Goal: Task Accomplishment & Management: Complete application form

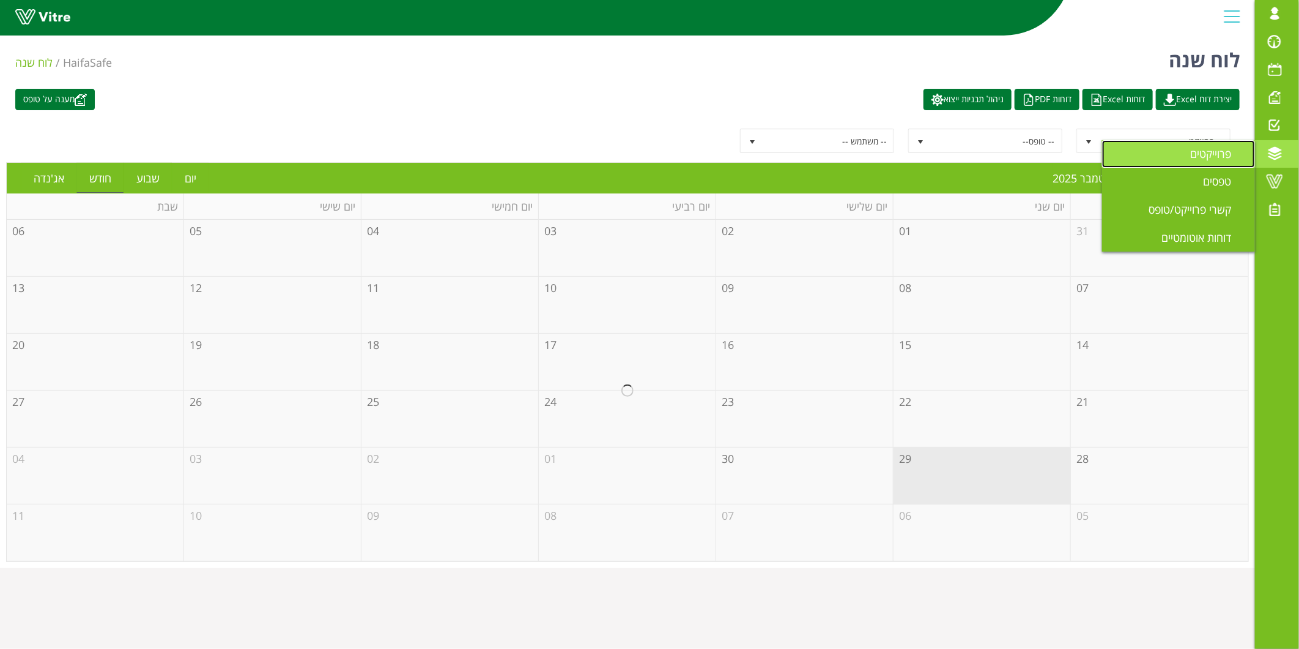
click at [1205, 166] on link "פרוייקטים" at bounding box center [1178, 154] width 153 height 28
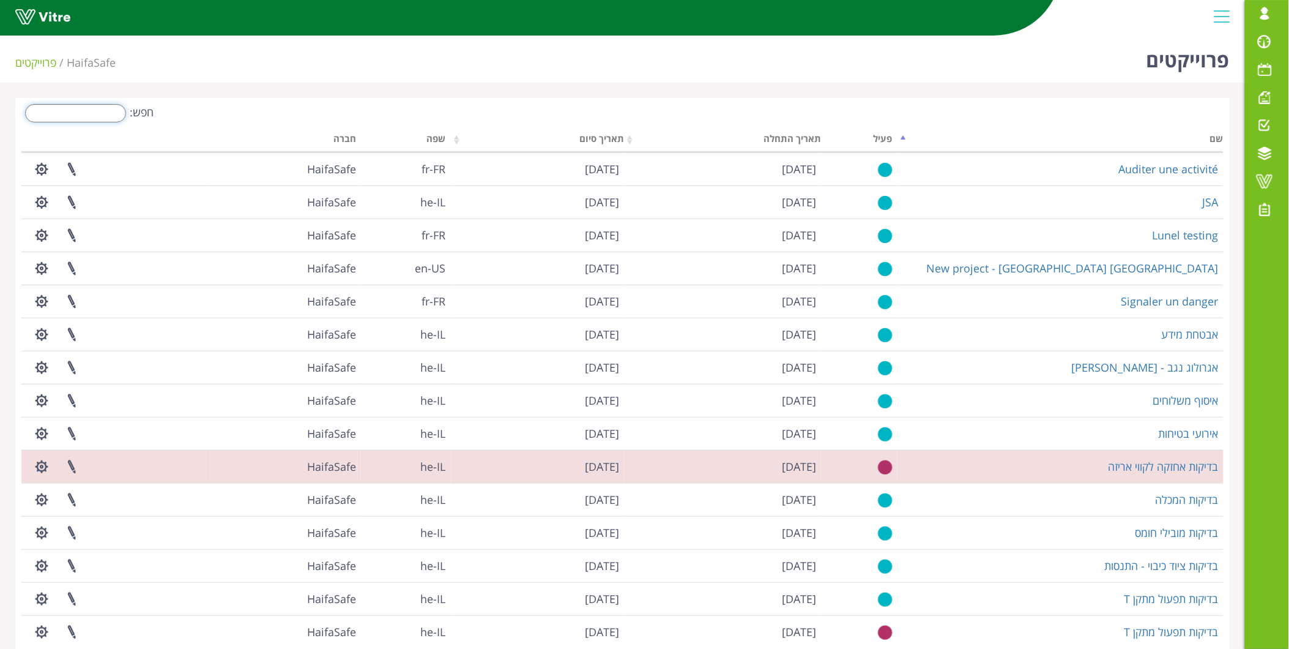
click at [65, 117] on input "חפש:" at bounding box center [75, 113] width 101 height 18
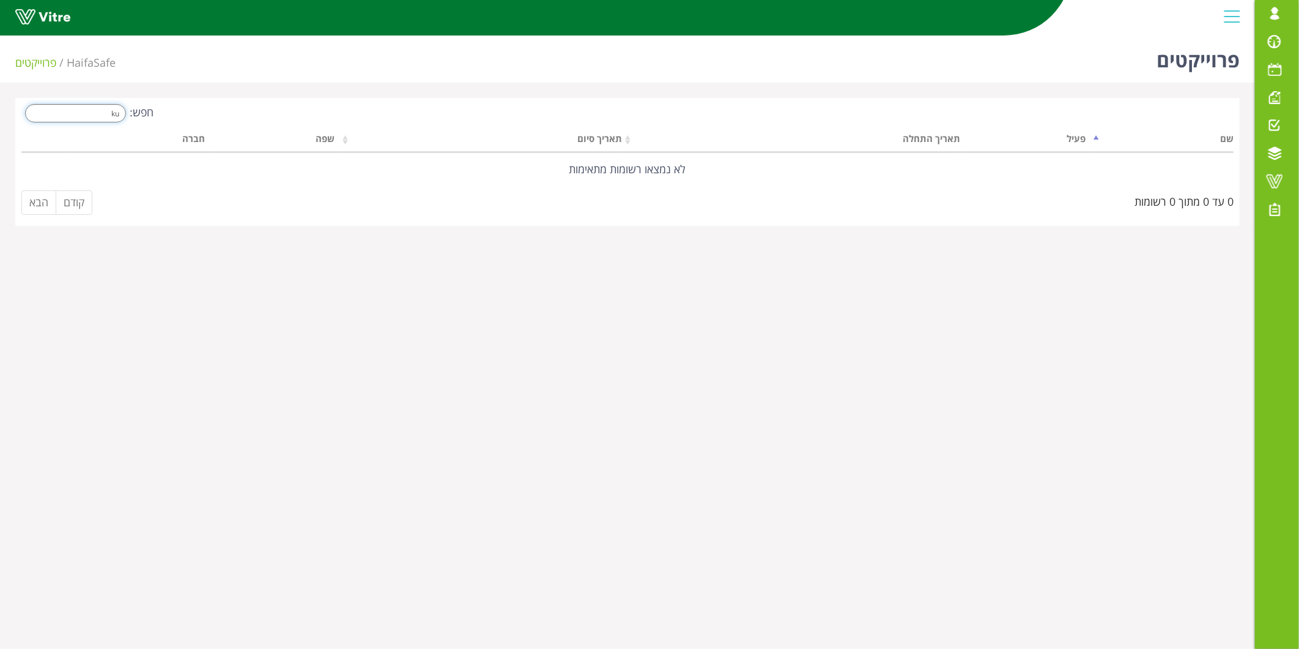
type input "k"
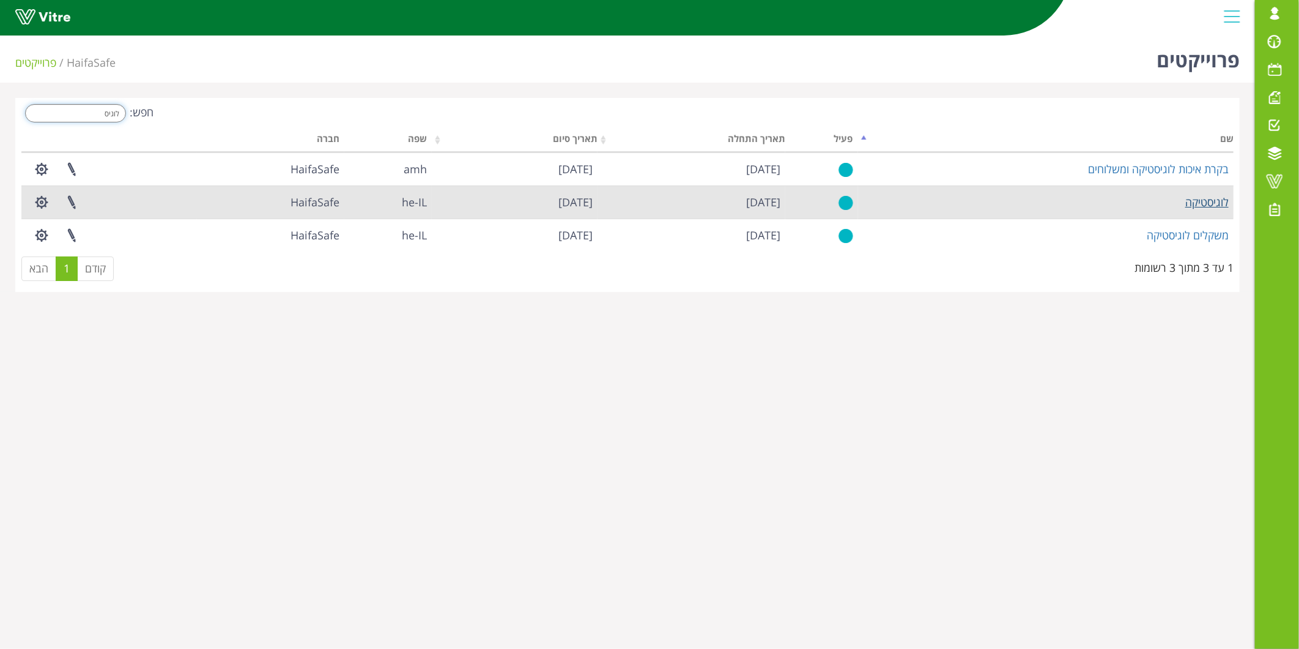
type input "לוגיס"
click at [1206, 201] on link "לוגיסטיקה" at bounding box center [1207, 202] width 43 height 15
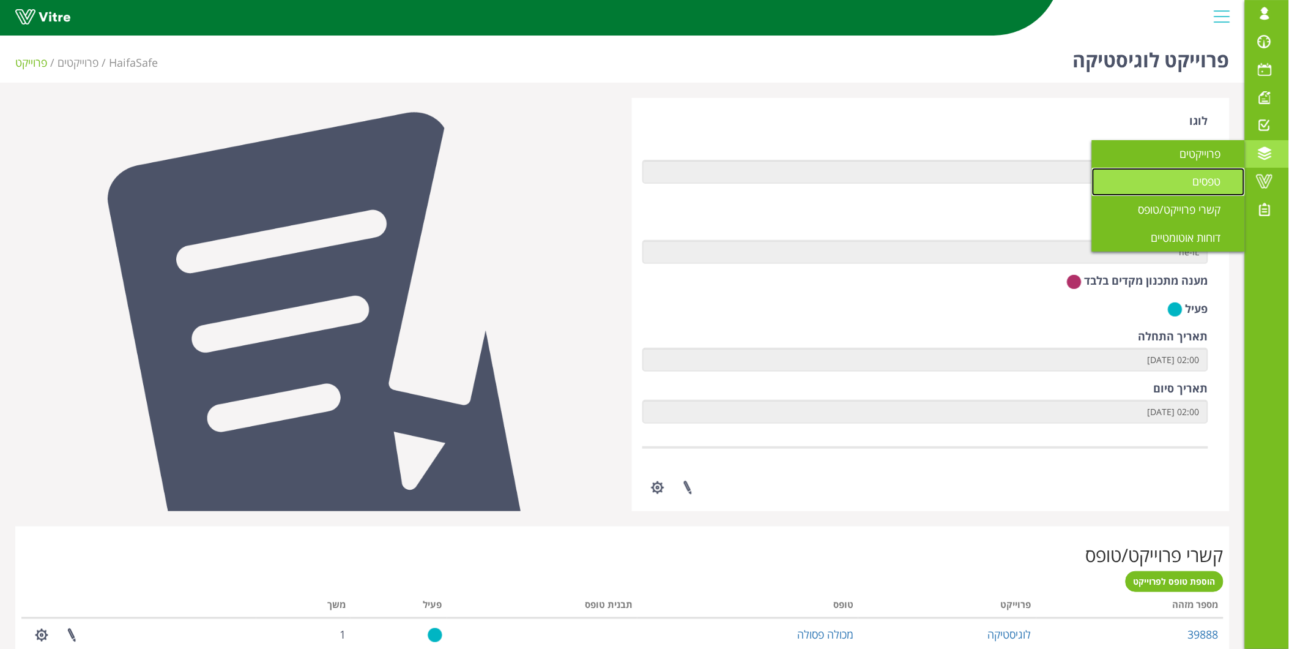
click at [1181, 175] on link "טפסים" at bounding box center [1168, 182] width 153 height 28
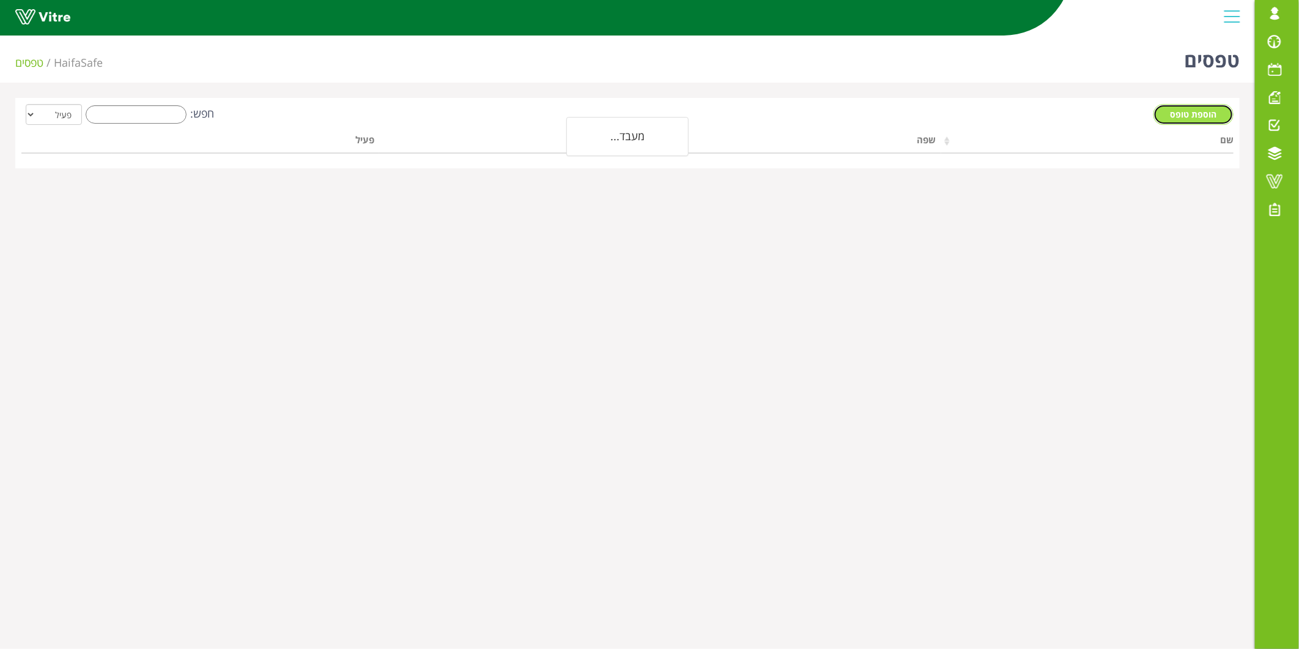
click at [1194, 107] on link "הוספת טופס" at bounding box center [1194, 114] width 80 height 21
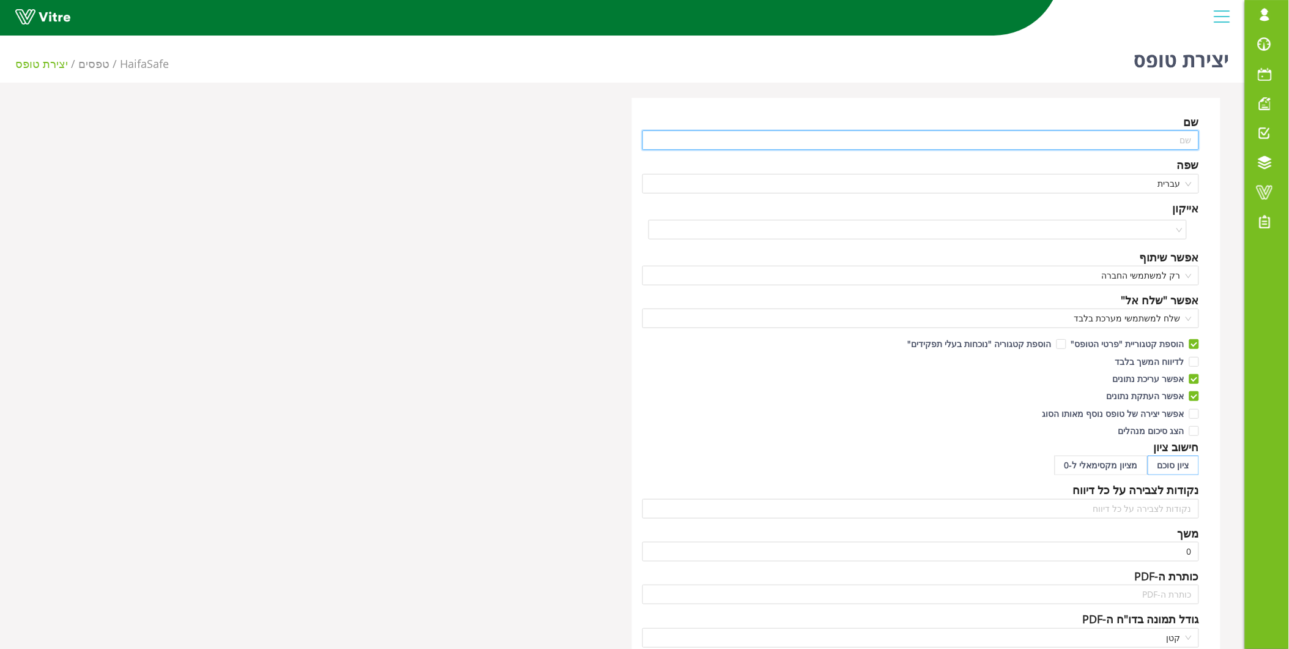
click at [1100, 142] on input "text" at bounding box center [920, 140] width 557 height 20
type input "k"
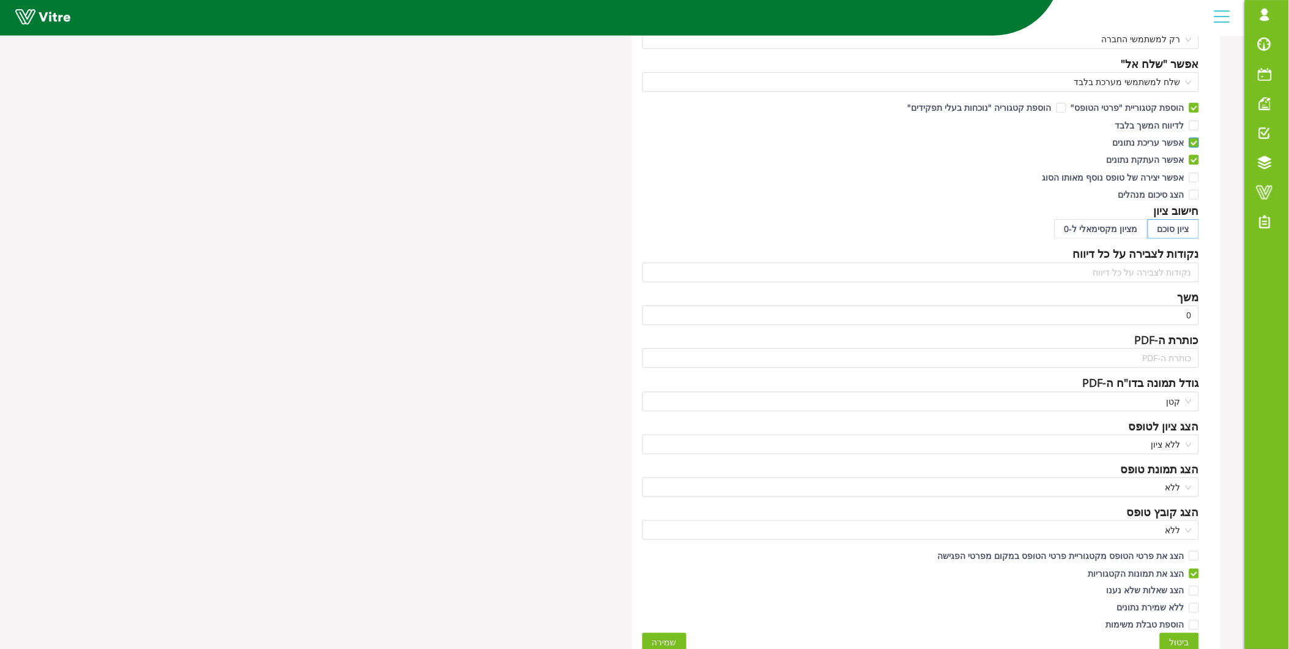
scroll to position [247, 0]
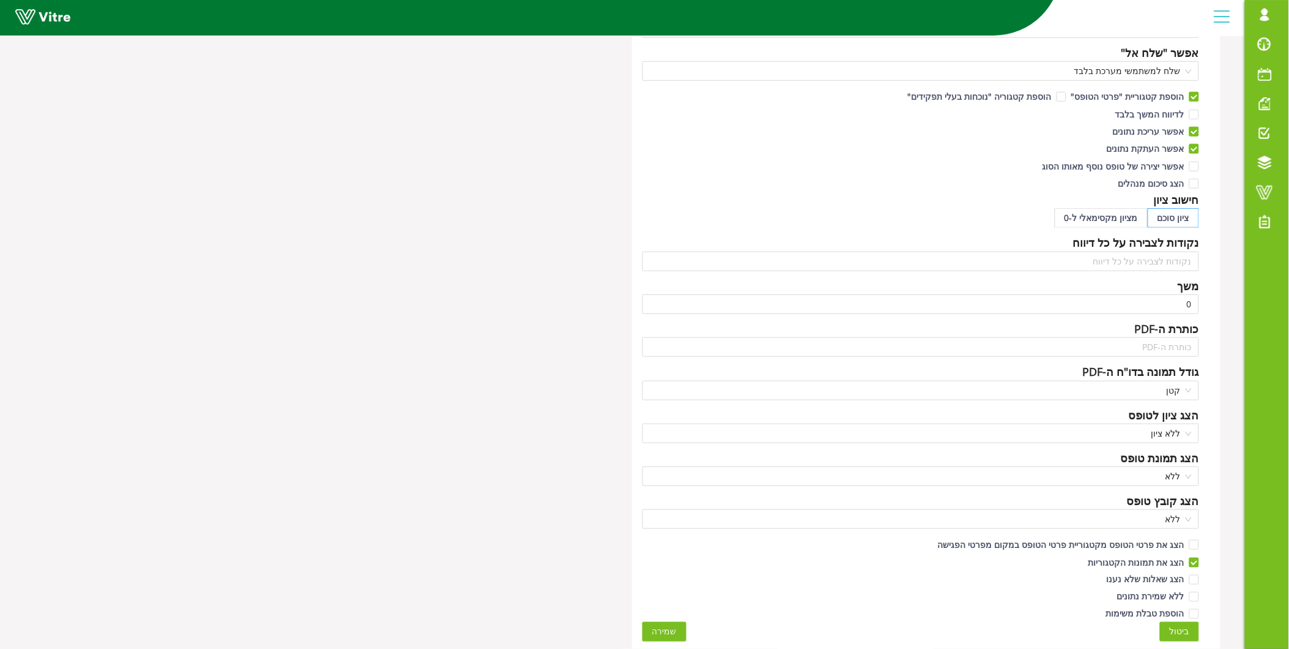
type input "ליקוי סגירת מכולה"
click at [663, 631] on span "שמירה" at bounding box center [664, 631] width 24 height 13
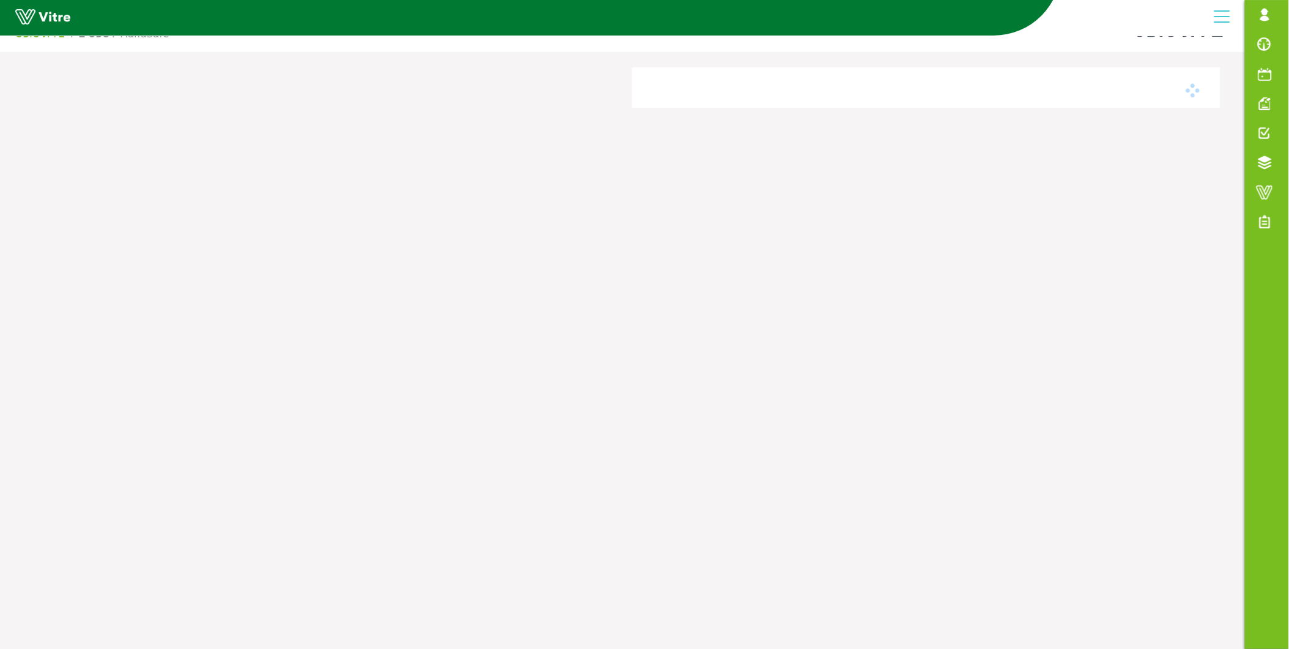
scroll to position [31, 0]
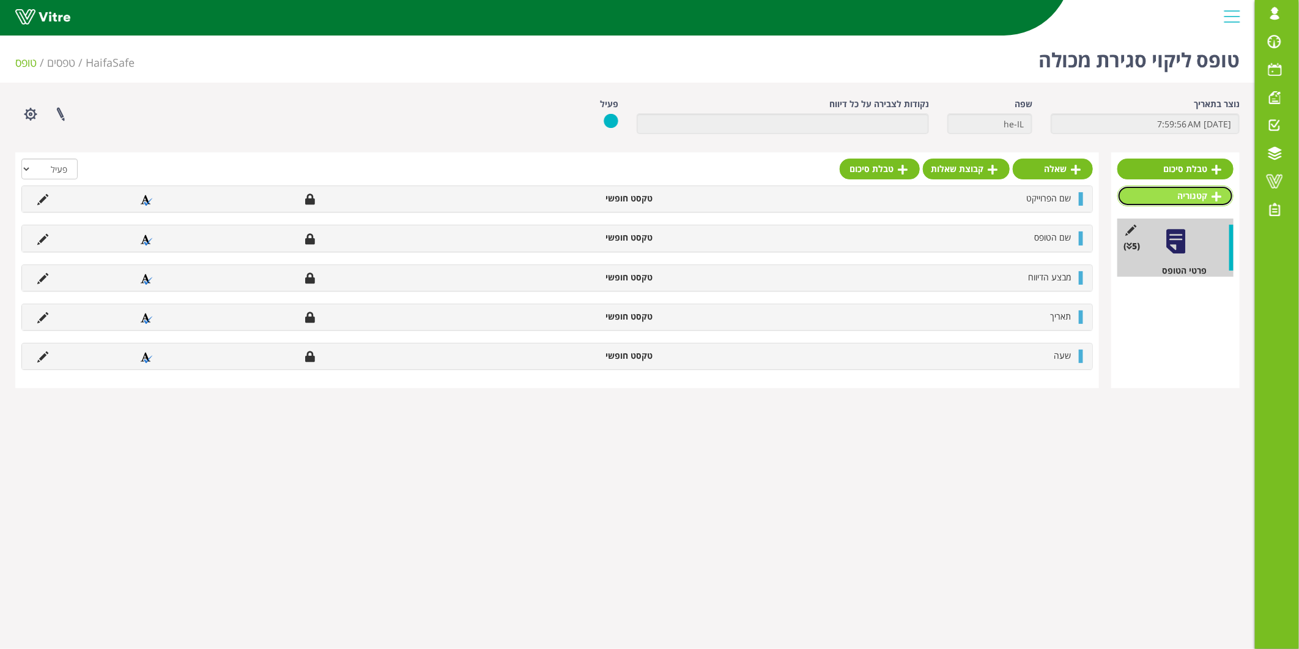
click at [1215, 191] on icon at bounding box center [1217, 196] width 10 height 11
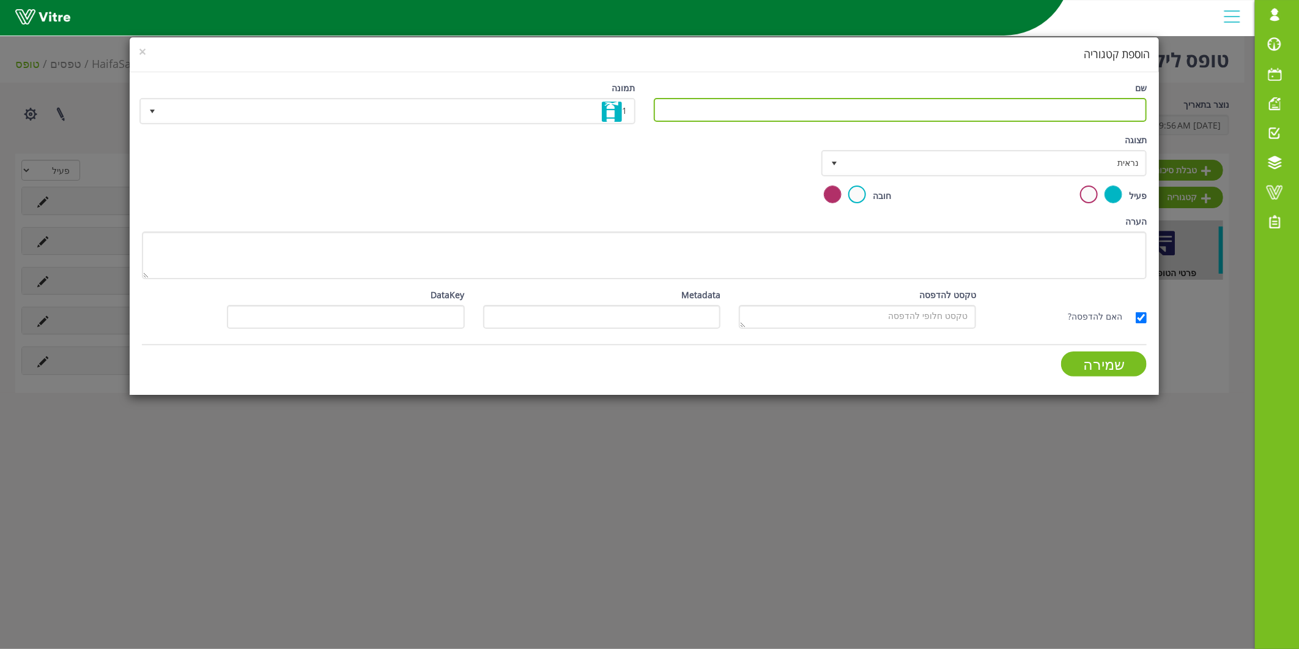
click at [1129, 102] on input "שם" at bounding box center [901, 110] width 494 height 24
type input "מיקום"
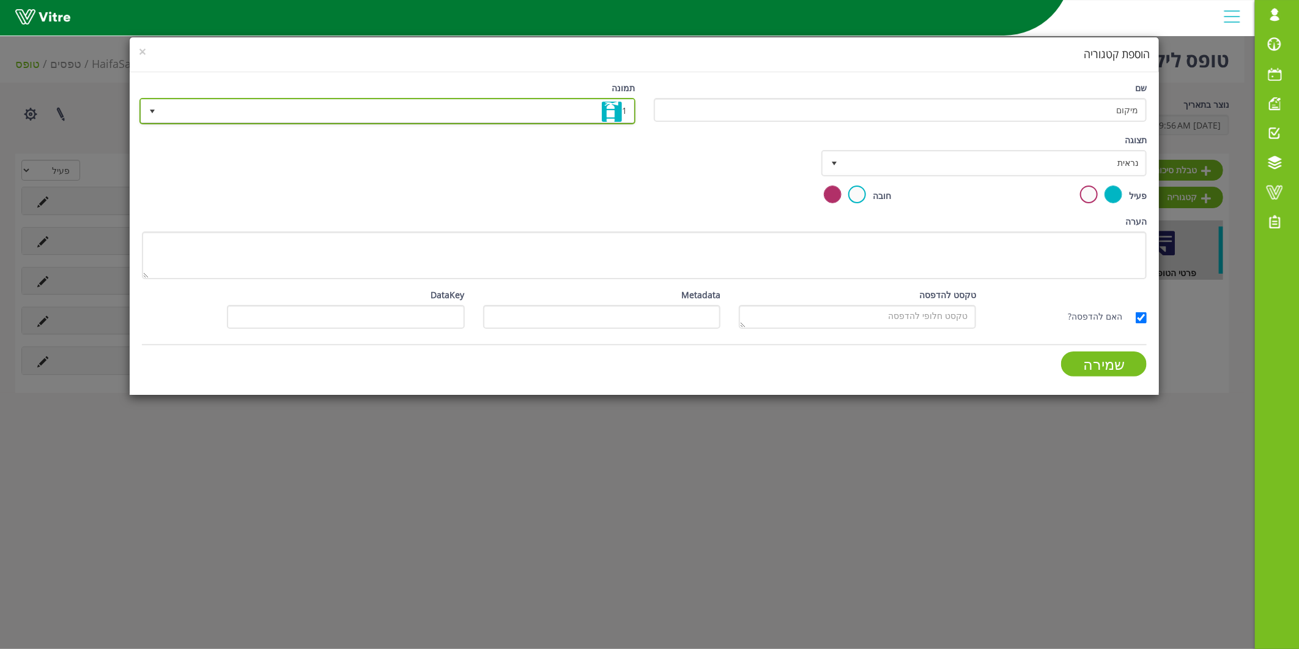
click at [561, 105] on span "1" at bounding box center [399, 111] width 472 height 22
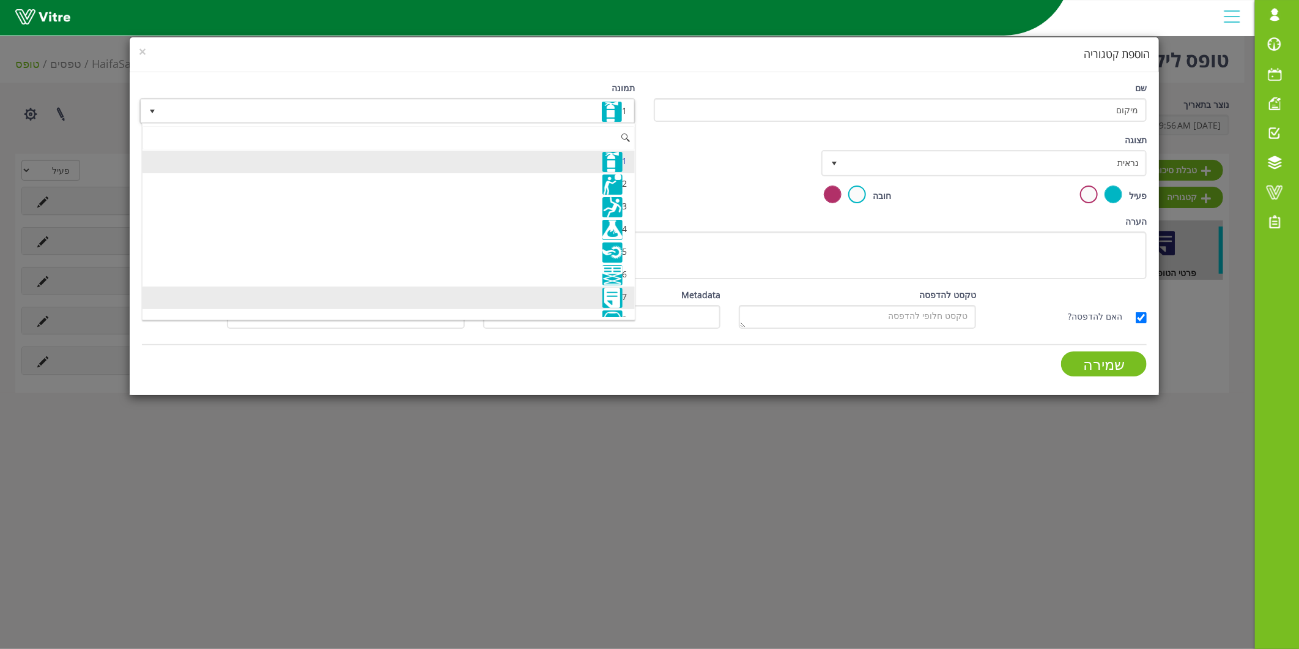
click at [532, 294] on li "7" at bounding box center [389, 297] width 492 height 23
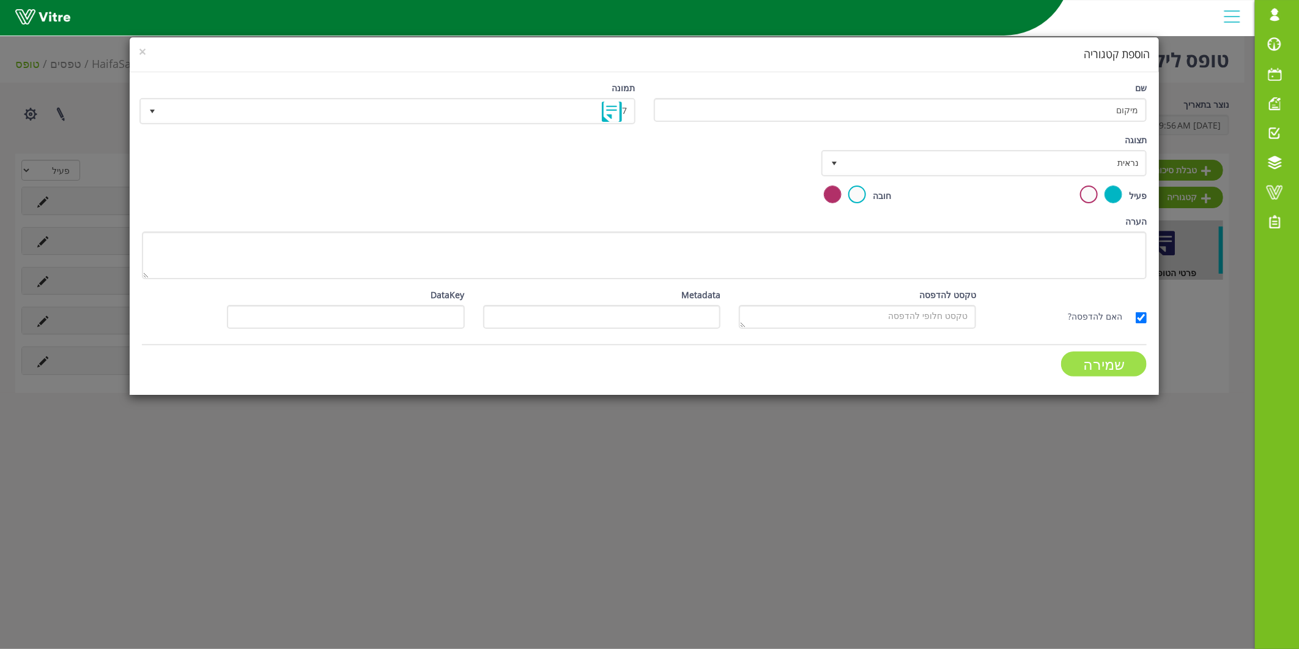
click at [1110, 353] on input "שמירה" at bounding box center [1104, 363] width 86 height 25
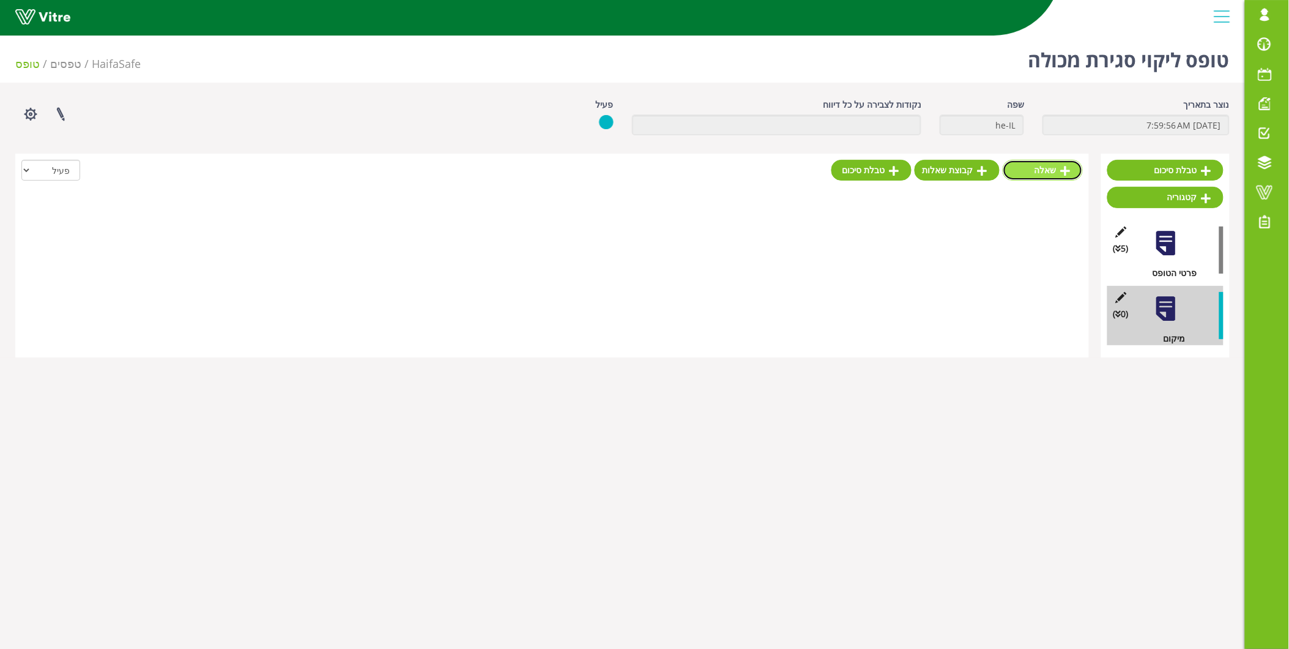
click at [1036, 160] on link "שאלה" at bounding box center [1043, 170] width 80 height 21
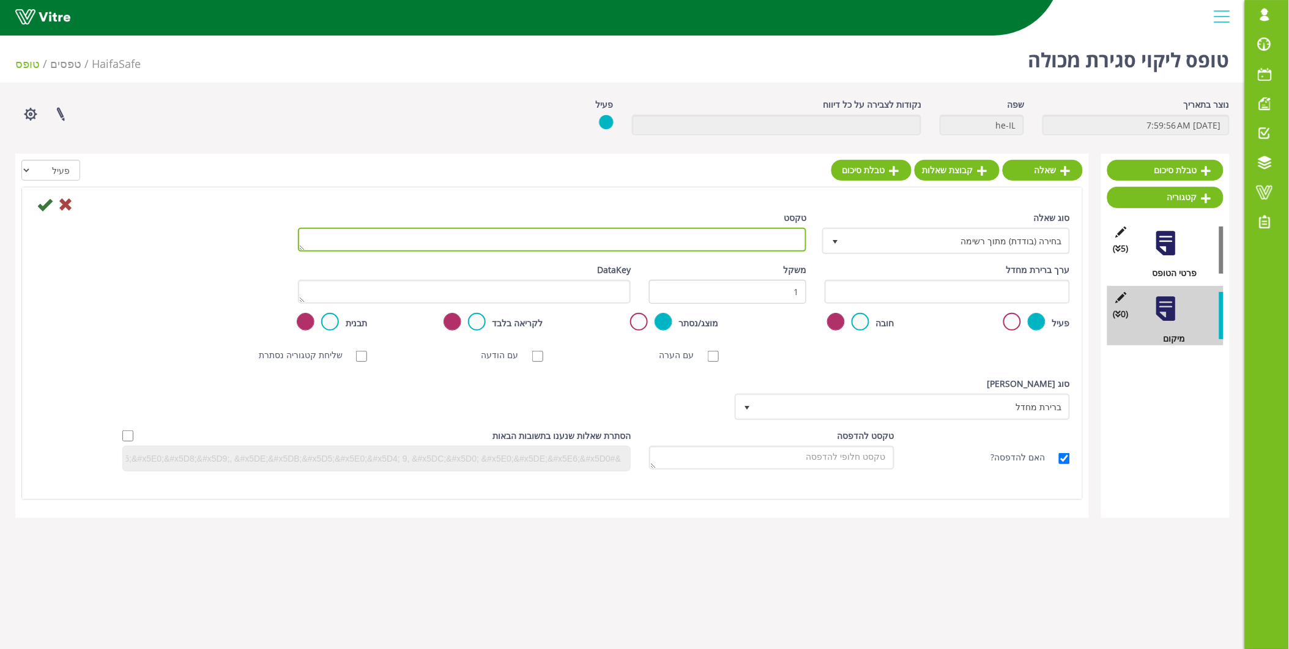
click at [625, 236] on textarea "טקסט" at bounding box center [552, 240] width 509 height 24
type textarea "מיקום"
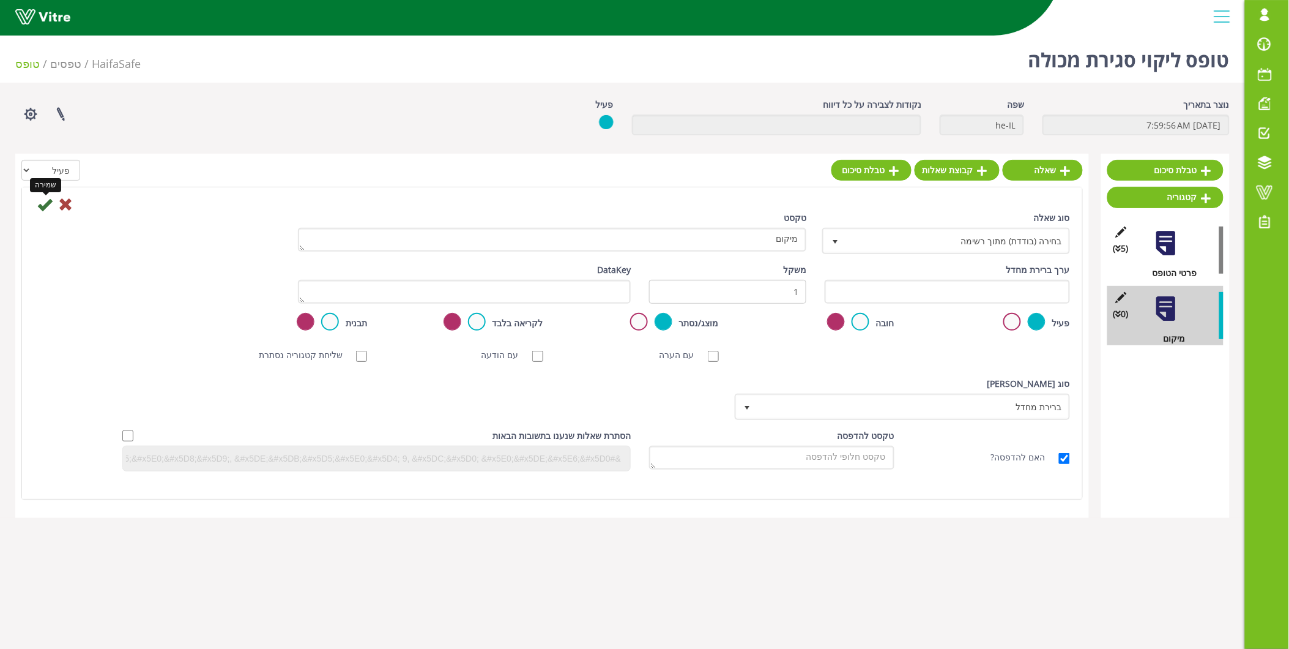
click at [40, 201] on icon at bounding box center [44, 204] width 15 height 15
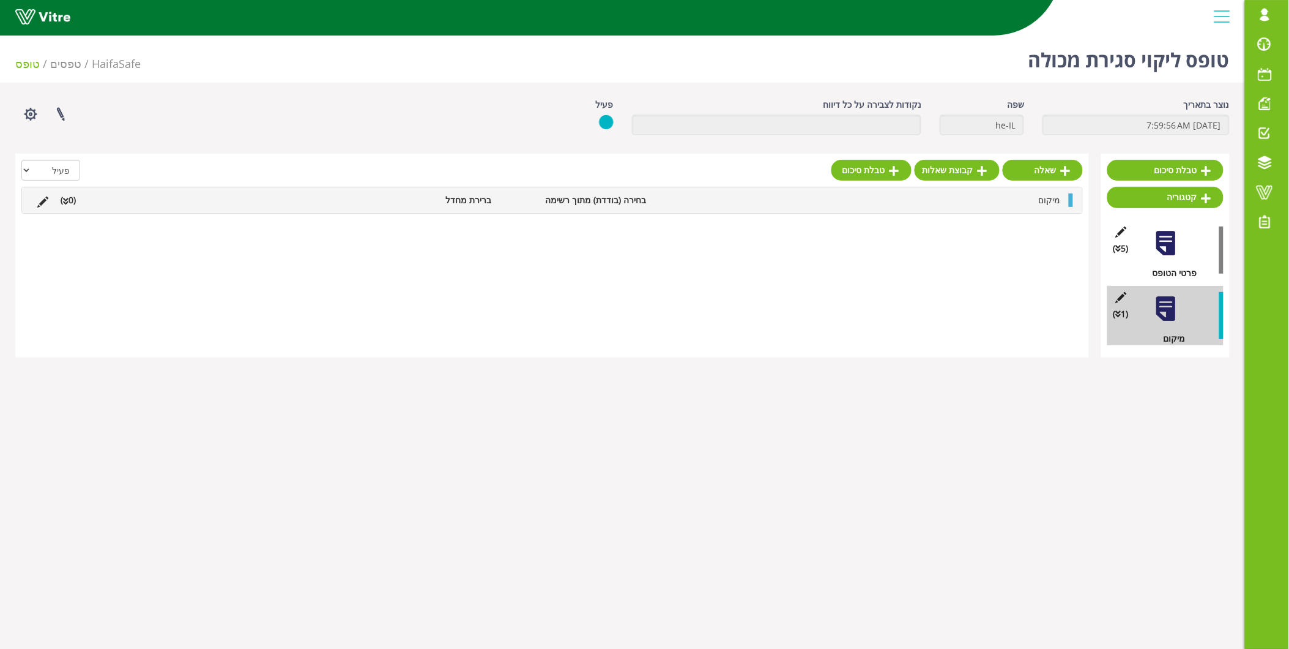
click at [687, 196] on li "מיקום" at bounding box center [860, 199] width 414 height 13
click at [1040, 229] on link "תשובה" at bounding box center [1027, 229] width 80 height 21
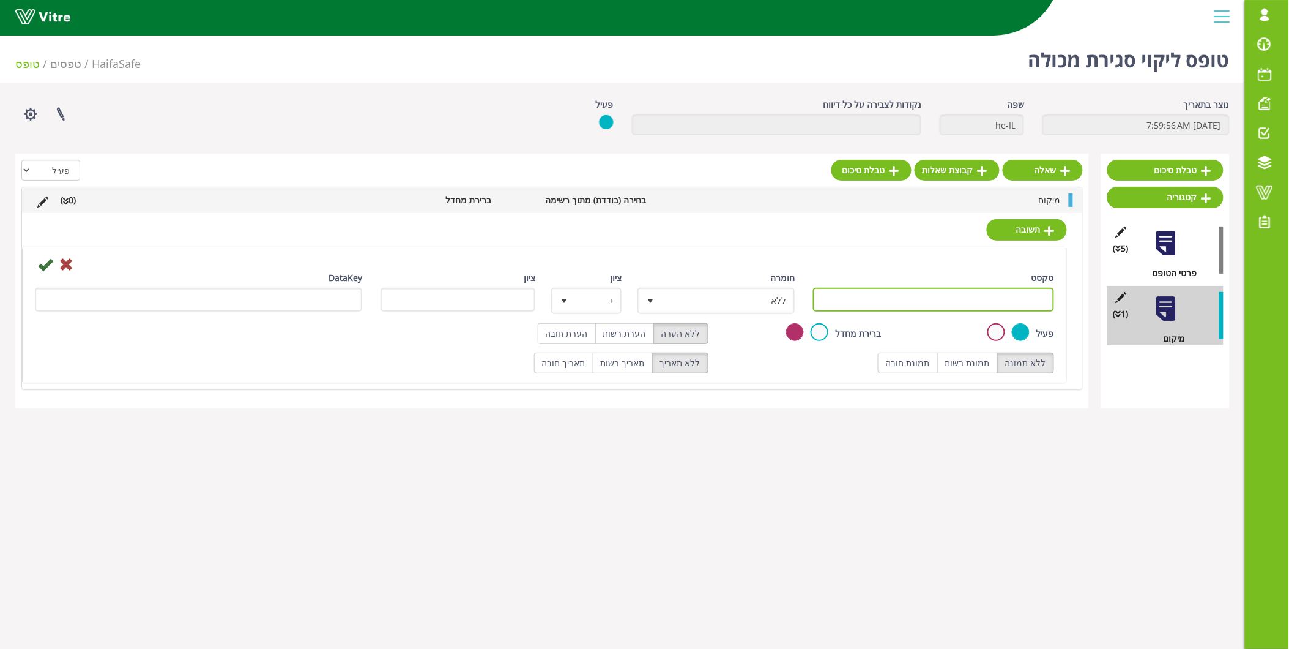
click at [990, 302] on input "טקסט" at bounding box center [933, 300] width 241 height 24
type input "MKP"
click at [46, 265] on icon at bounding box center [45, 264] width 15 height 15
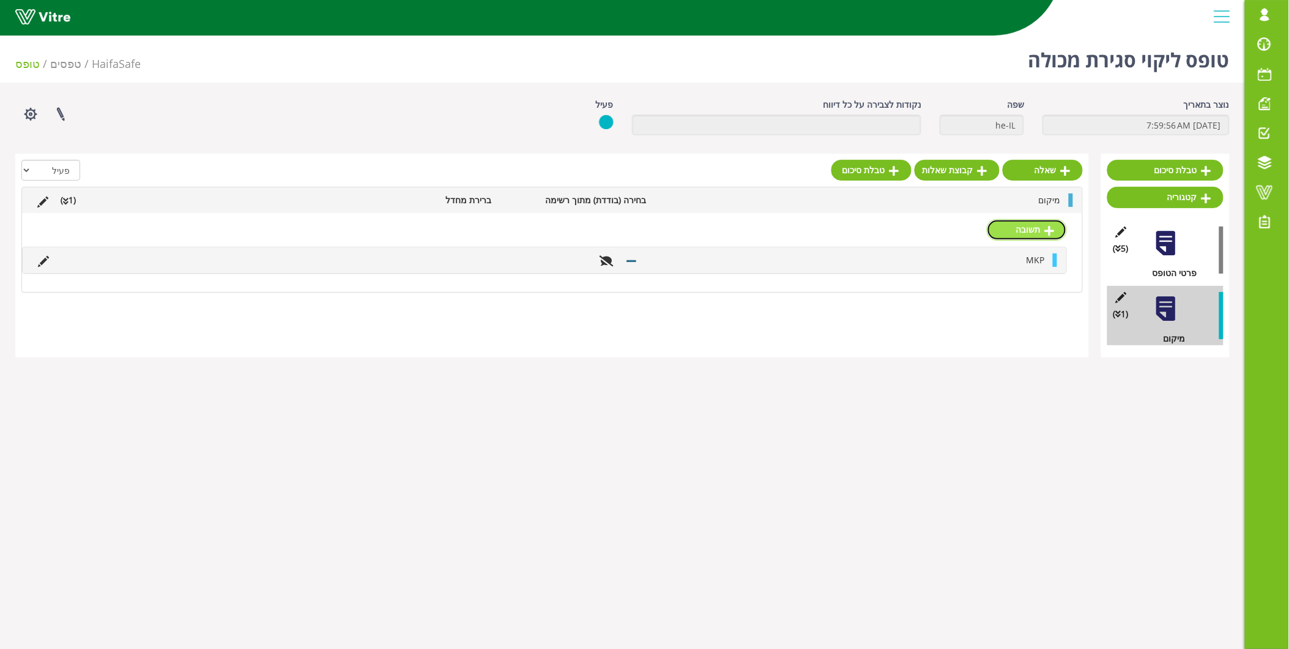
click at [1035, 240] on link "תשובה" at bounding box center [1027, 229] width 80 height 21
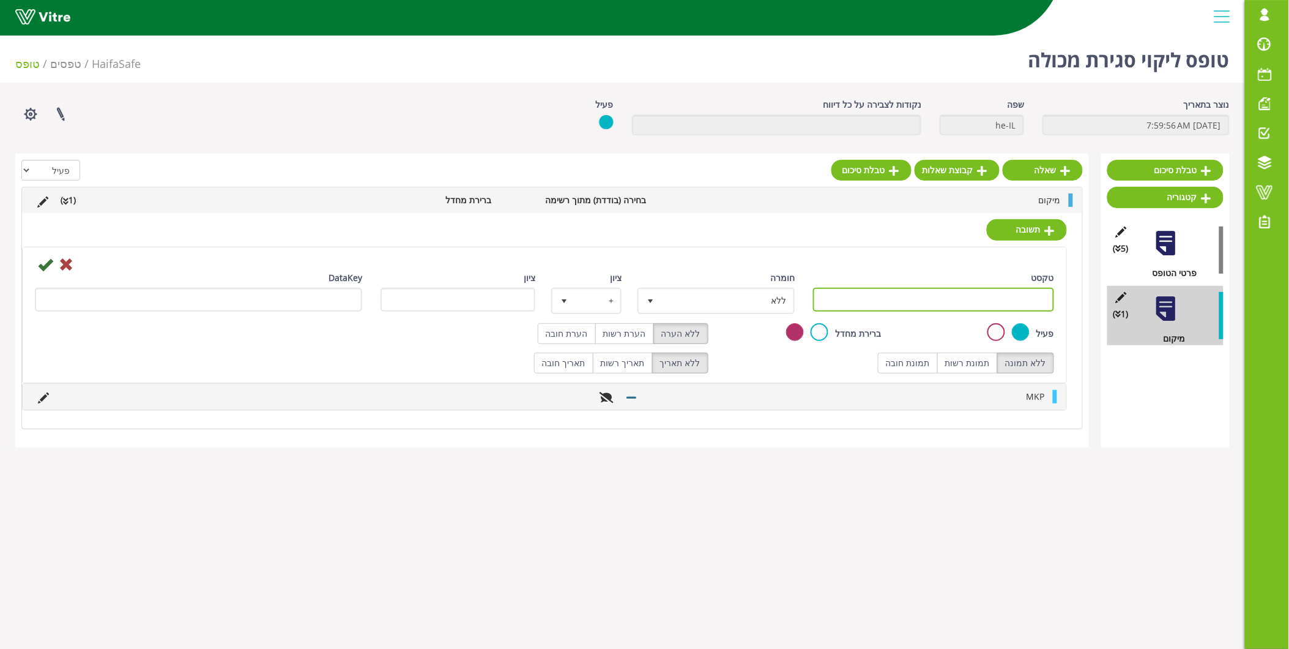
click at [1011, 299] on input "טקסט" at bounding box center [933, 300] width 241 height 24
type input "POLY FEED"
click at [47, 267] on icon at bounding box center [45, 264] width 15 height 15
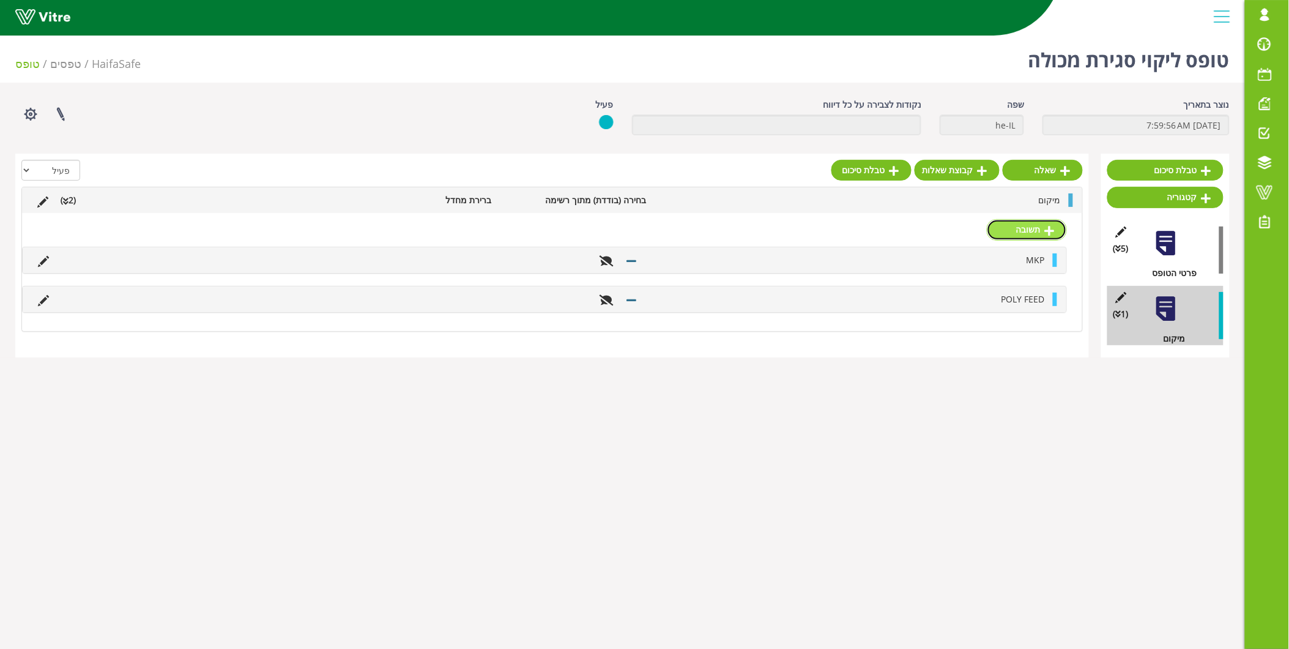
click at [1025, 231] on link "תשובה" at bounding box center [1027, 229] width 80 height 21
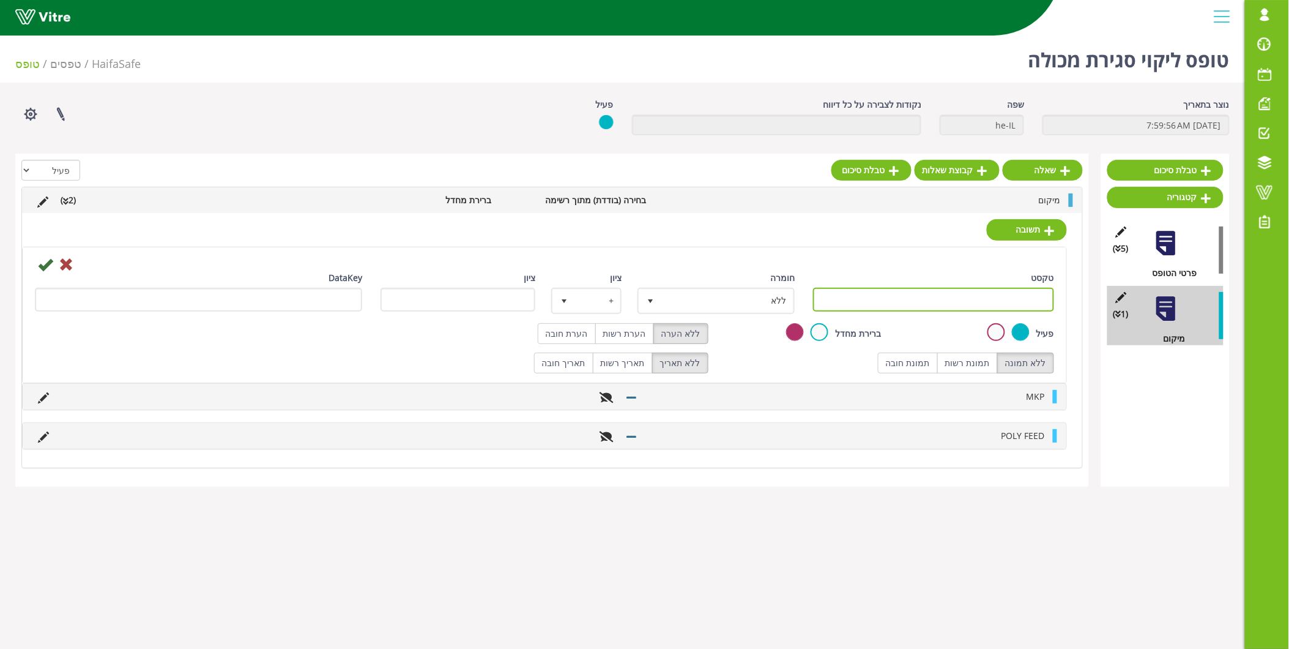
click at [1020, 305] on input "טקסט" at bounding box center [933, 300] width 241 height 24
type input "J"
type input "j"
type input "חומצה"
click at [46, 267] on icon at bounding box center [45, 264] width 15 height 15
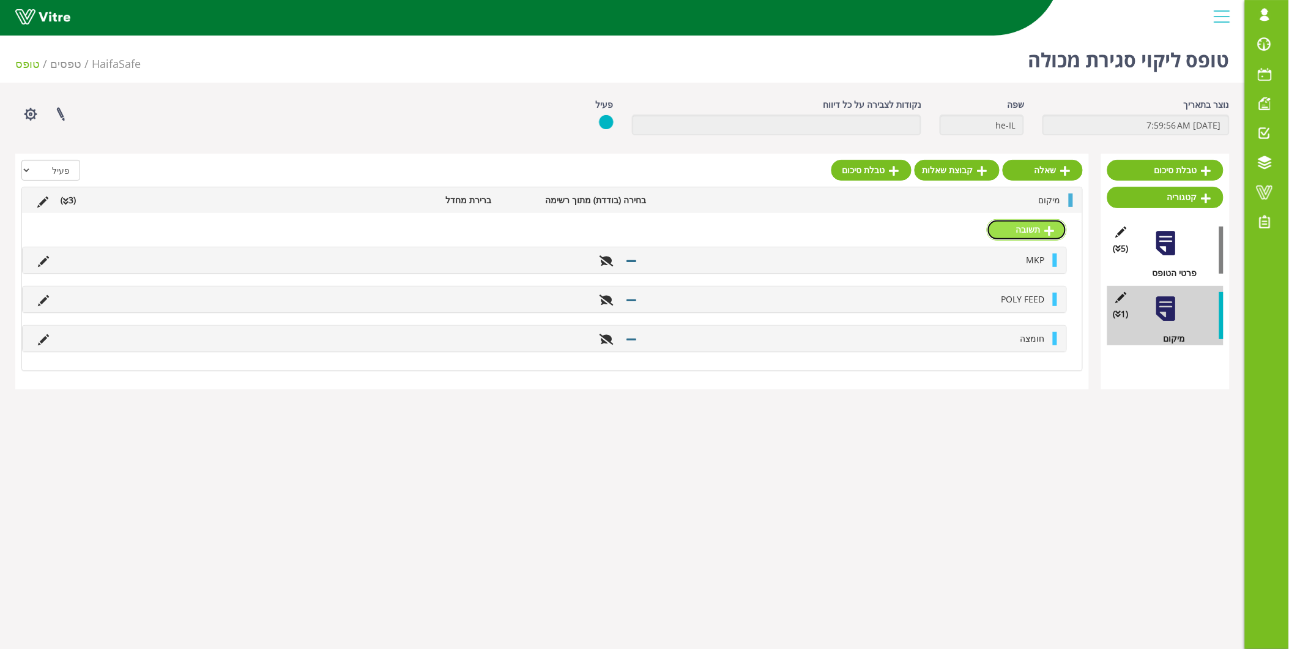
click at [1037, 228] on link "תשובה" at bounding box center [1027, 229] width 80 height 21
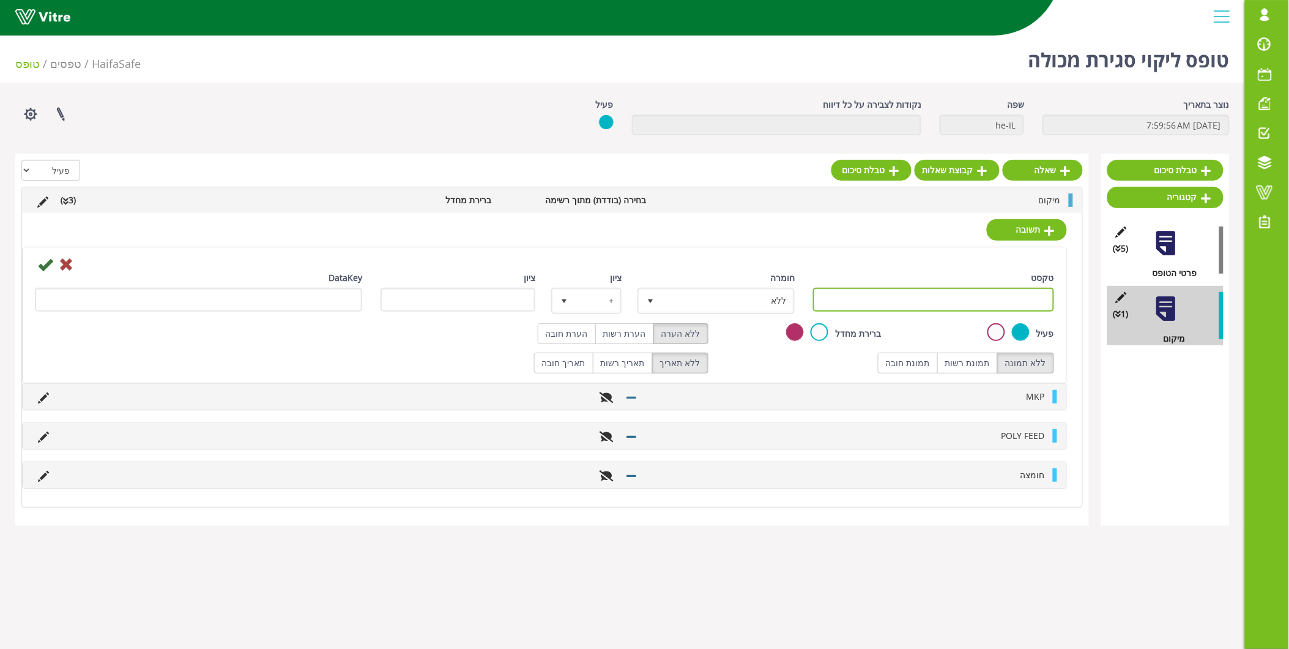
click at [1032, 289] on input "טקסט" at bounding box center [933, 300] width 241 height 24
type input "K"
click at [41, 268] on icon at bounding box center [45, 264] width 15 height 15
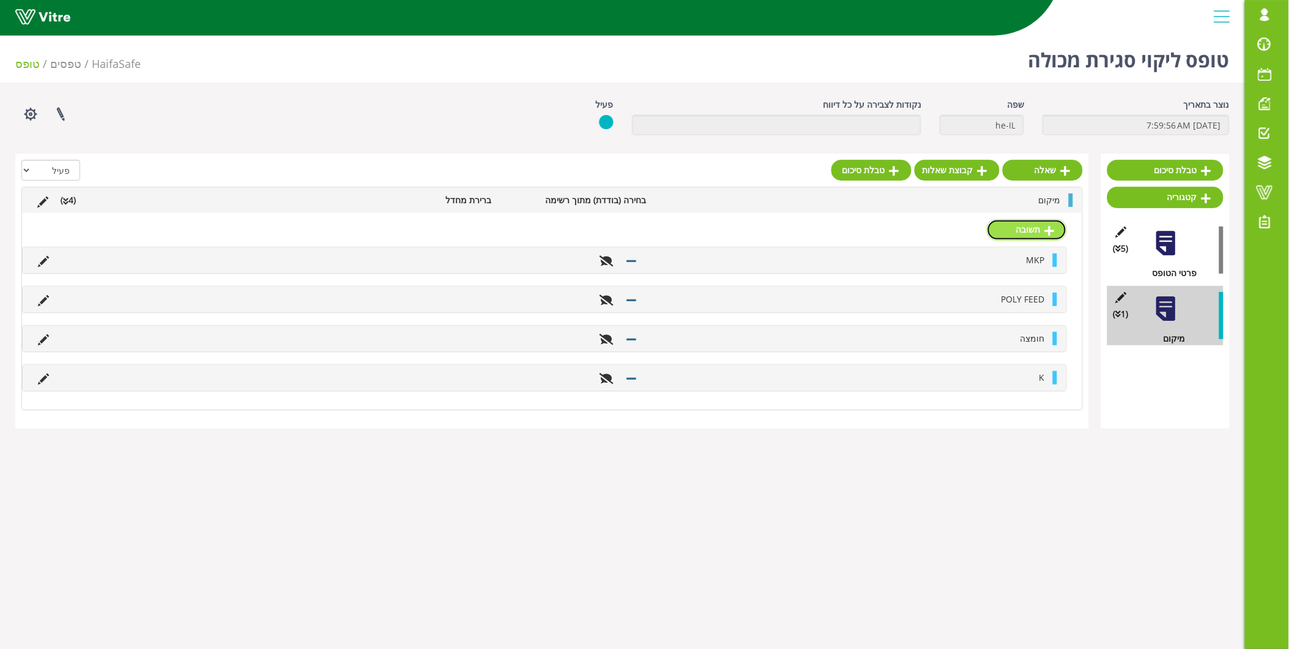
click at [1056, 228] on link "תשובה" at bounding box center [1027, 229] width 80 height 21
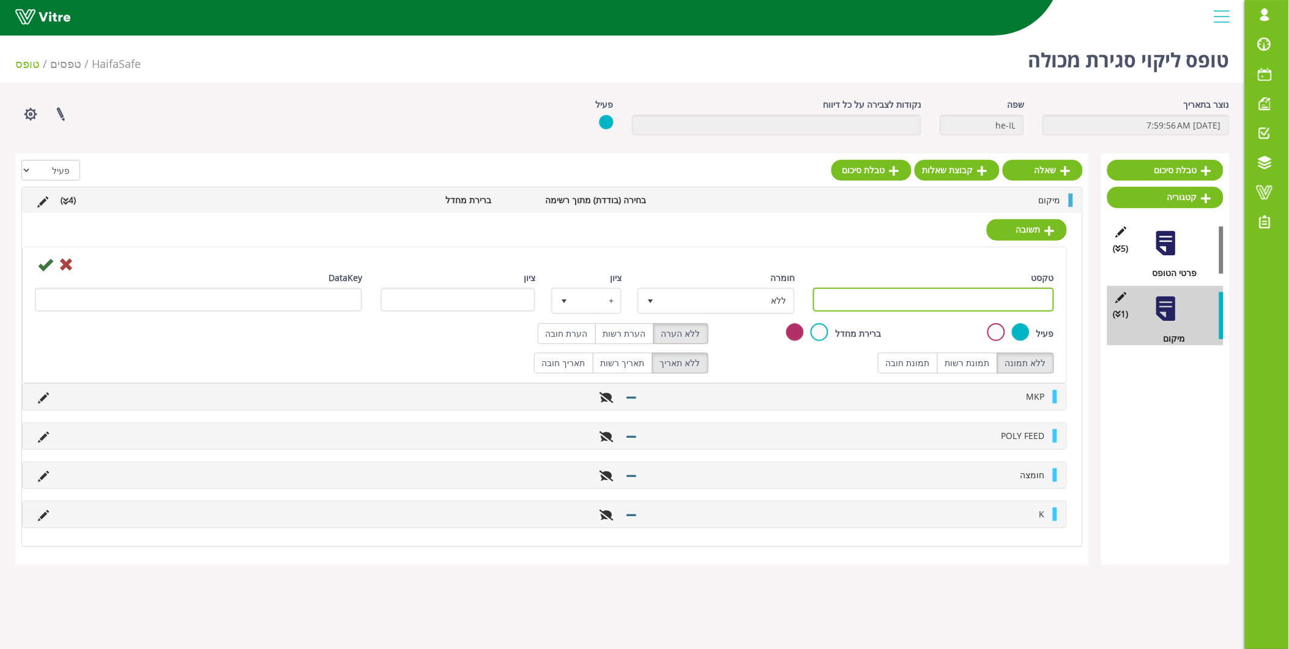
click at [984, 302] on input "טקסט" at bounding box center [933, 300] width 241 height 24
type input "T"
type input "s"
type input "אחר"
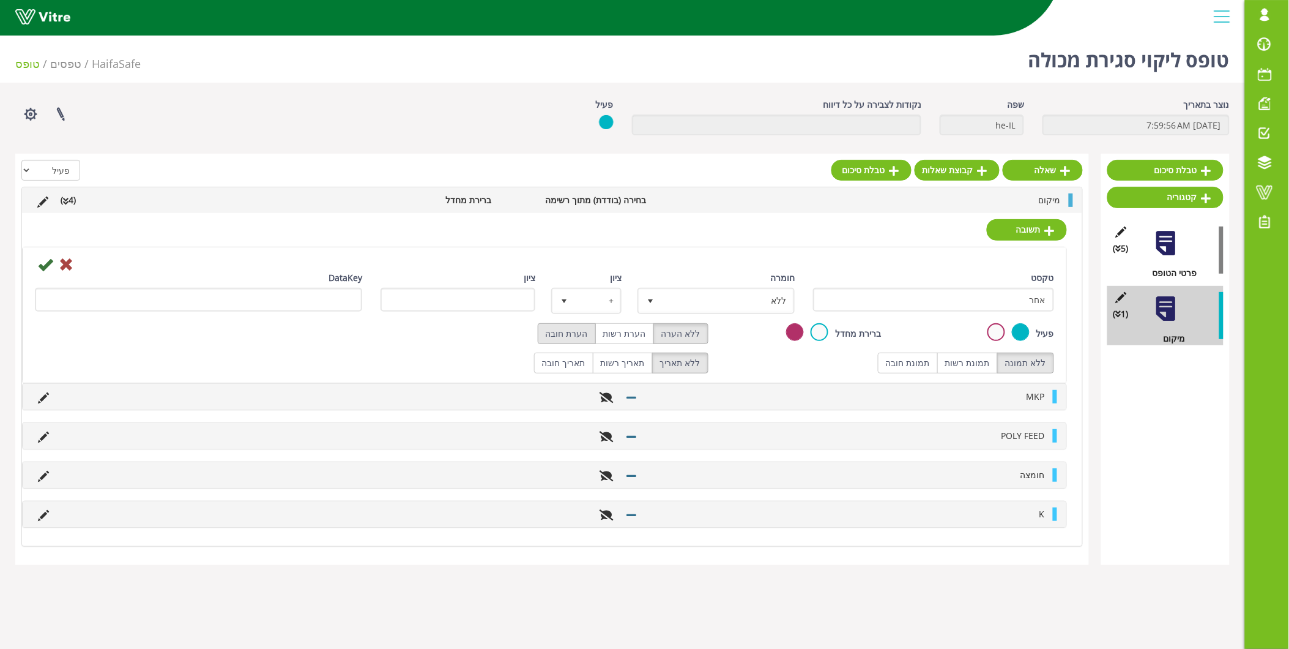
click at [589, 335] on label "הערת חובה" at bounding box center [567, 333] width 58 height 21
radio input "true"
click at [51, 260] on icon at bounding box center [45, 264] width 15 height 15
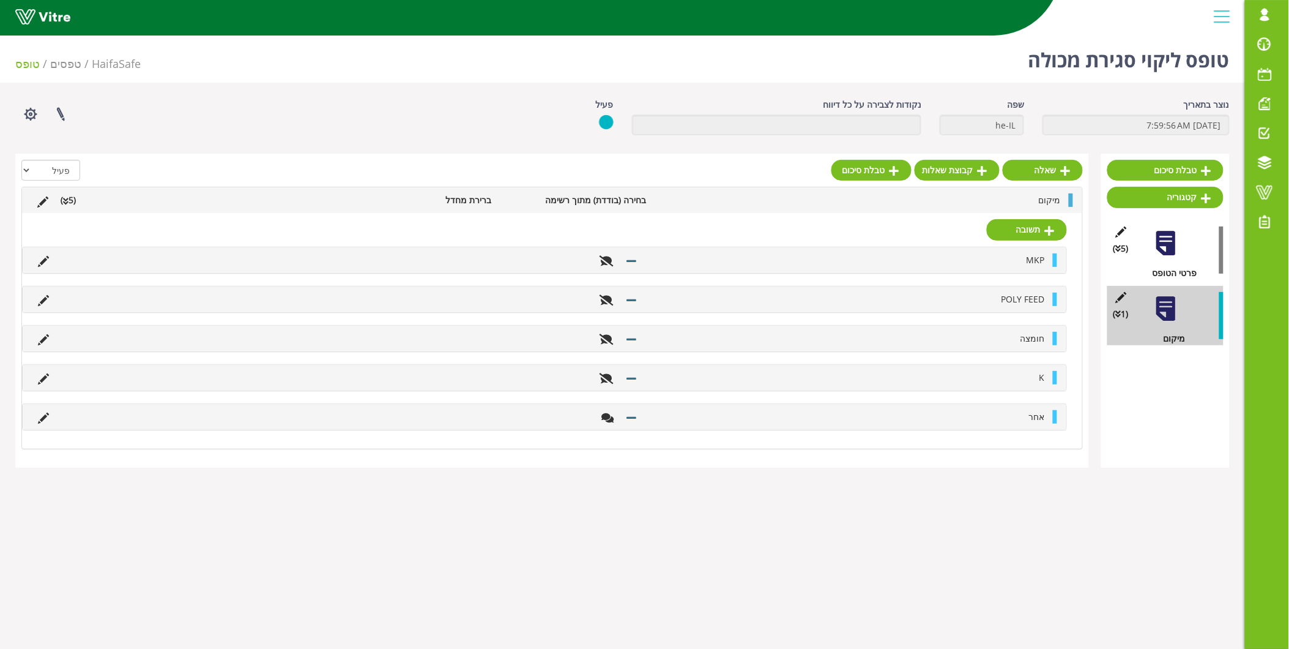
click at [1012, 205] on li "מיקום" at bounding box center [860, 199] width 414 height 13
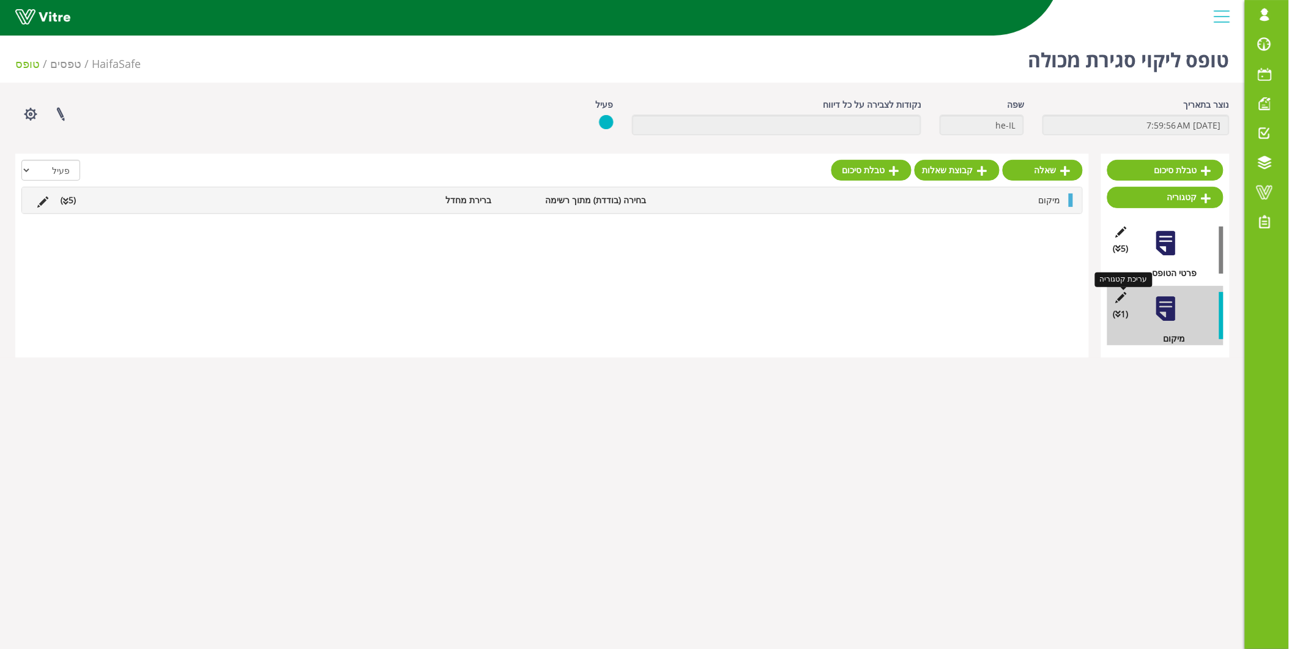
click at [1120, 296] on icon at bounding box center [1120, 297] width 15 height 11
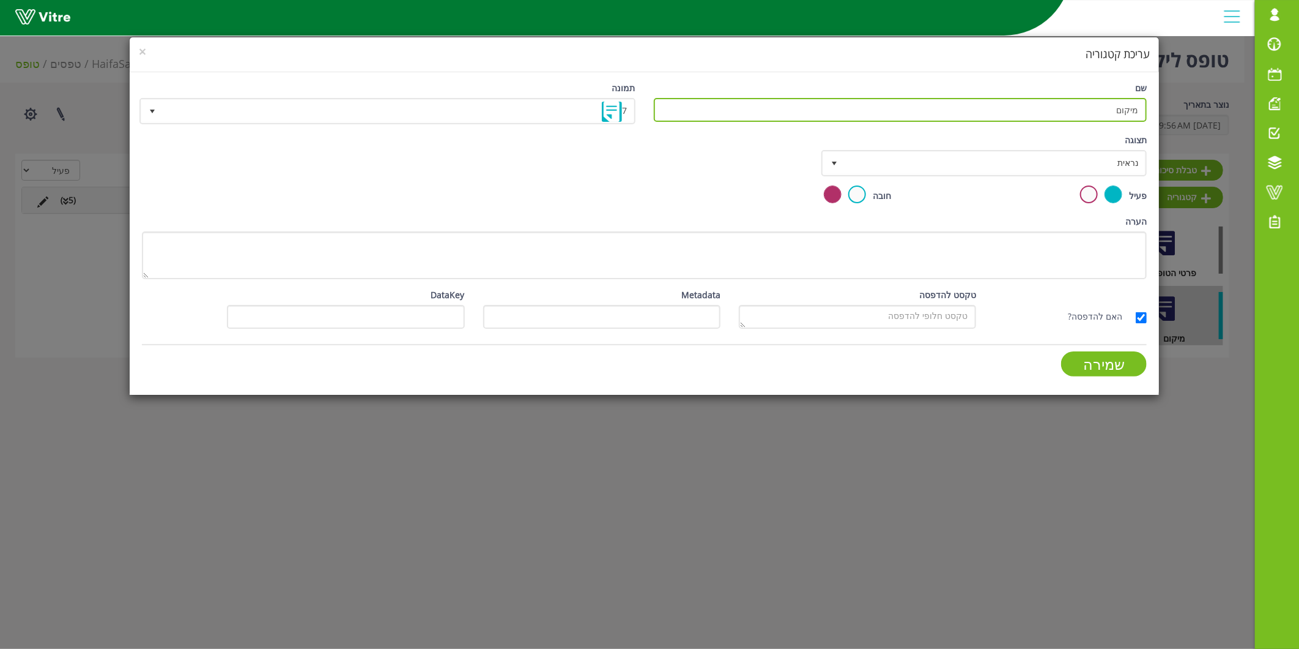
click at [920, 100] on input "מיקום" at bounding box center [901, 110] width 494 height 24
type input "ה"
type input "ליקוי המכלה"
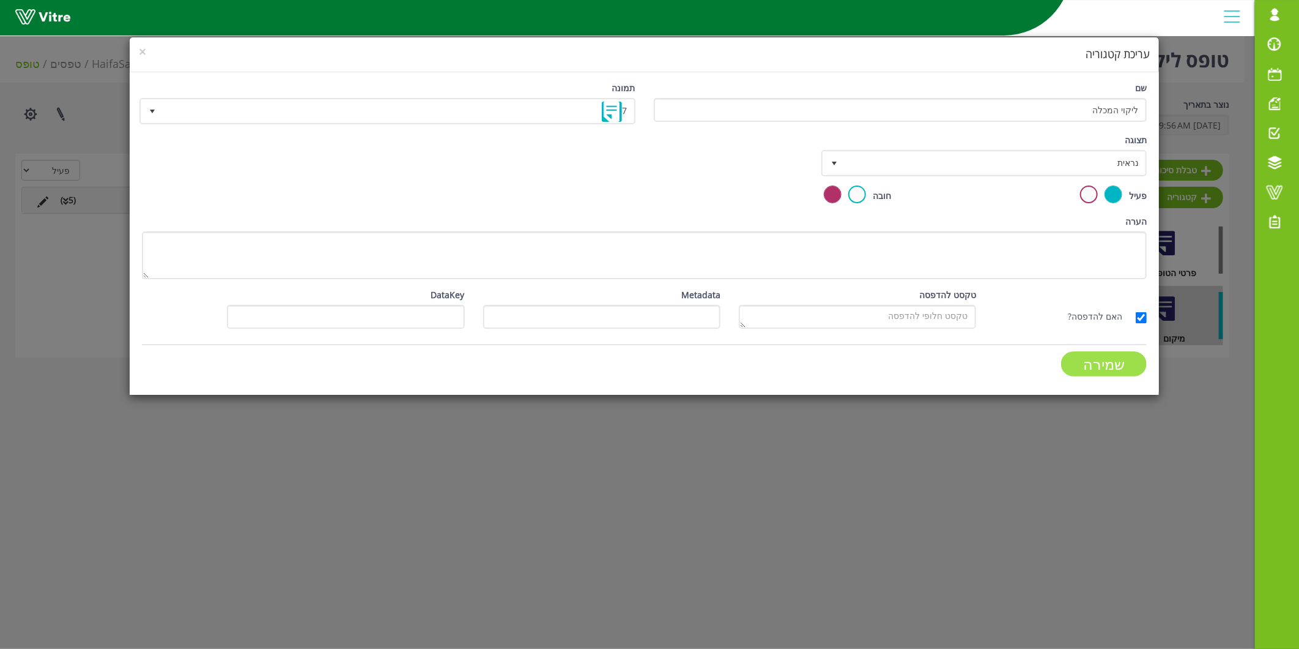
click at [1092, 359] on input "שמירה" at bounding box center [1104, 363] width 86 height 25
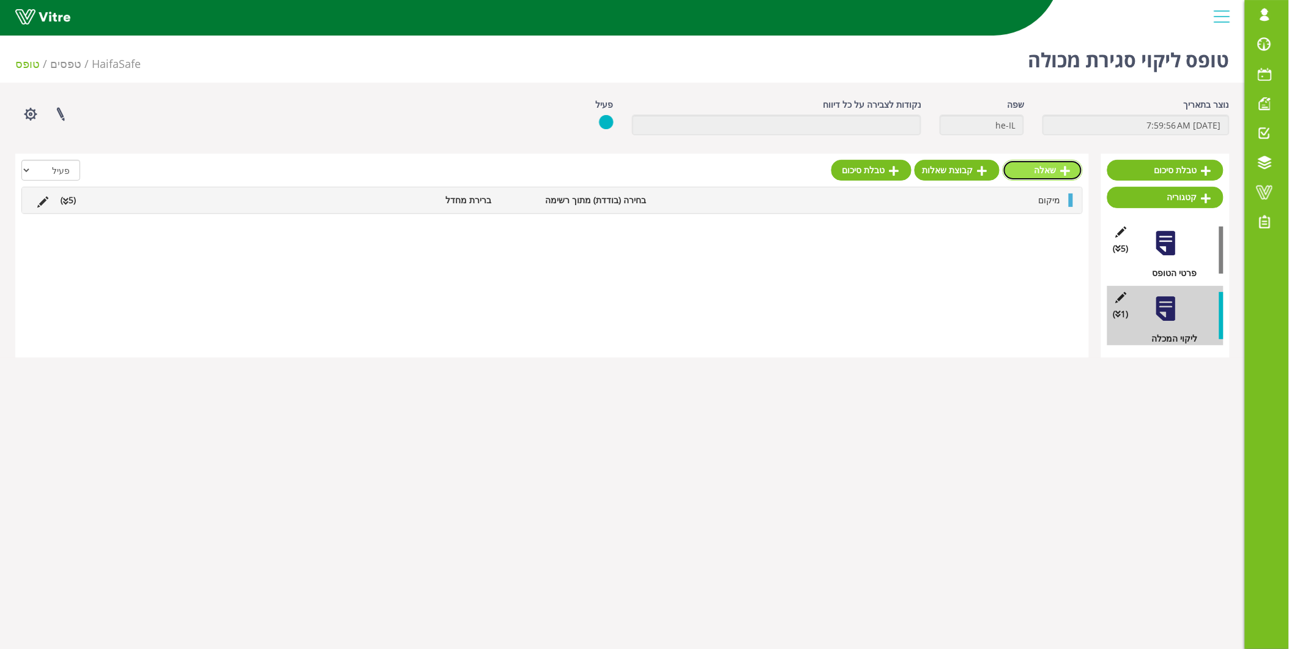
click at [1056, 162] on link "שאלה" at bounding box center [1043, 170] width 80 height 21
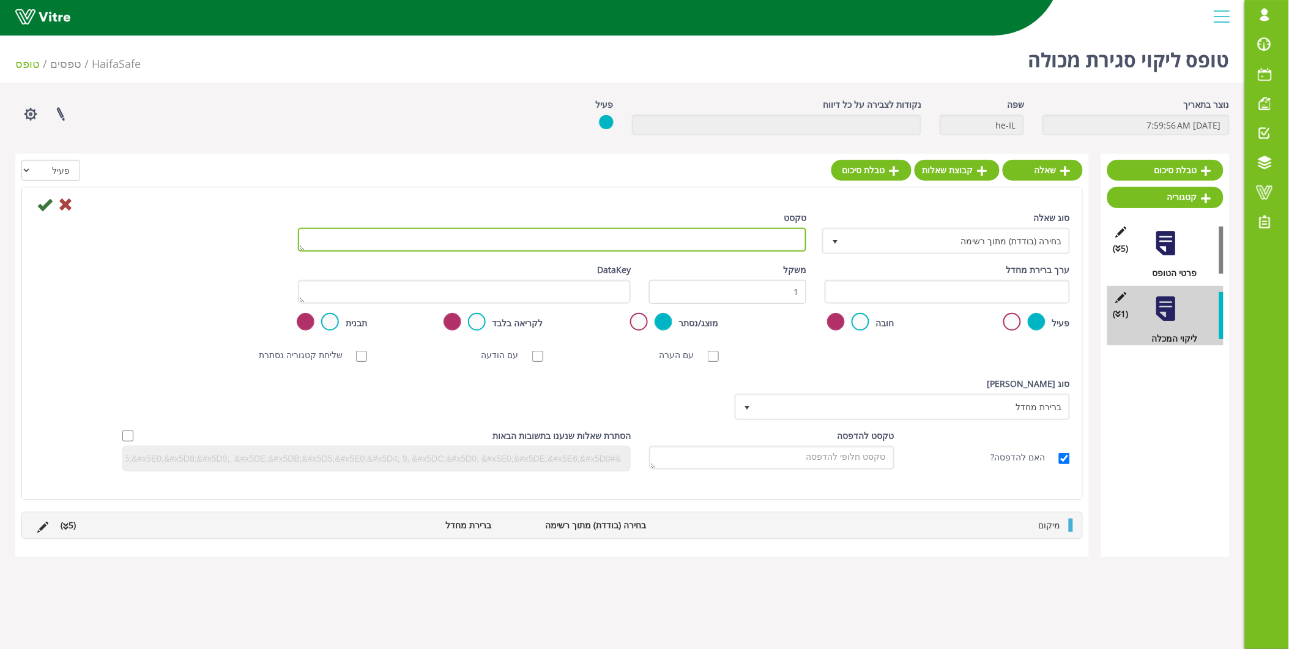
click at [781, 230] on textarea "טקסט" at bounding box center [552, 240] width 509 height 24
type textarea "סוג הליקוי"
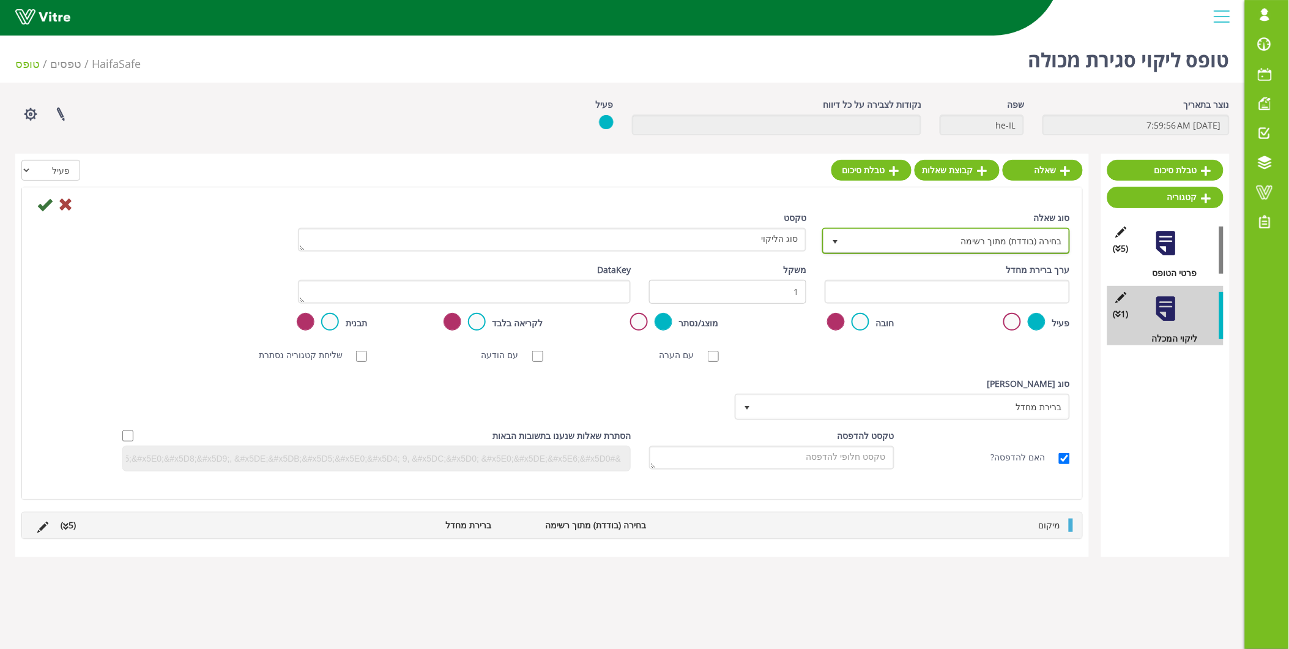
click at [904, 239] on span "בחירה (בודדת) מתוך רשימה" at bounding box center [957, 240] width 223 height 22
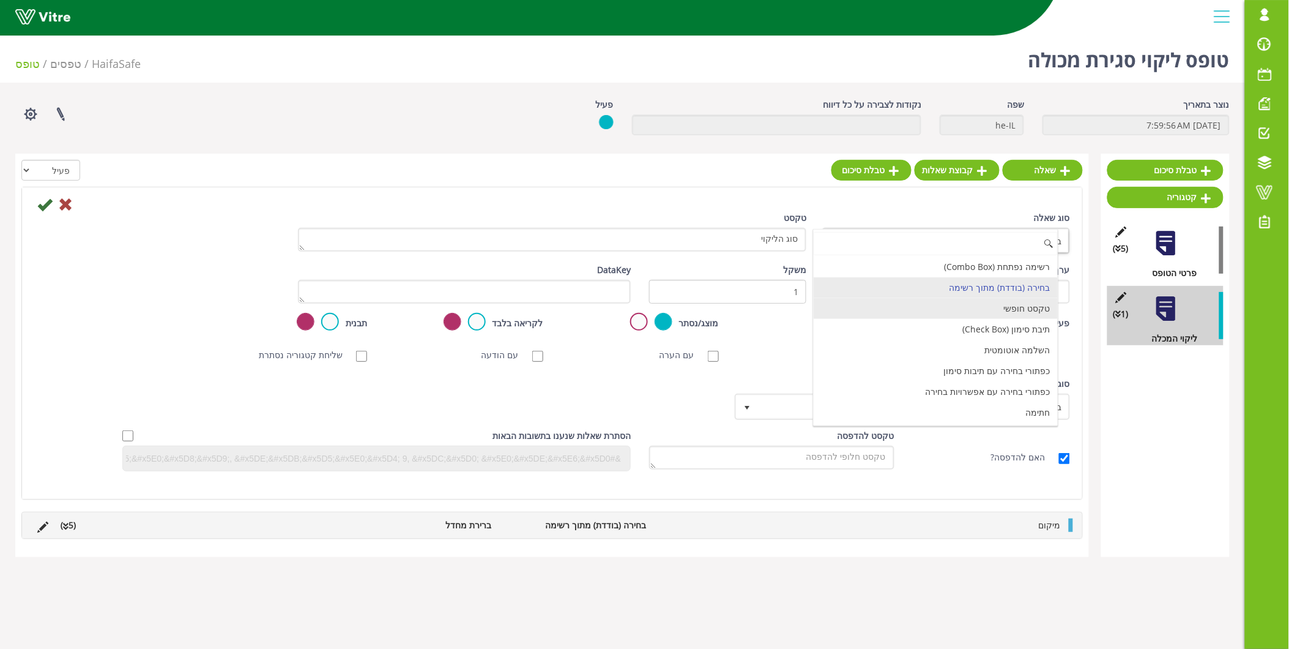
click at [1011, 311] on li "טקסט חופשי" at bounding box center [936, 308] width 244 height 21
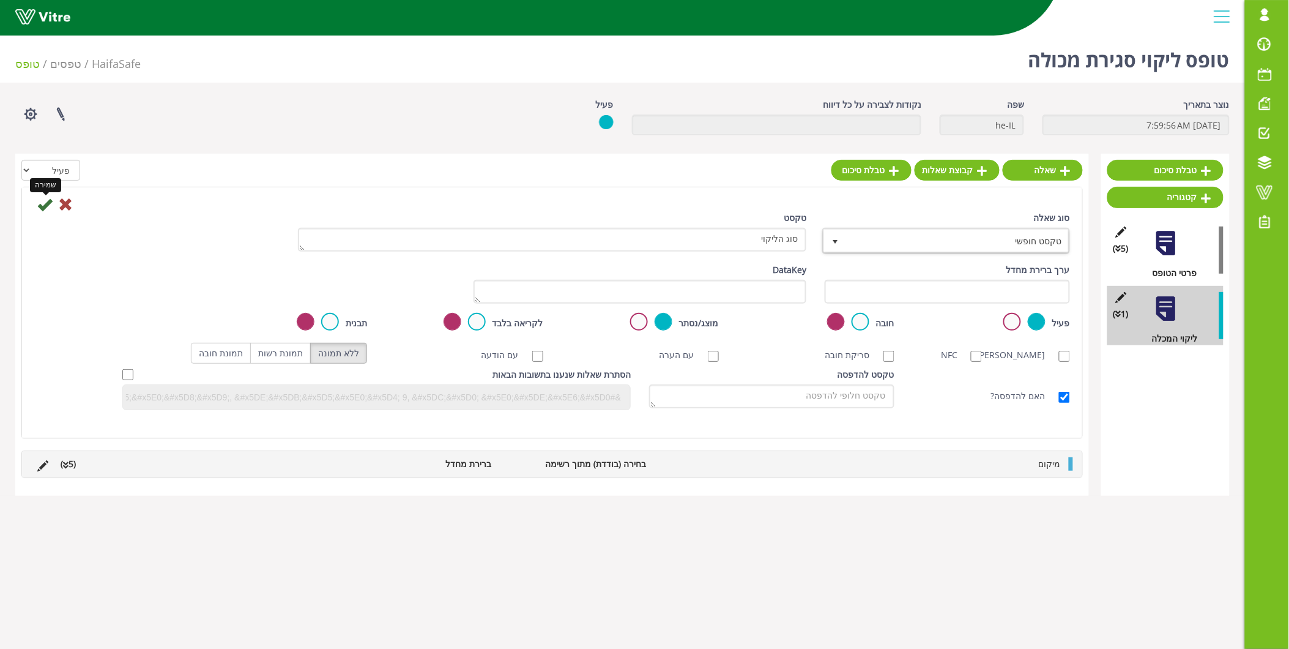
click at [46, 203] on icon at bounding box center [44, 204] width 15 height 15
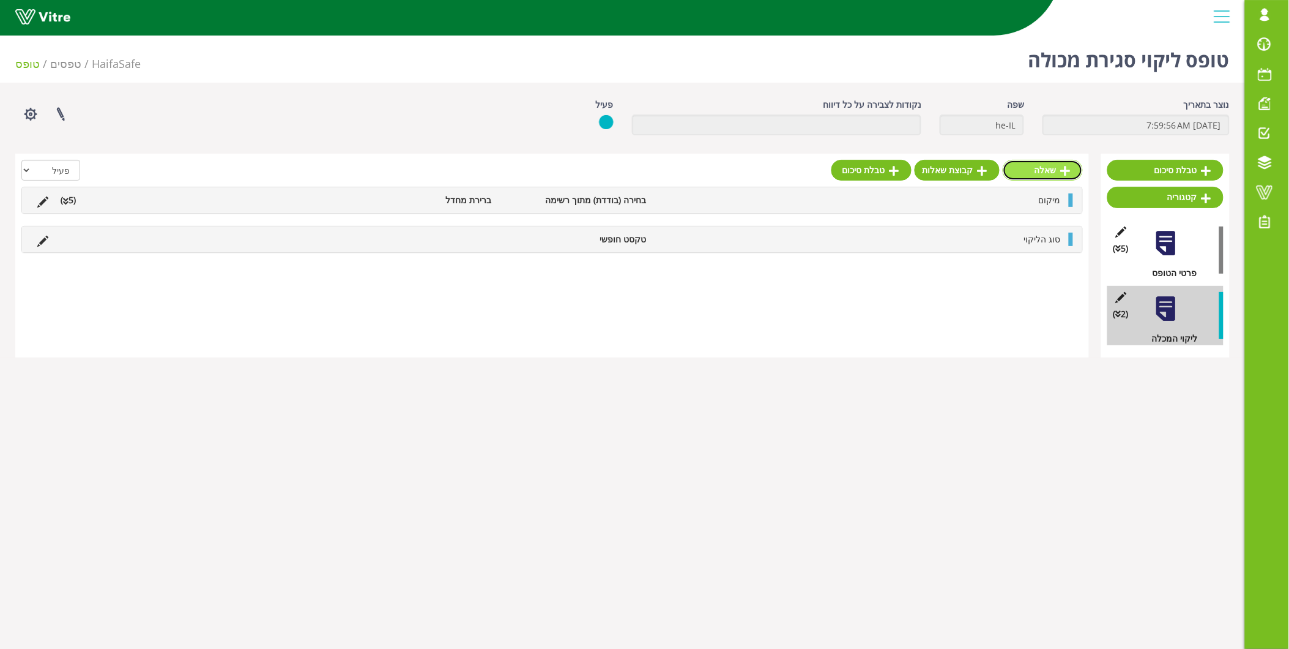
click at [1019, 164] on link "שאלה" at bounding box center [1043, 170] width 80 height 21
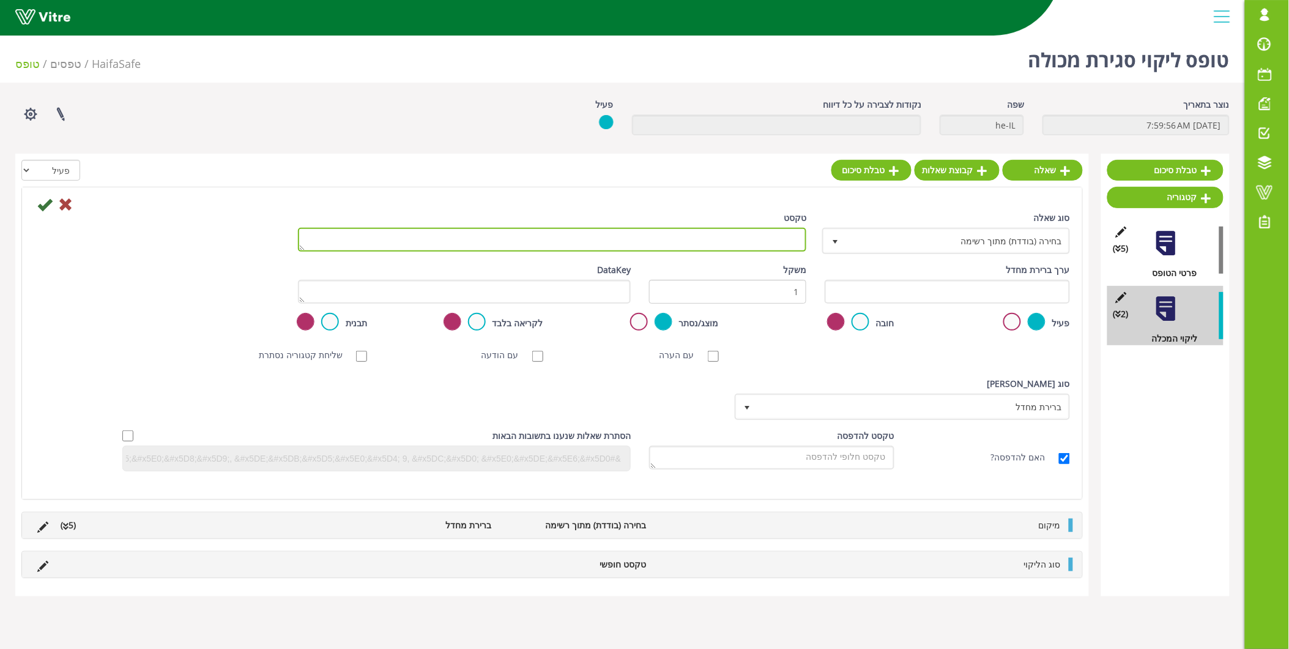
click at [745, 247] on textarea "טקסט" at bounding box center [552, 240] width 509 height 24
type textarea "פירוט הליקוי"
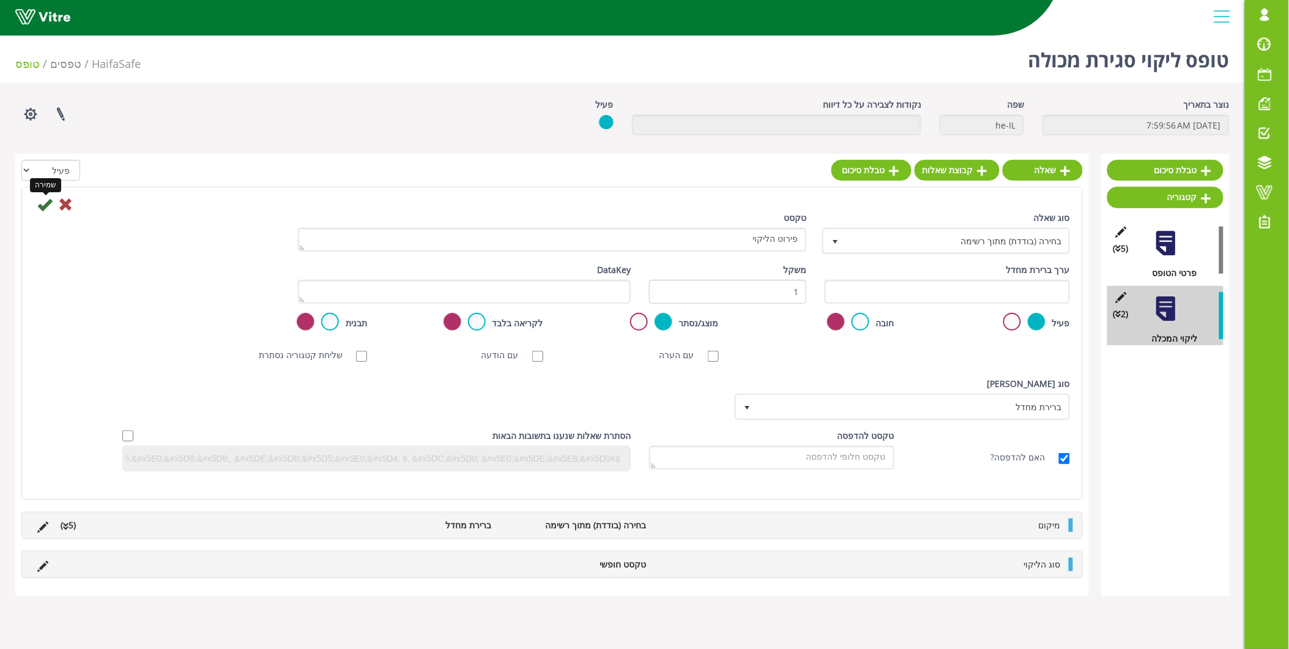
click at [45, 202] on icon at bounding box center [44, 204] width 15 height 15
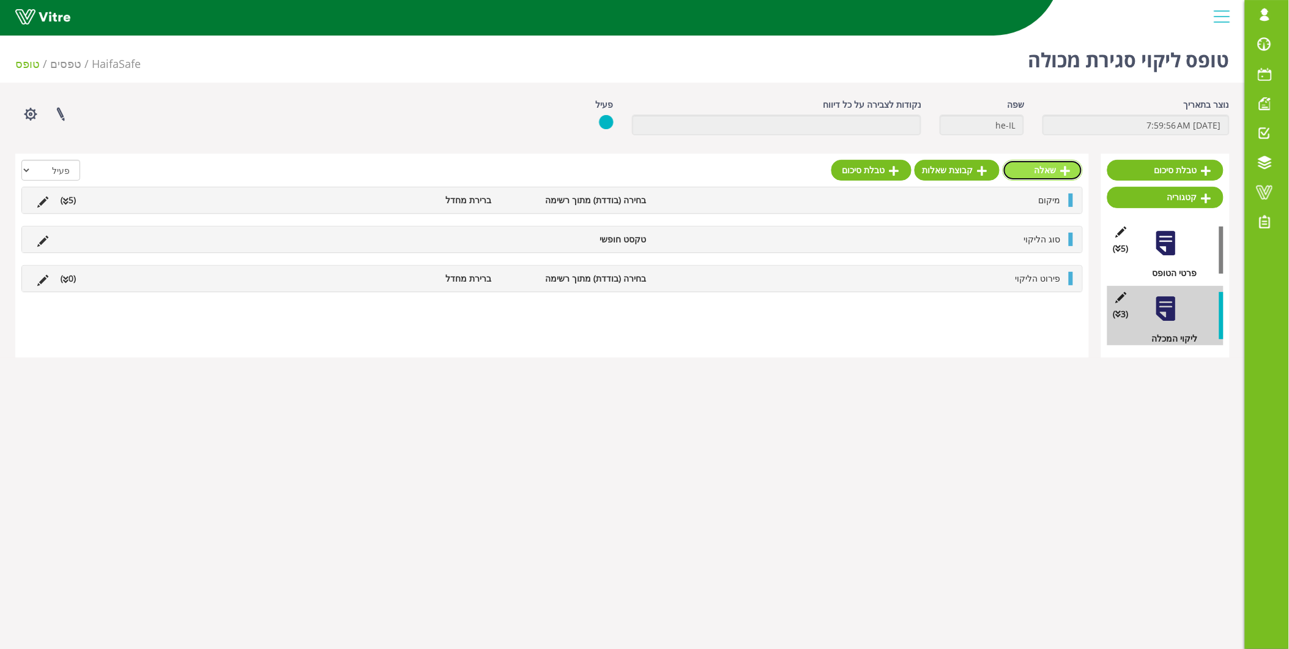
click at [1068, 171] on icon at bounding box center [1066, 170] width 10 height 11
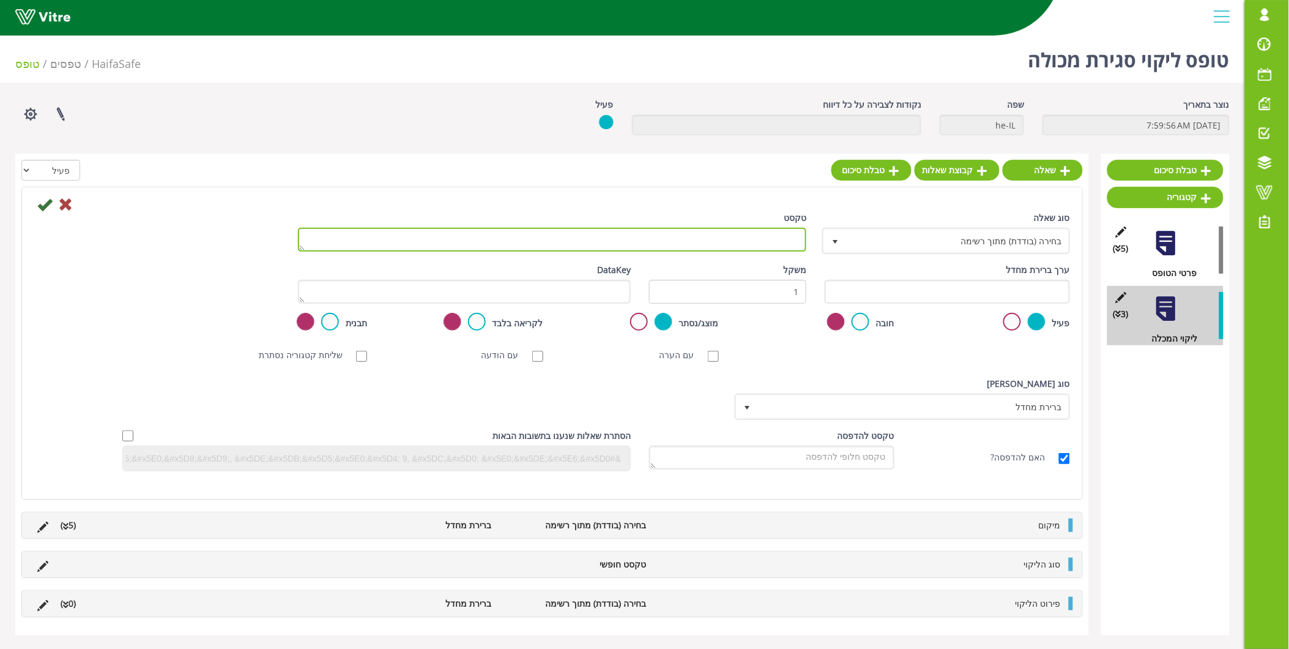
click at [730, 232] on textarea "טקסט" at bounding box center [552, 240] width 509 height 24
type textarea "מספר מכולה"
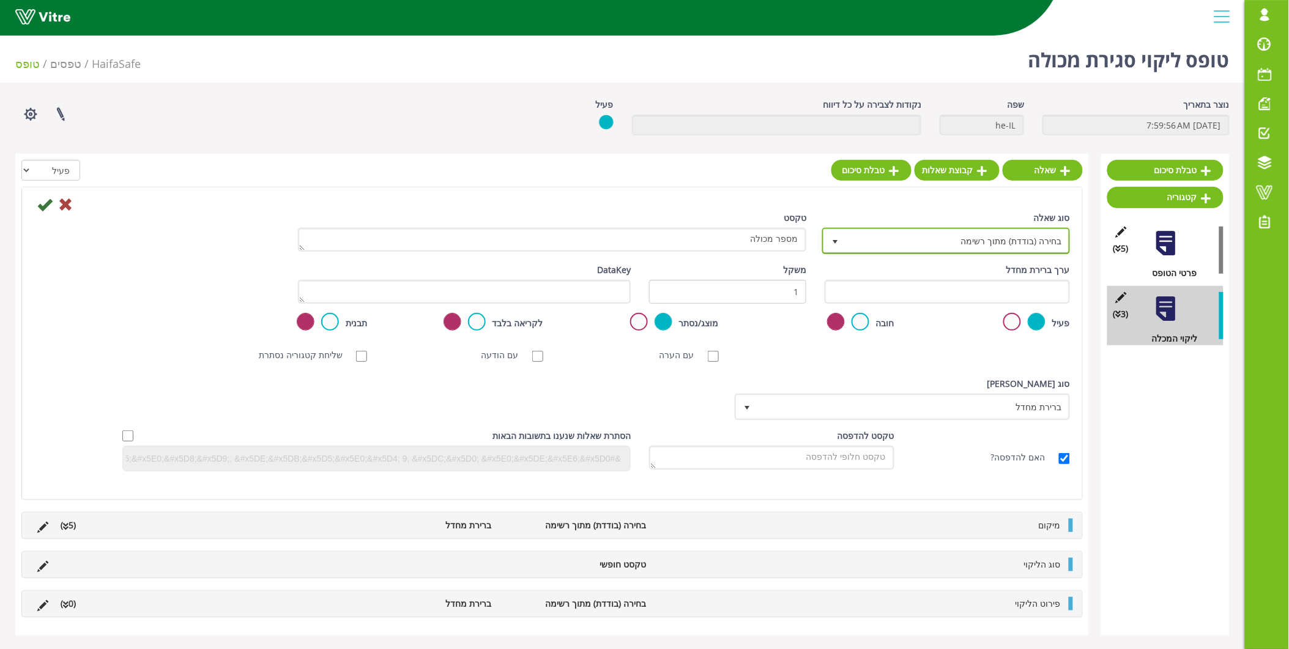
click at [920, 234] on span "בחירה (בודדת) מתוך רשימה" at bounding box center [957, 240] width 223 height 22
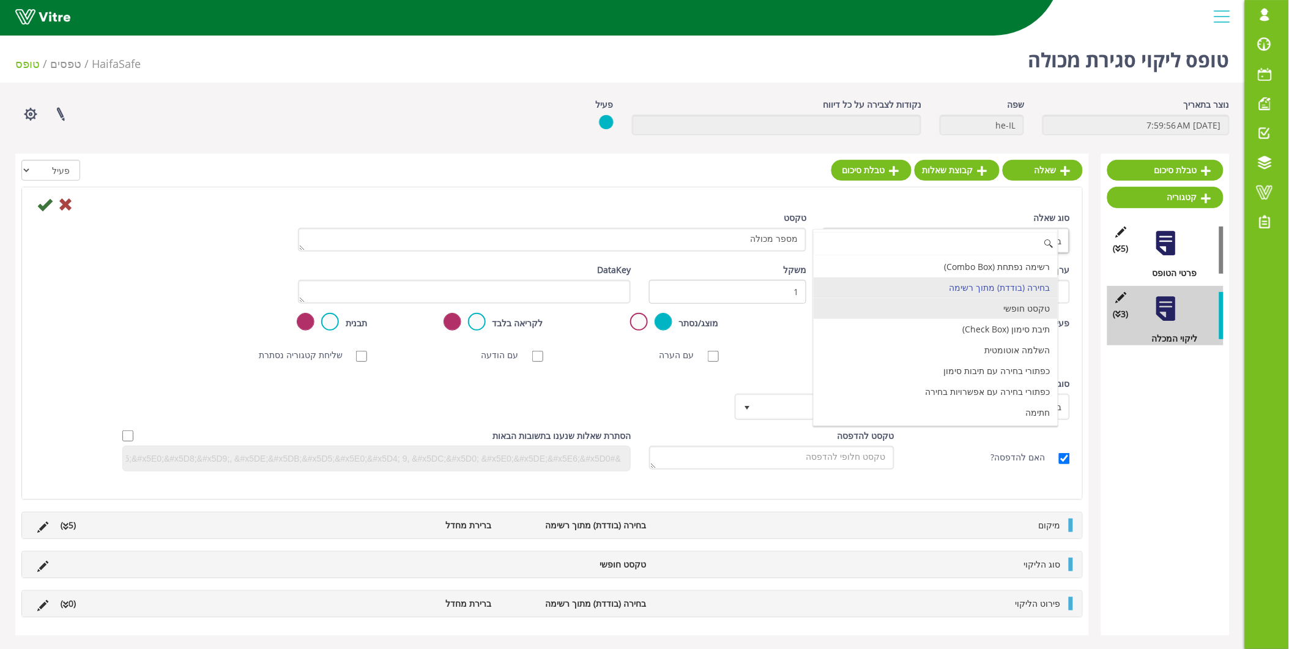
click at [1000, 316] on li "טקסט חופשי" at bounding box center [936, 308] width 244 height 21
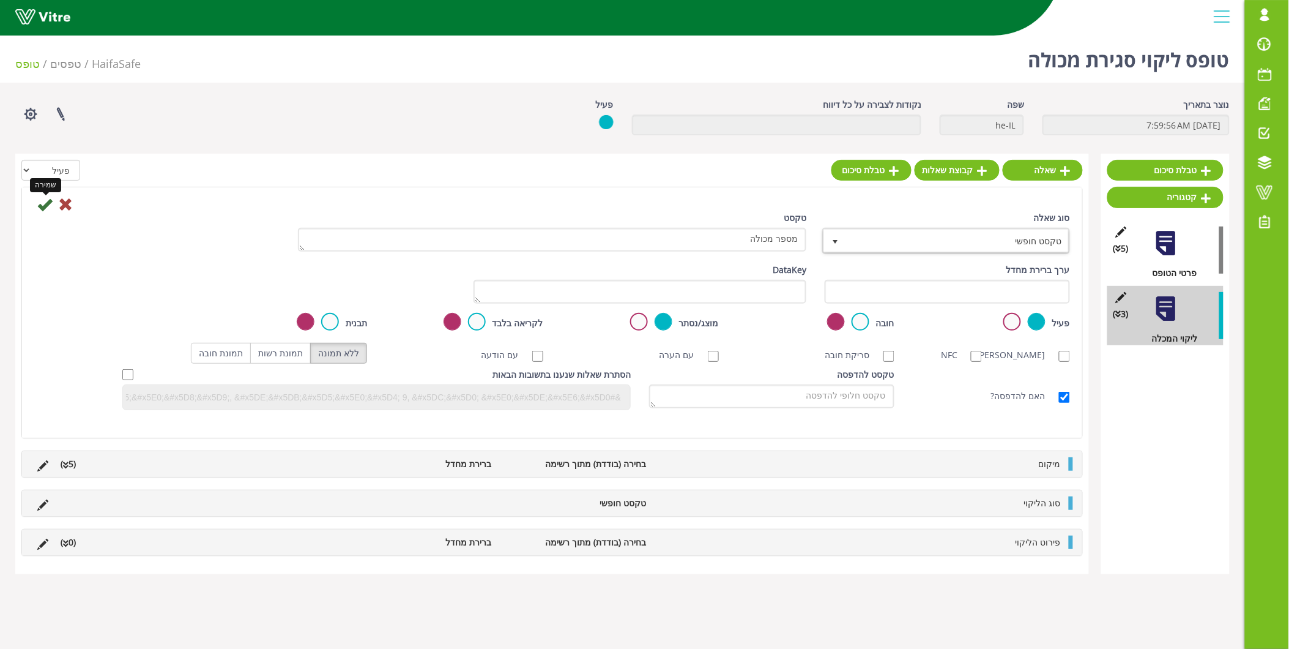
click at [45, 204] on icon at bounding box center [44, 204] width 15 height 15
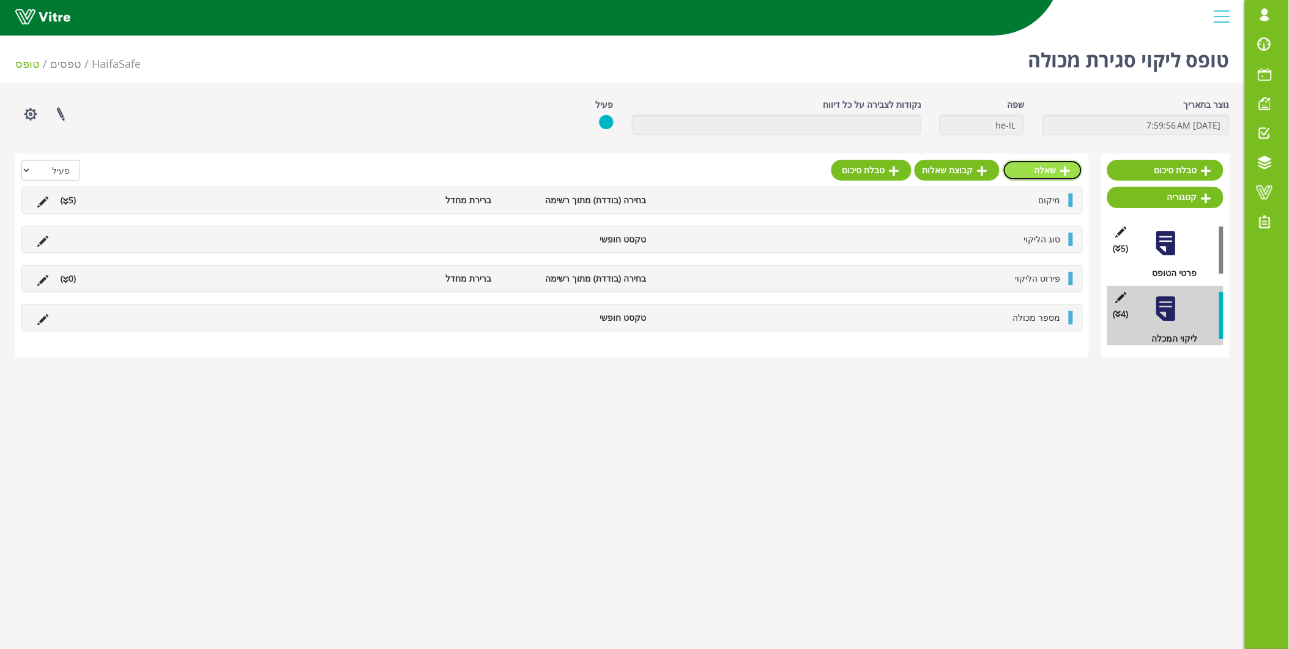
click at [1071, 173] on link "שאלה" at bounding box center [1043, 170] width 80 height 21
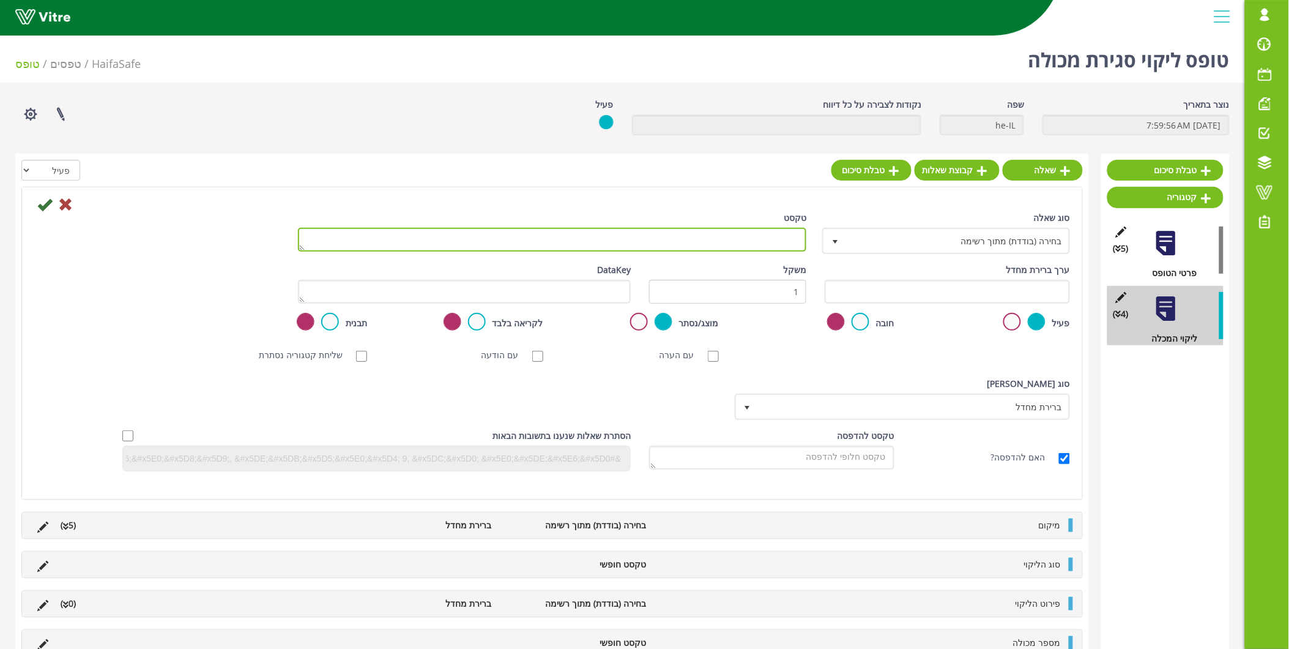
click at [762, 239] on textarea "טקסט" at bounding box center [552, 240] width 509 height 24
type textarea "מספר הזמנה"
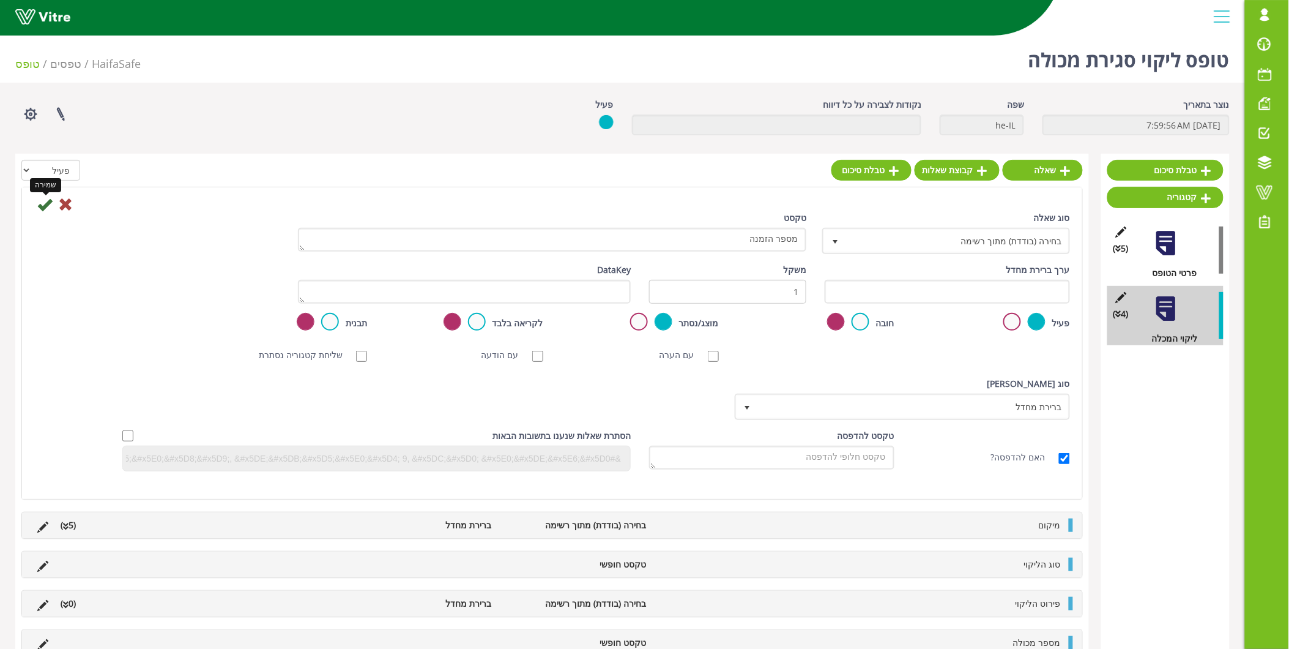
click at [50, 199] on icon at bounding box center [44, 204] width 15 height 15
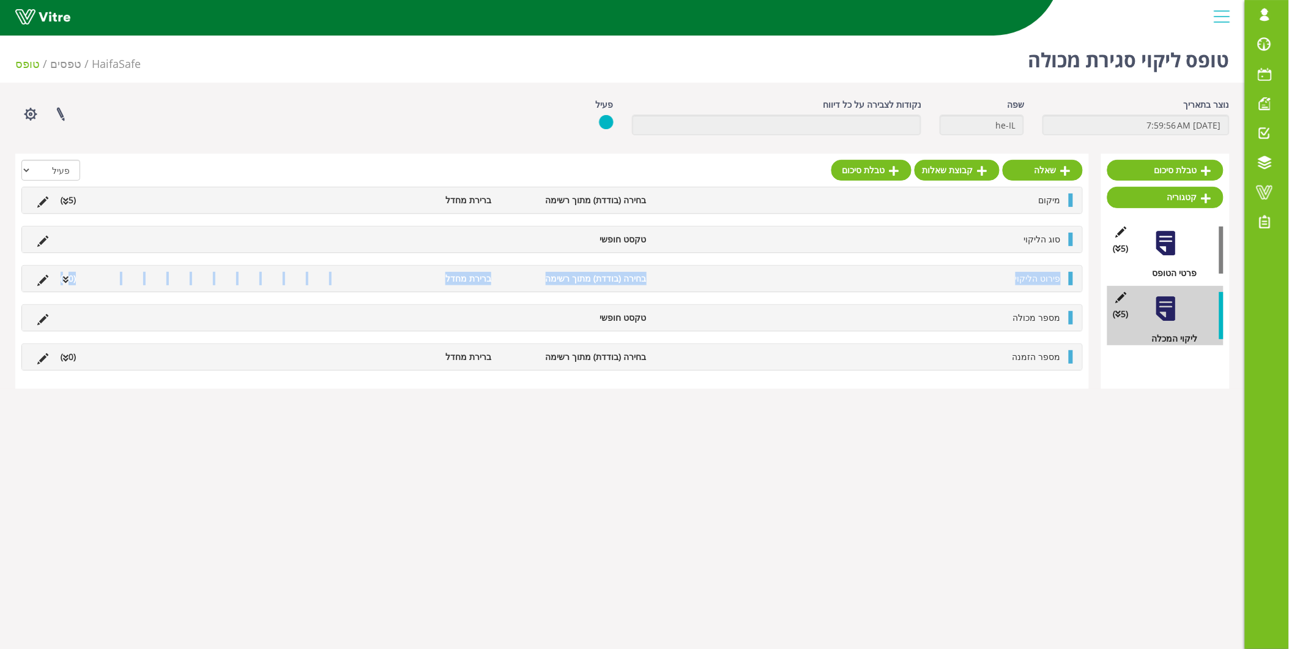
drag, startPoint x: 1065, startPoint y: 318, endPoint x: 1067, endPoint y: 264, distance: 54.5
click at [1067, 264] on div "מיקום בחירה (בודדת) מתוך רשימה ברירת מחדל (5 ) תשובה MKP POLY FEED חומצה K אחר …" at bounding box center [551, 279] width 1061 height 184
click at [1035, 387] on div "שאלה קבוצת שאלות טבלת סיכום הכל פעיל לא פעיל מיקום בחירה (בודדת) מתוך רשימה ברי…" at bounding box center [552, 271] width 1074 height 235
click at [1041, 170] on link "שאלה" at bounding box center [1043, 170] width 80 height 21
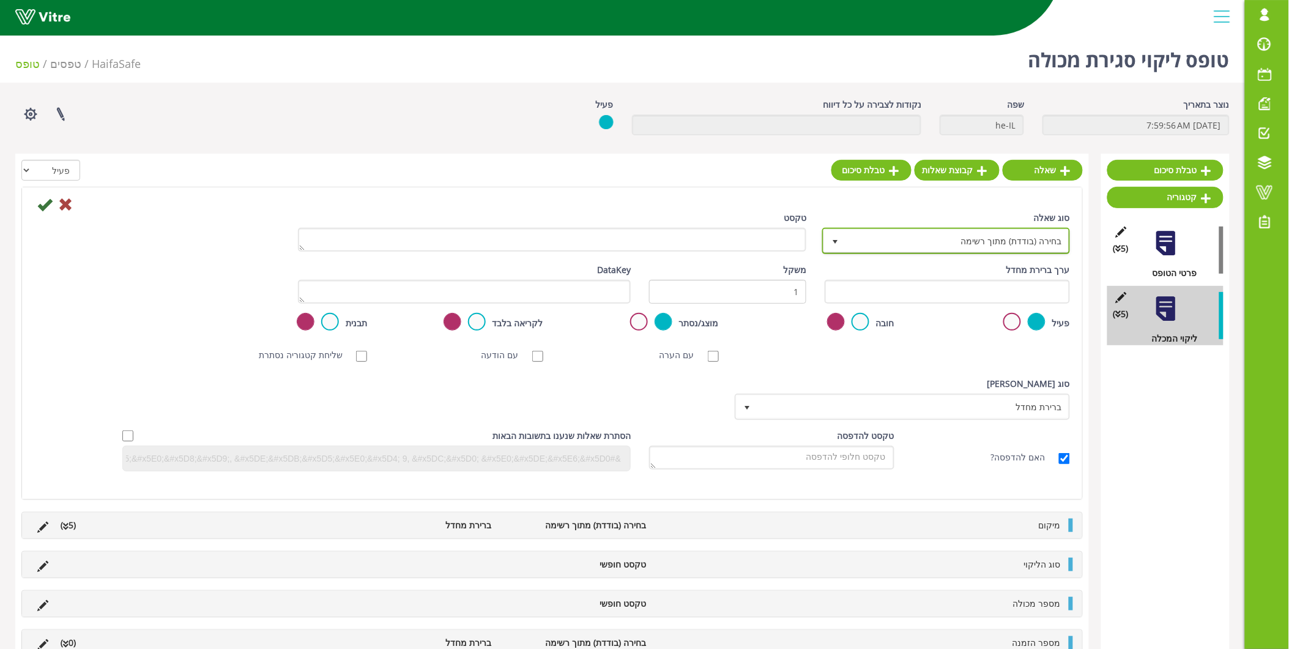
click at [1005, 245] on span "בחירה (בודדת) מתוך רשימה" at bounding box center [957, 240] width 223 height 22
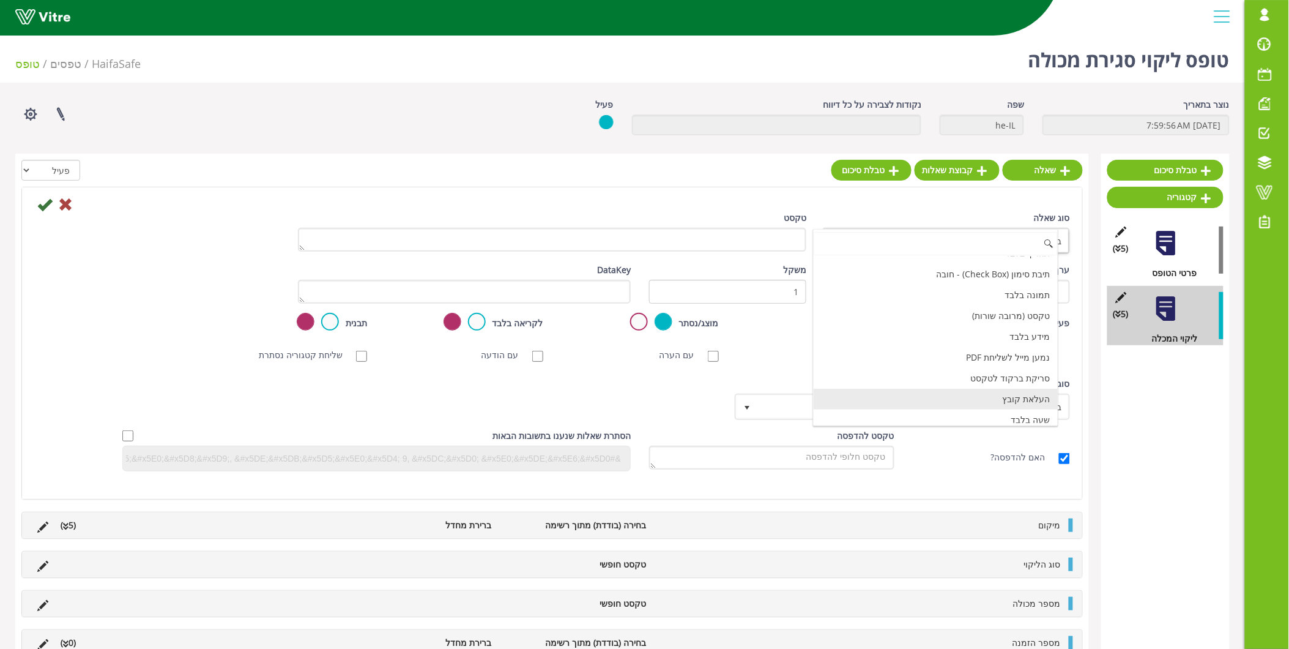
scroll to position [242, 0]
click at [987, 300] on li "תמונה בלבד" at bounding box center [936, 295] width 244 height 21
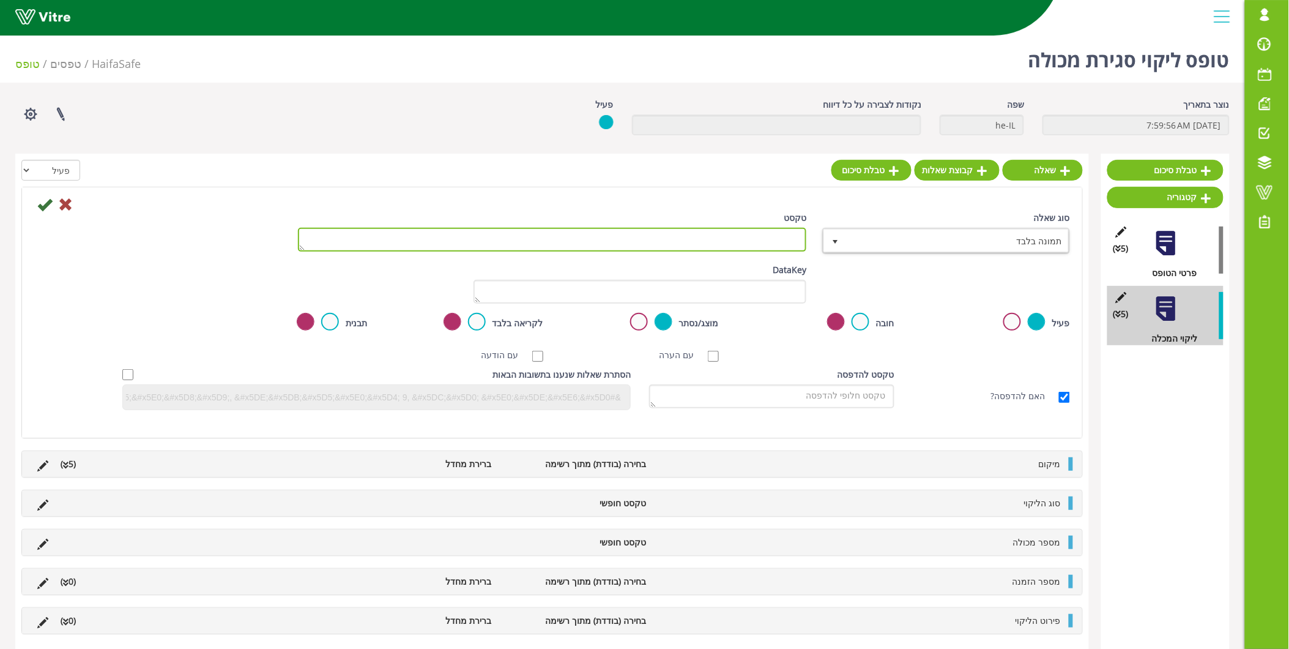
click at [604, 236] on textarea "טקסט" at bounding box center [552, 240] width 509 height 24
type textarea "1"
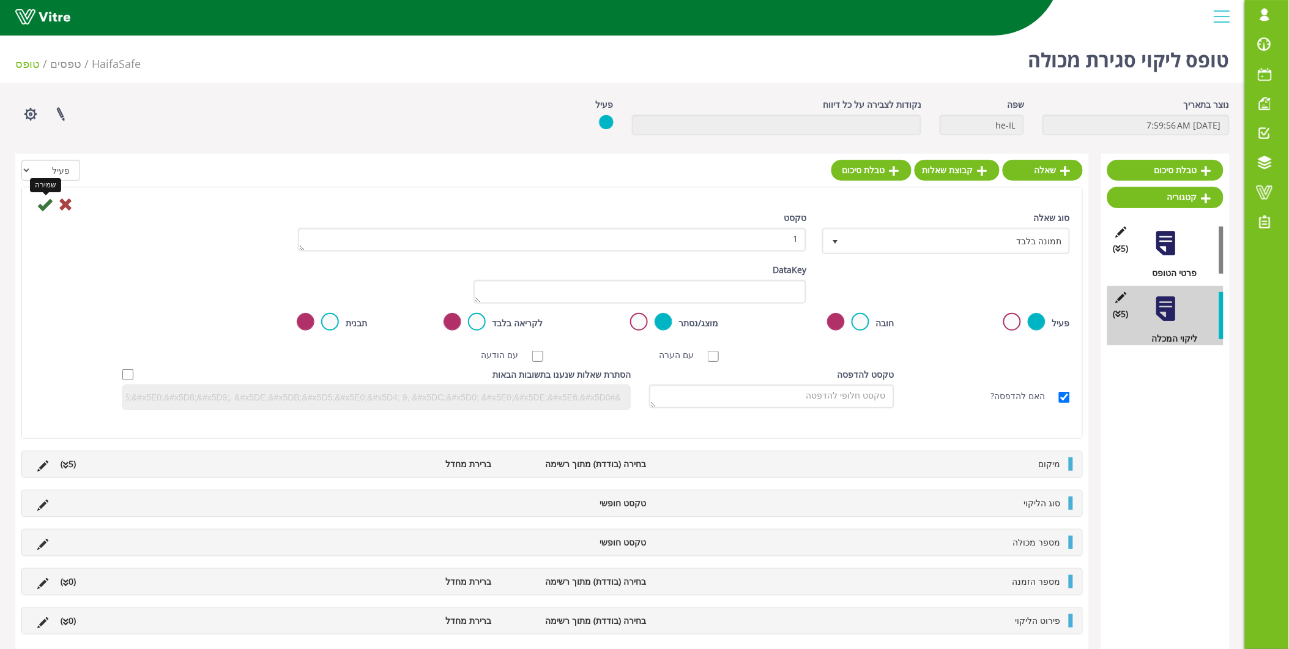
click at [40, 204] on icon at bounding box center [44, 204] width 15 height 15
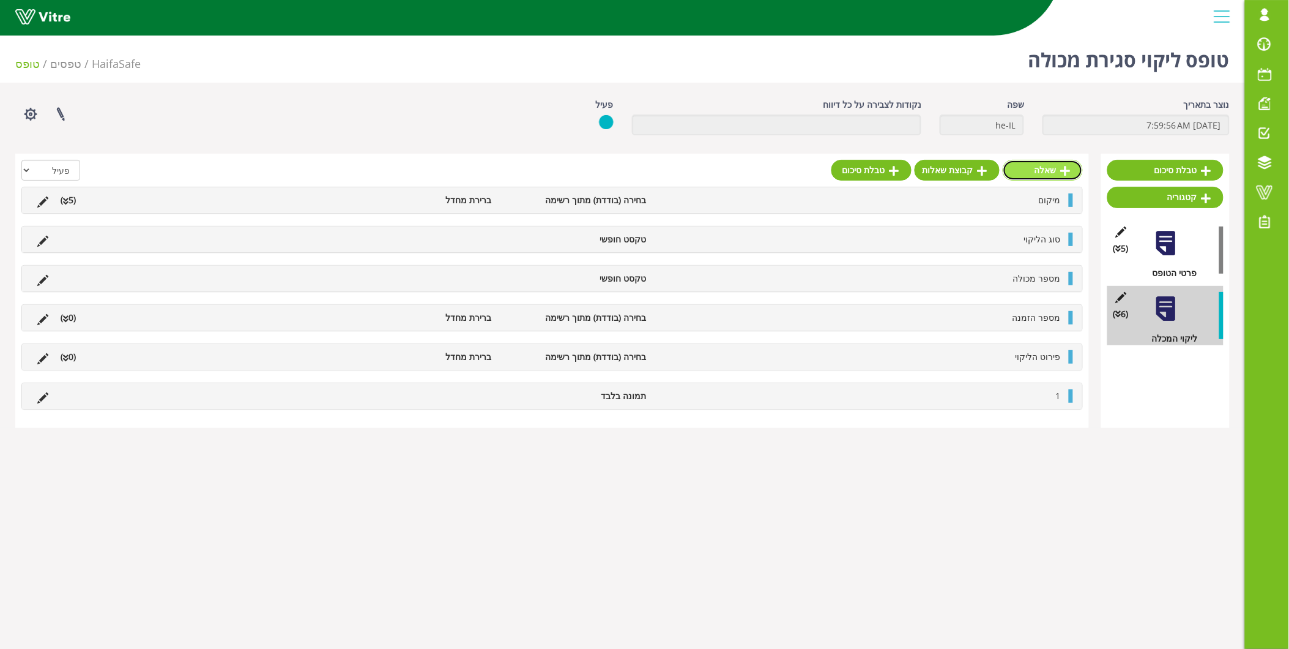
click at [1047, 173] on link "שאלה" at bounding box center [1043, 170] width 80 height 21
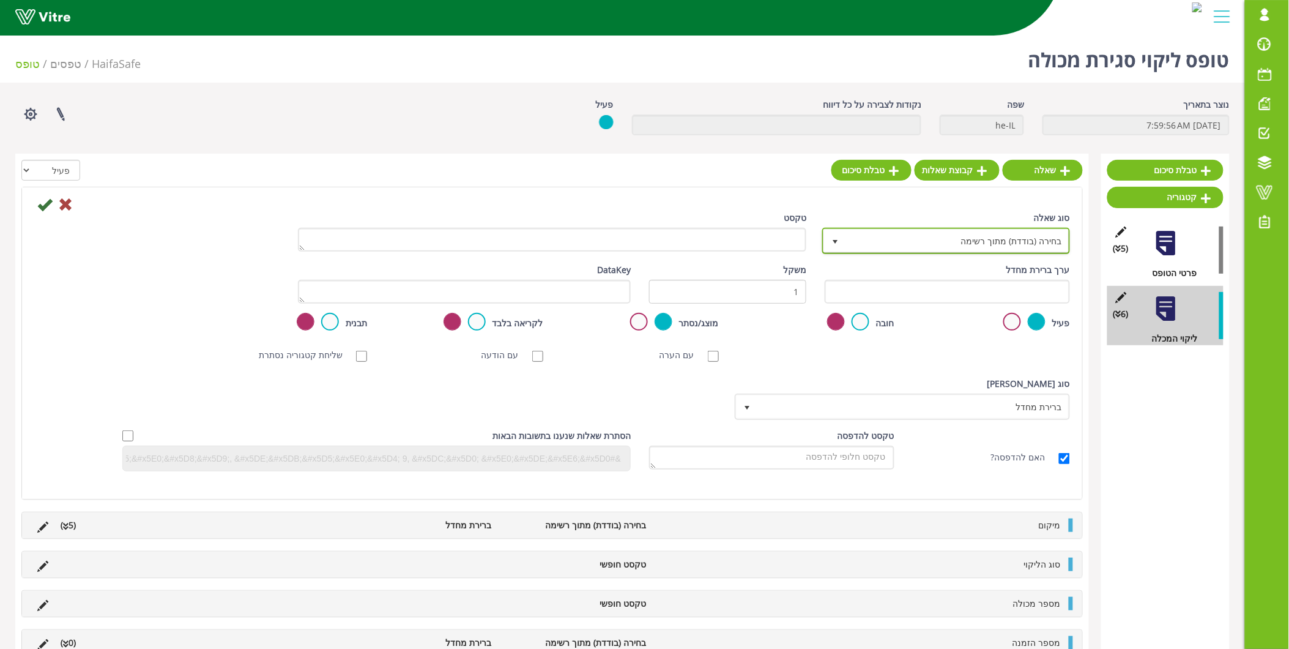
click at [935, 229] on span "בחירה (בודדת) מתוך רשימה" at bounding box center [945, 240] width 245 height 23
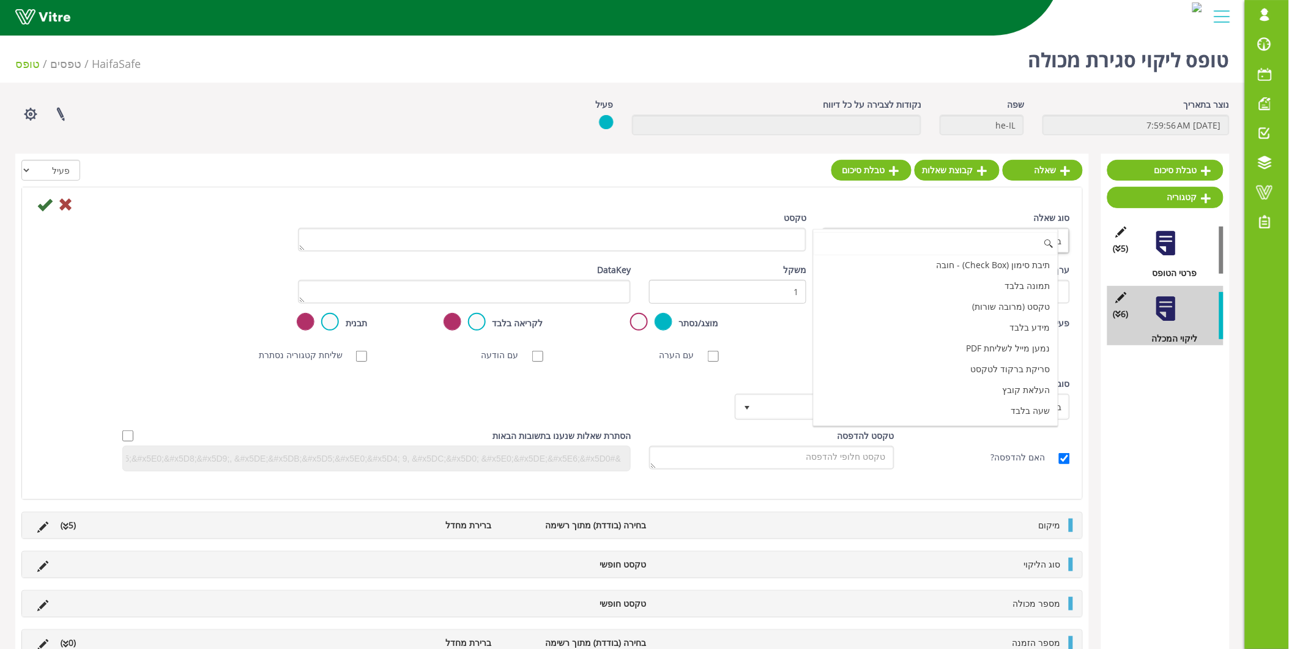
scroll to position [272, 0]
click at [1007, 272] on li "תמונה בלבד" at bounding box center [936, 265] width 244 height 21
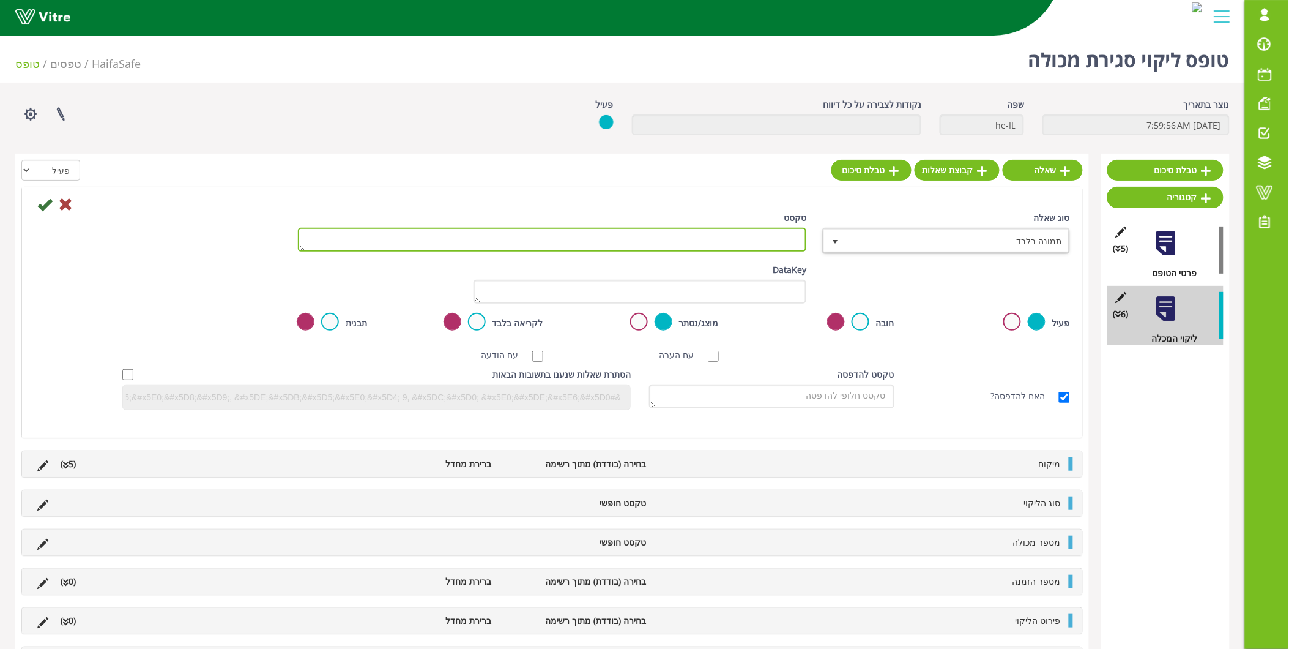
click at [771, 246] on textarea "טקסט" at bounding box center [552, 240] width 509 height 24
type textarea "2"
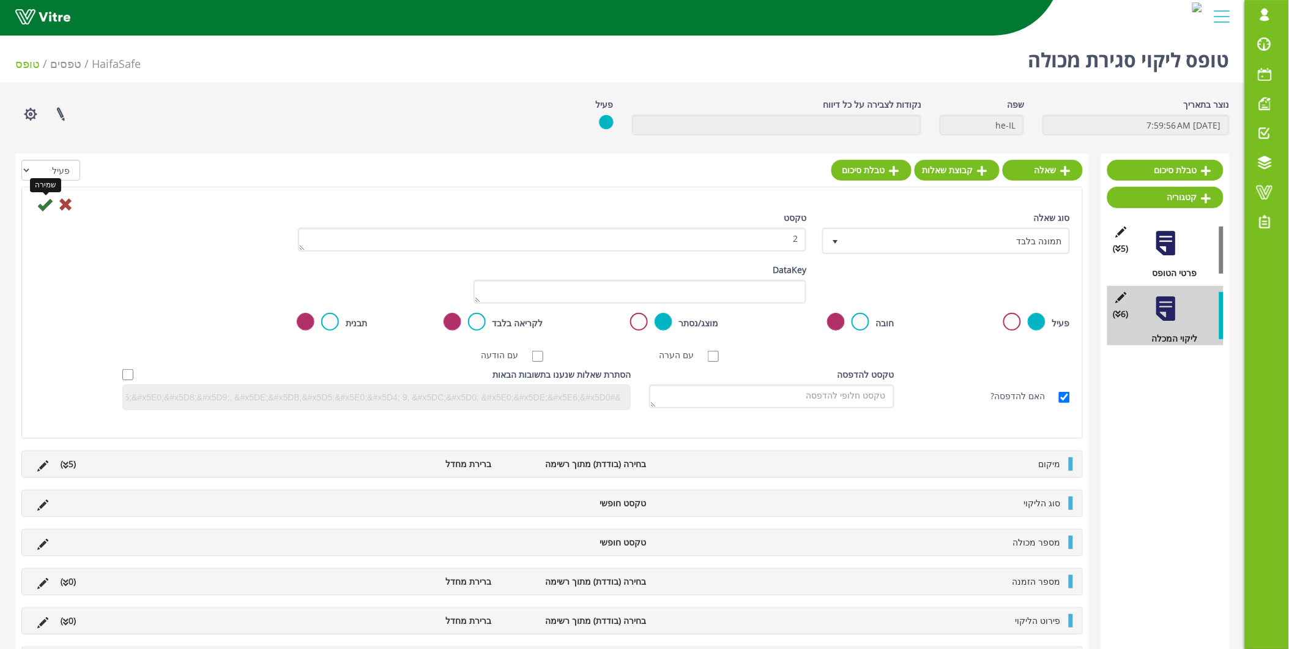
click at [44, 208] on icon at bounding box center [44, 204] width 15 height 15
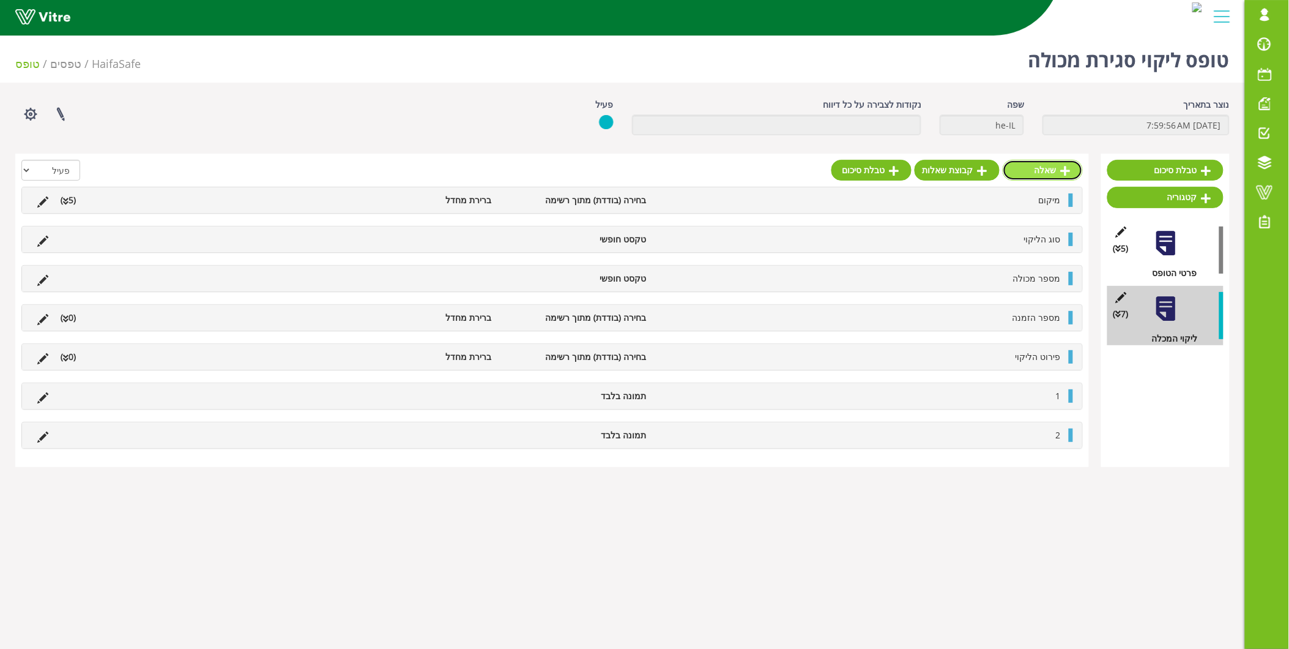
click at [1061, 170] on icon at bounding box center [1066, 170] width 10 height 11
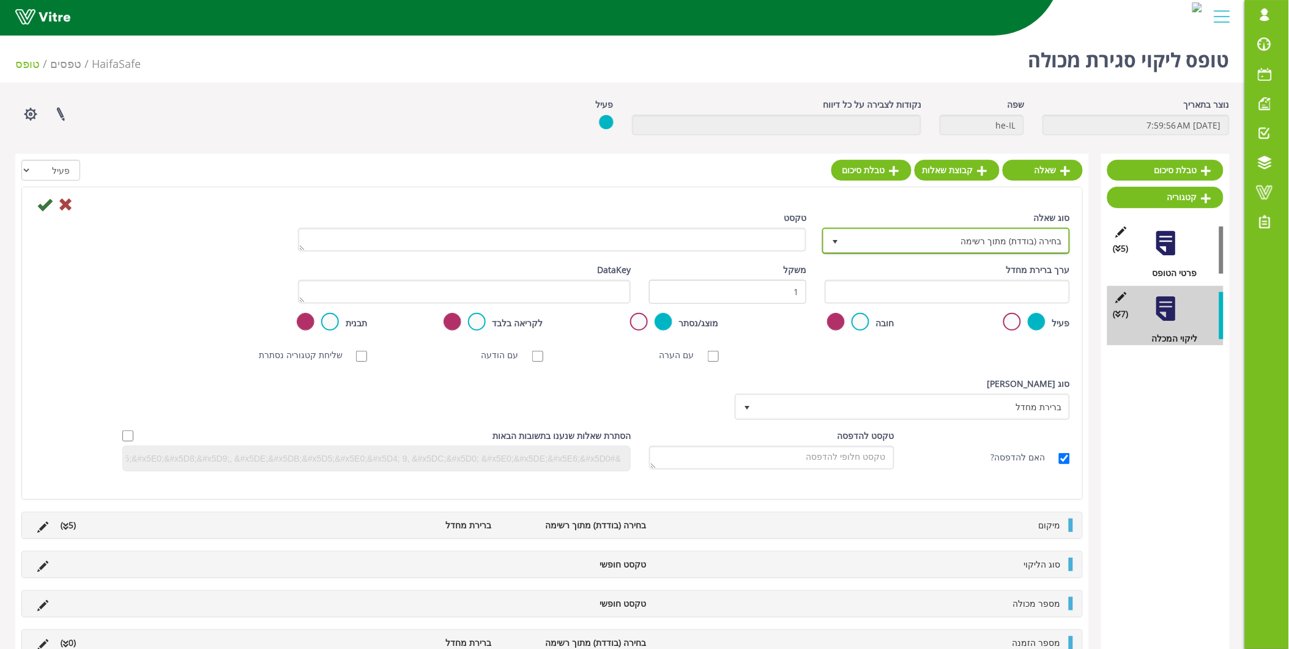
click at [975, 245] on span "בחירה (בודדת) מתוך רשימה" at bounding box center [957, 240] width 223 height 22
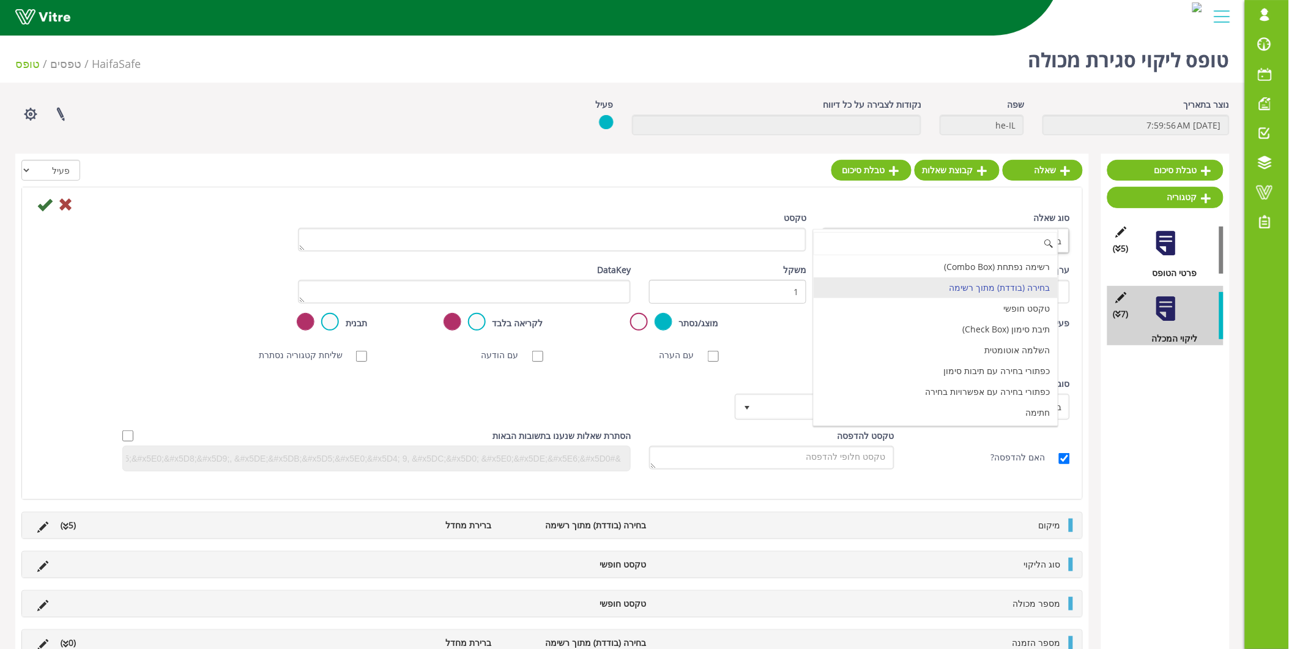
click at [893, 217] on div "סוג שאלה בחירה (בודדת) מתוך רשימה 3" at bounding box center [947, 232] width 245 height 43
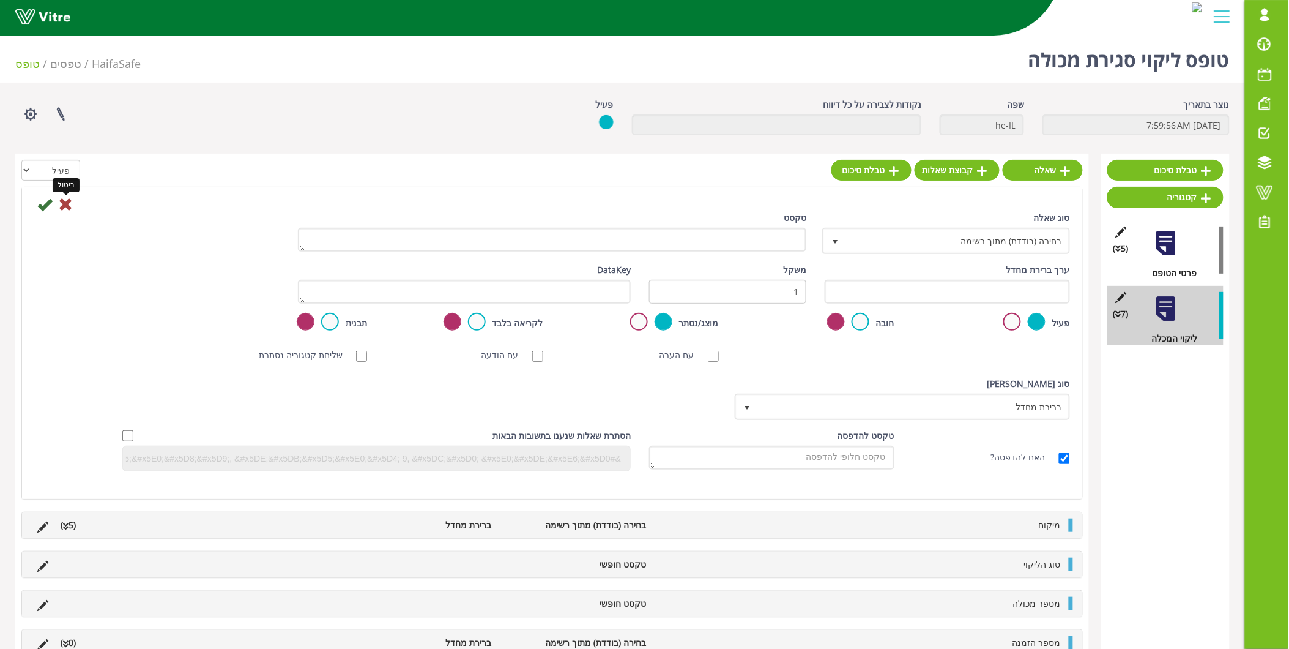
click at [65, 204] on icon at bounding box center [65, 204] width 15 height 15
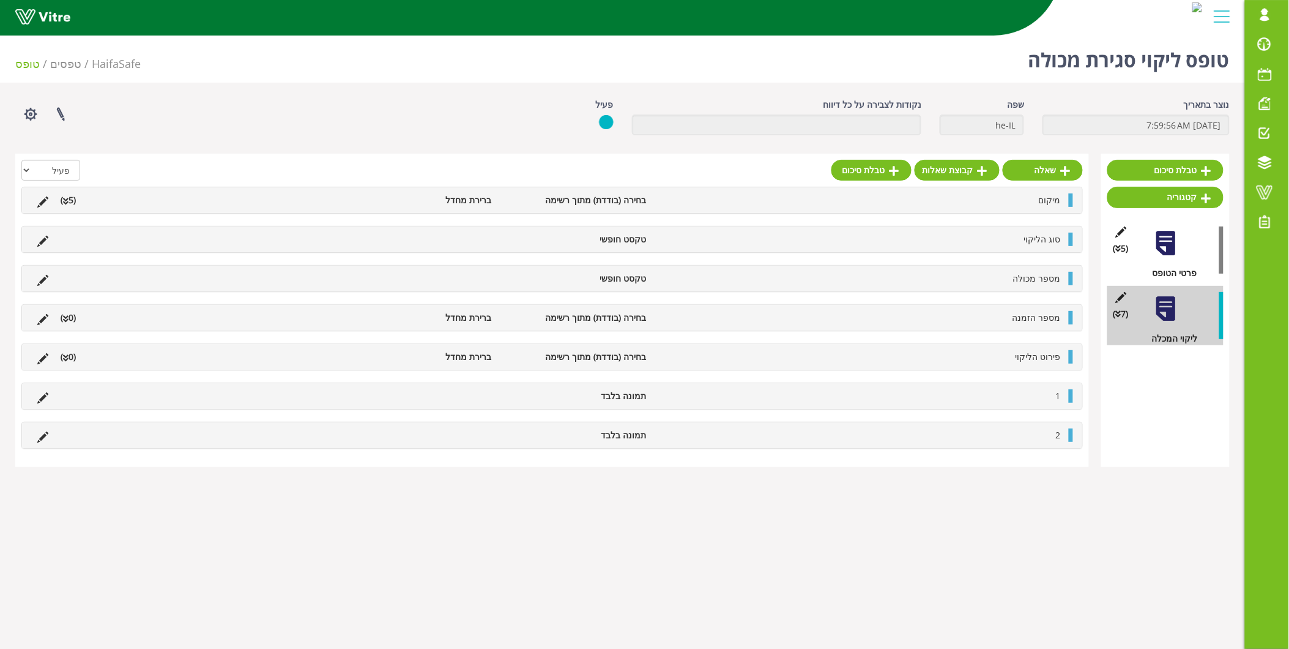
click at [962, 505] on body "Elad.Abu@haifa-group.com התראות והודעות לוח בקרה לוח שנה מענה על טופס משימות מש…" at bounding box center [644, 355] width 1289 height 649
click at [1033, 173] on link "שאלה" at bounding box center [1043, 170] width 80 height 21
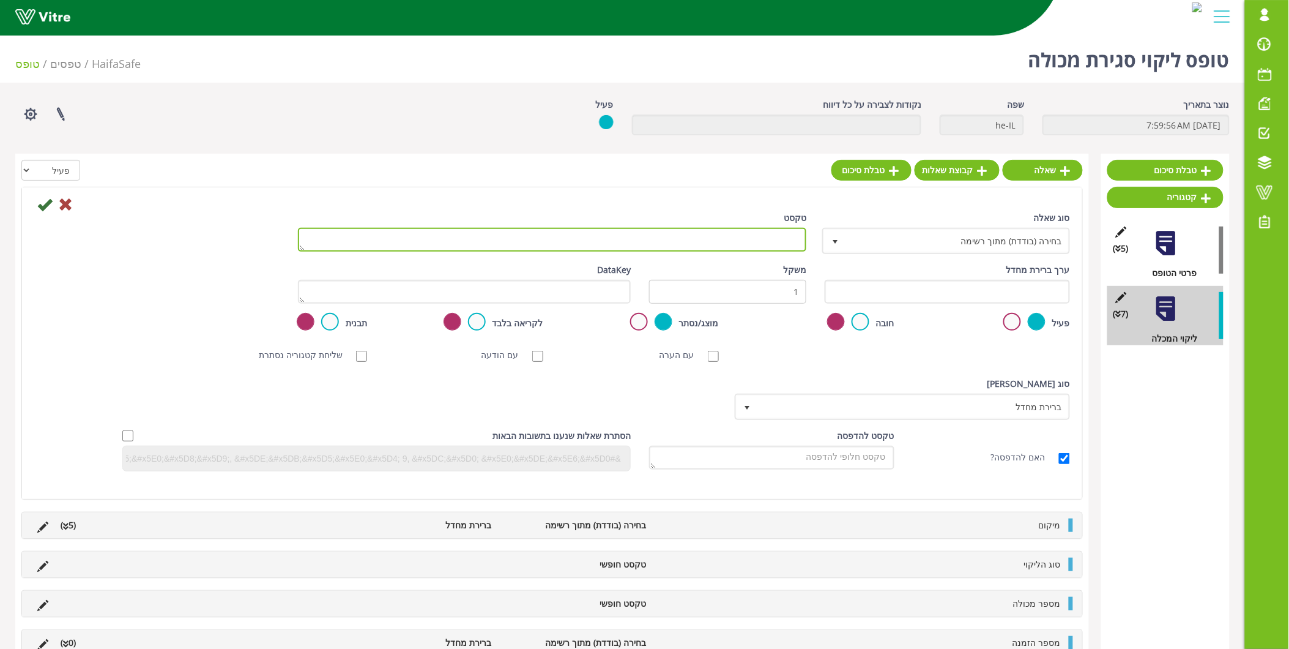
click at [743, 245] on textarea "טקסט" at bounding box center [552, 240] width 509 height 24
click at [743, 245] on textarea "נ" at bounding box center [552, 240] width 509 height 24
type textarea "הערות נוספות"
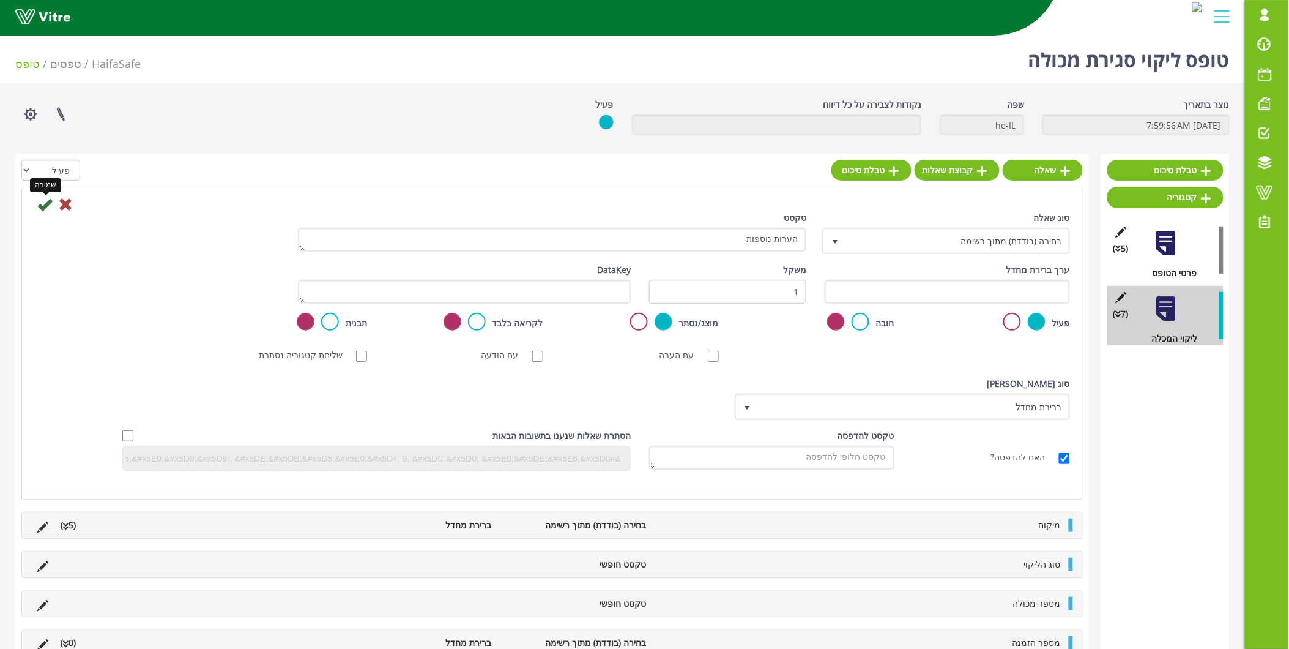
click at [45, 203] on icon at bounding box center [44, 204] width 15 height 15
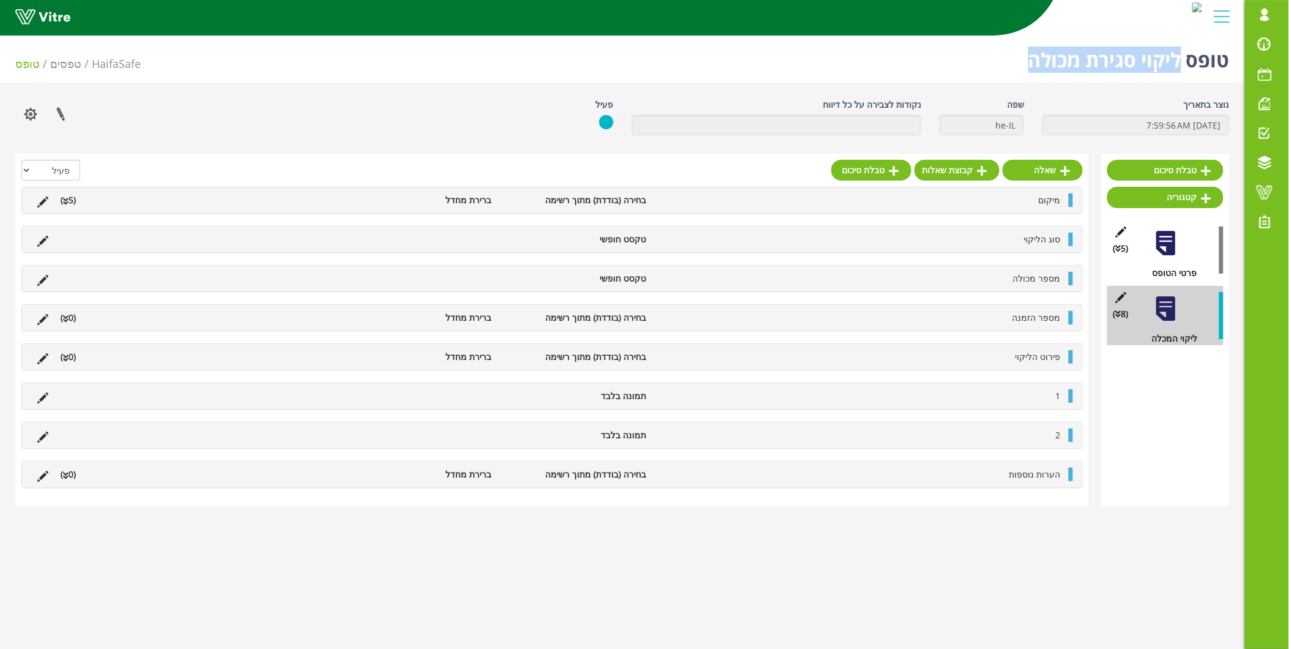
drag, startPoint x: 1179, startPoint y: 63, endPoint x: 1024, endPoint y: 59, distance: 155.5
click at [1024, 59] on div "טופס ליקוי סגירת מכולה HaifaSafe טפסים טופס" at bounding box center [622, 57] width 1245 height 52
copy h1 "ליקוי סגירת מכולה"
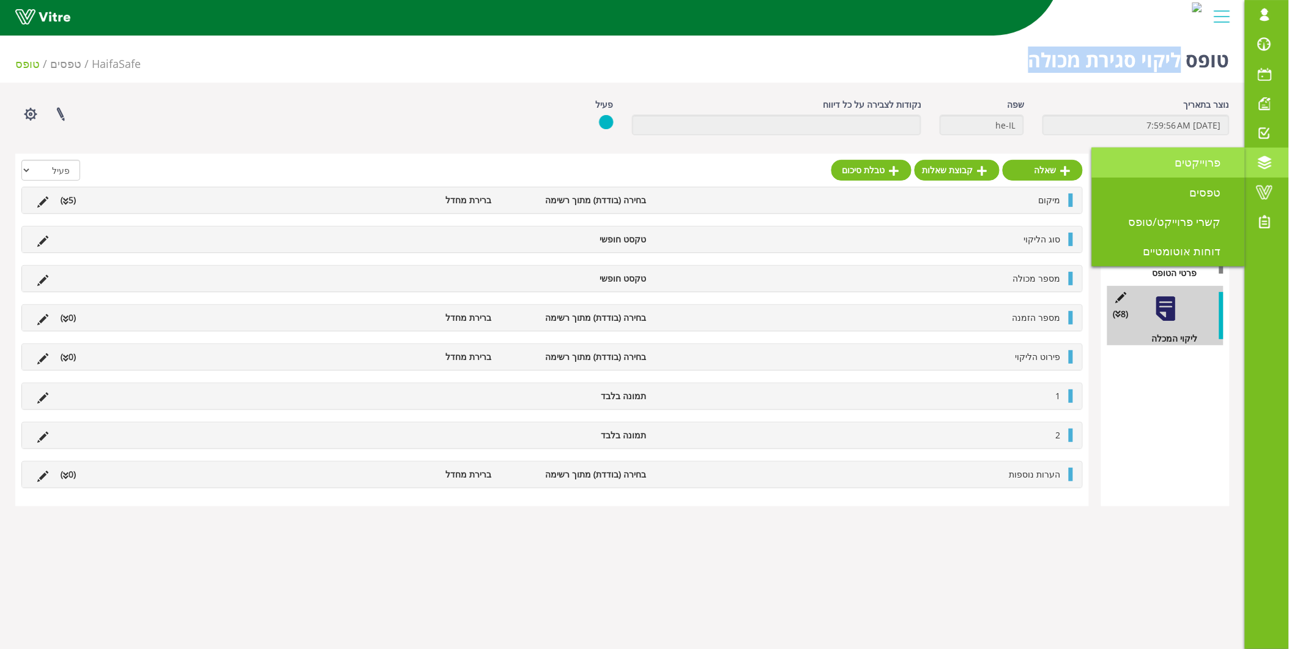
click at [1215, 163] on span "פרוייקטים" at bounding box center [1205, 162] width 61 height 15
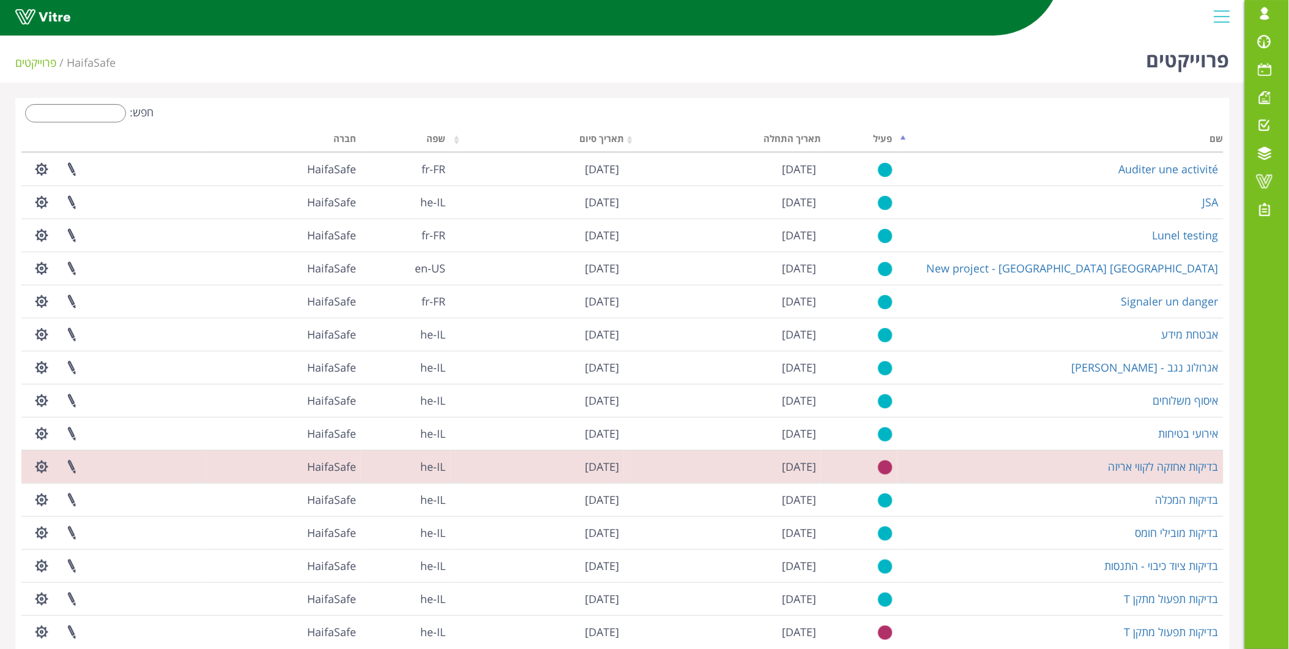
click at [66, 122] on div "חפש:" at bounding box center [317, 114] width 592 height 21
click at [77, 111] on input "חפש:" at bounding box center [75, 113] width 101 height 18
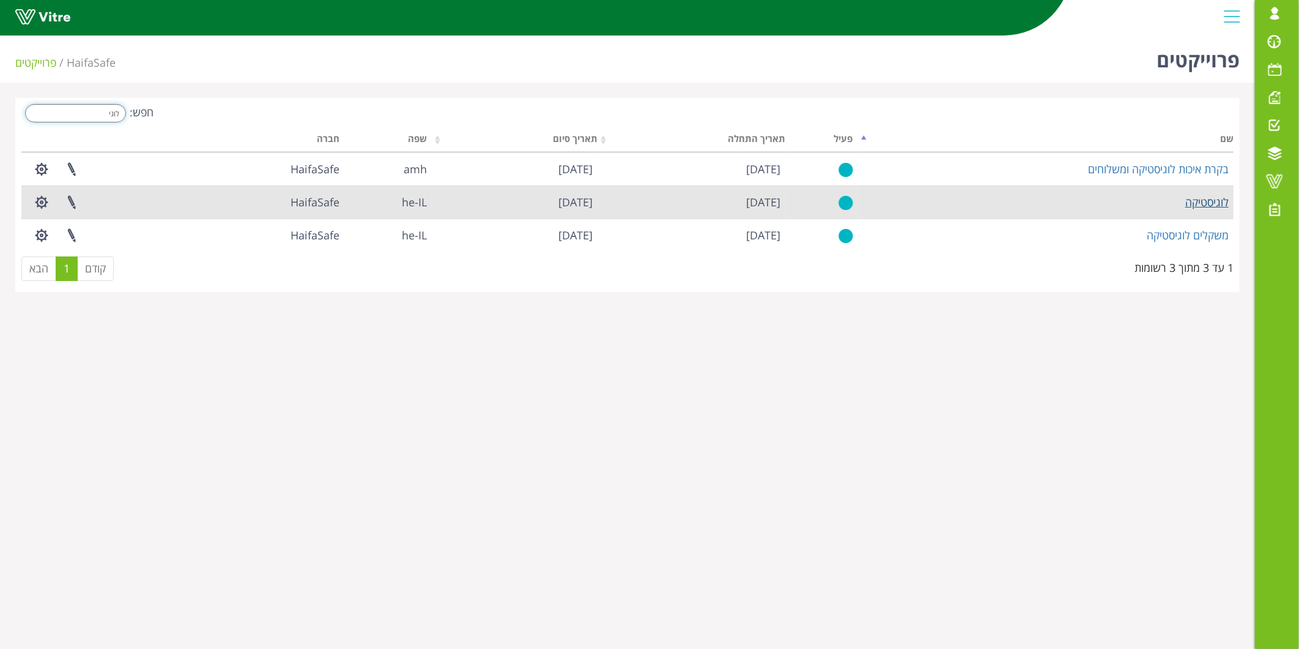
type input "לוגי"
click at [1202, 199] on link "לוגיסטיקה" at bounding box center [1207, 202] width 43 height 15
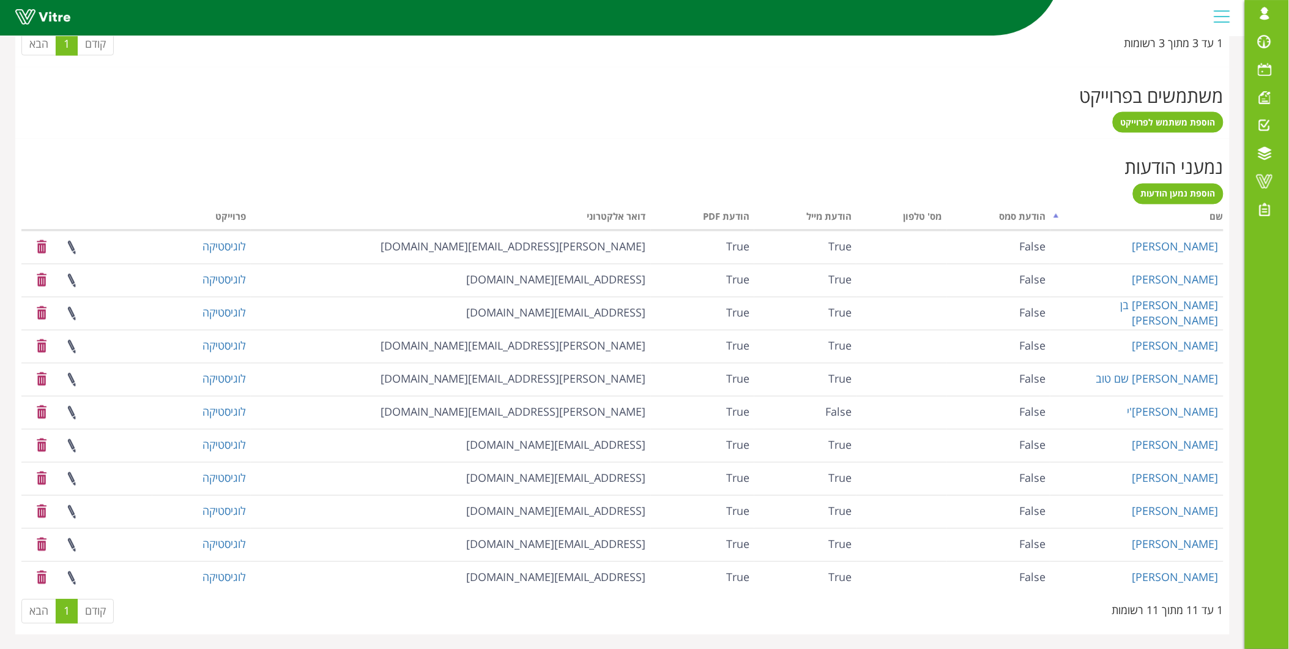
scroll to position [283, 0]
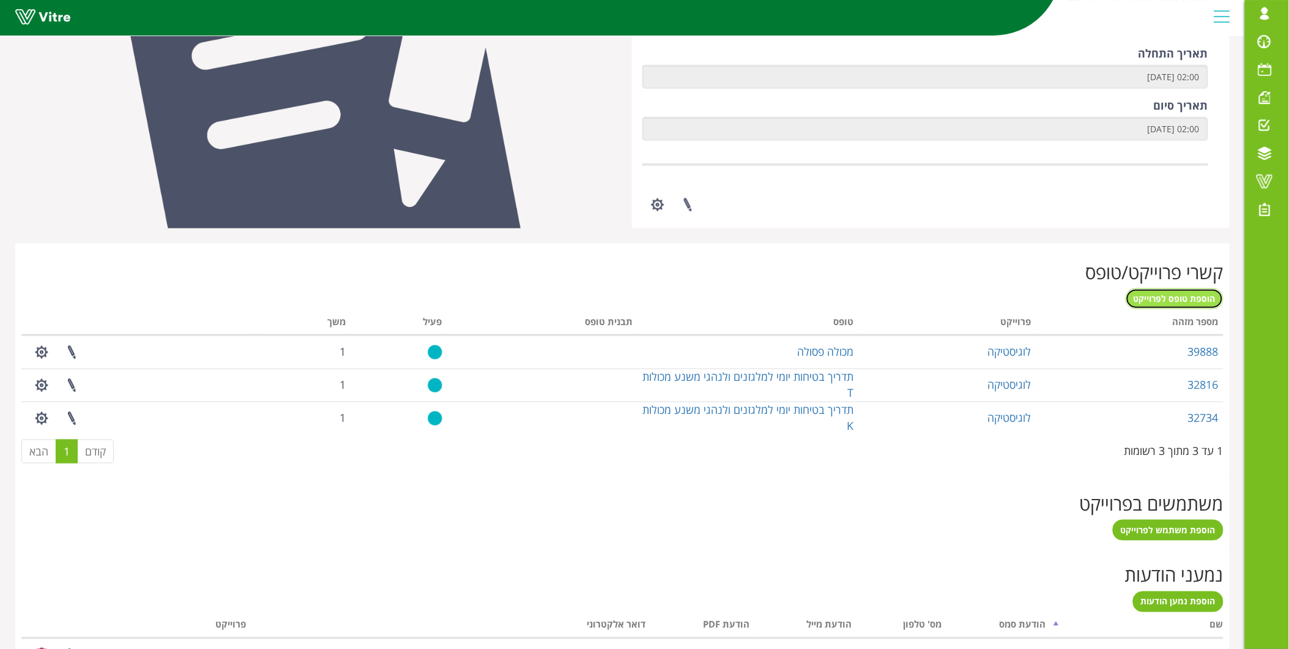
click at [1165, 292] on span "הוספת טופס לפרוייקט" at bounding box center [1175, 298] width 82 height 12
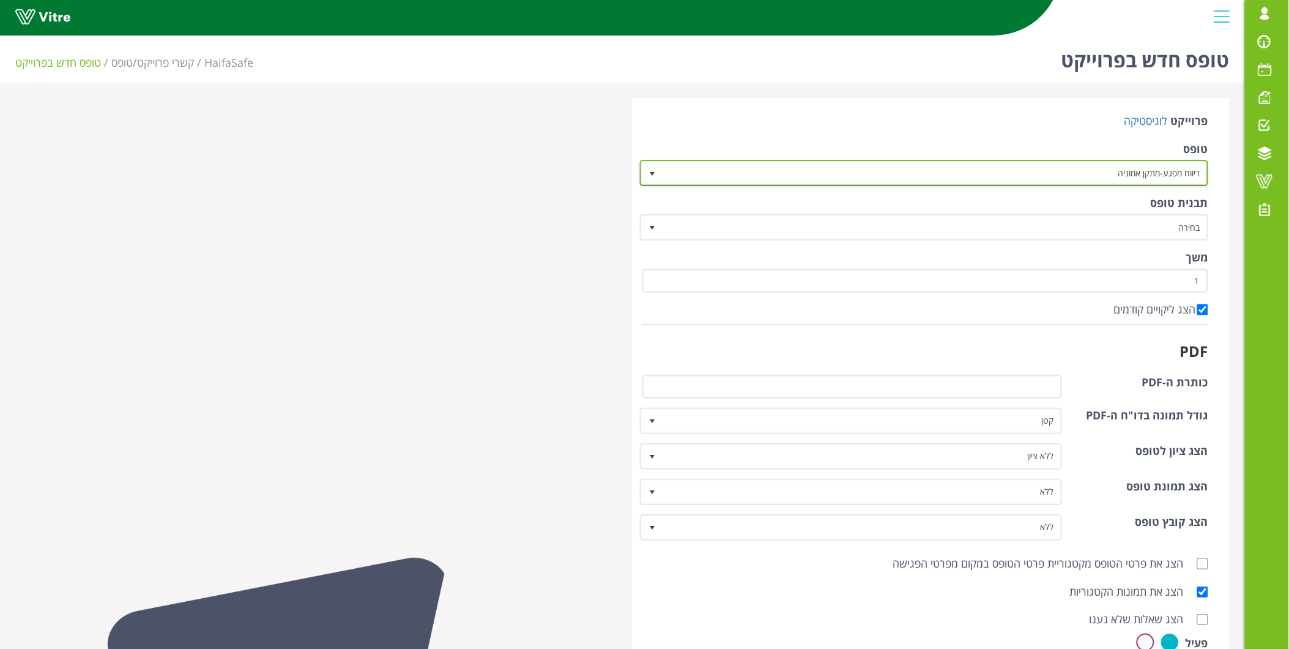
click at [1032, 167] on span "דיווח מפגע-מתקן אמוניה" at bounding box center [935, 173] width 544 height 22
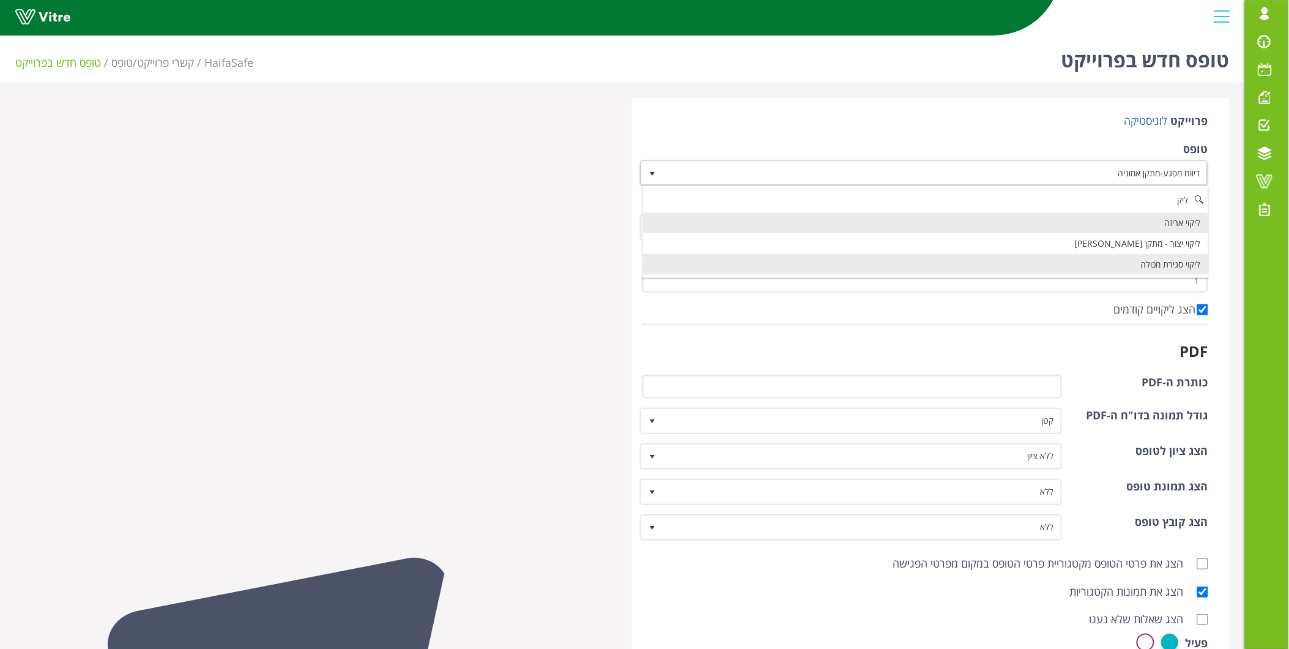
click at [1167, 264] on li "ליקוי סגירת מכולה" at bounding box center [925, 264] width 565 height 21
type input "ליק"
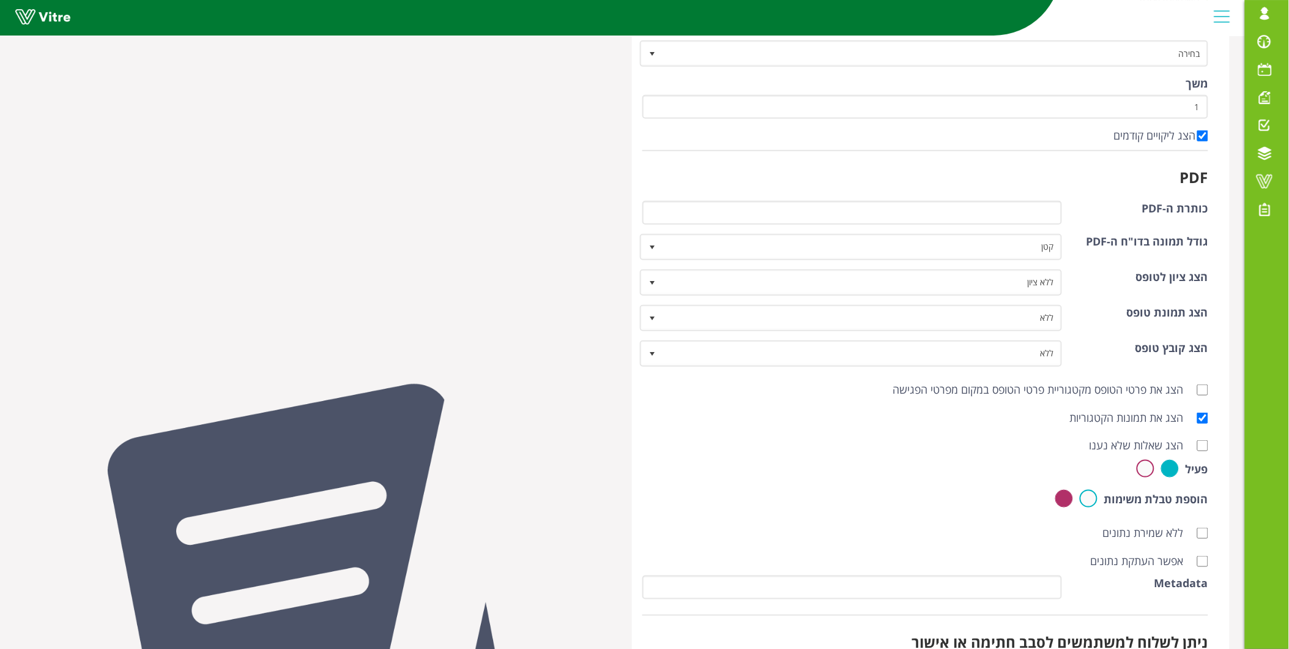
scroll to position [316, 0]
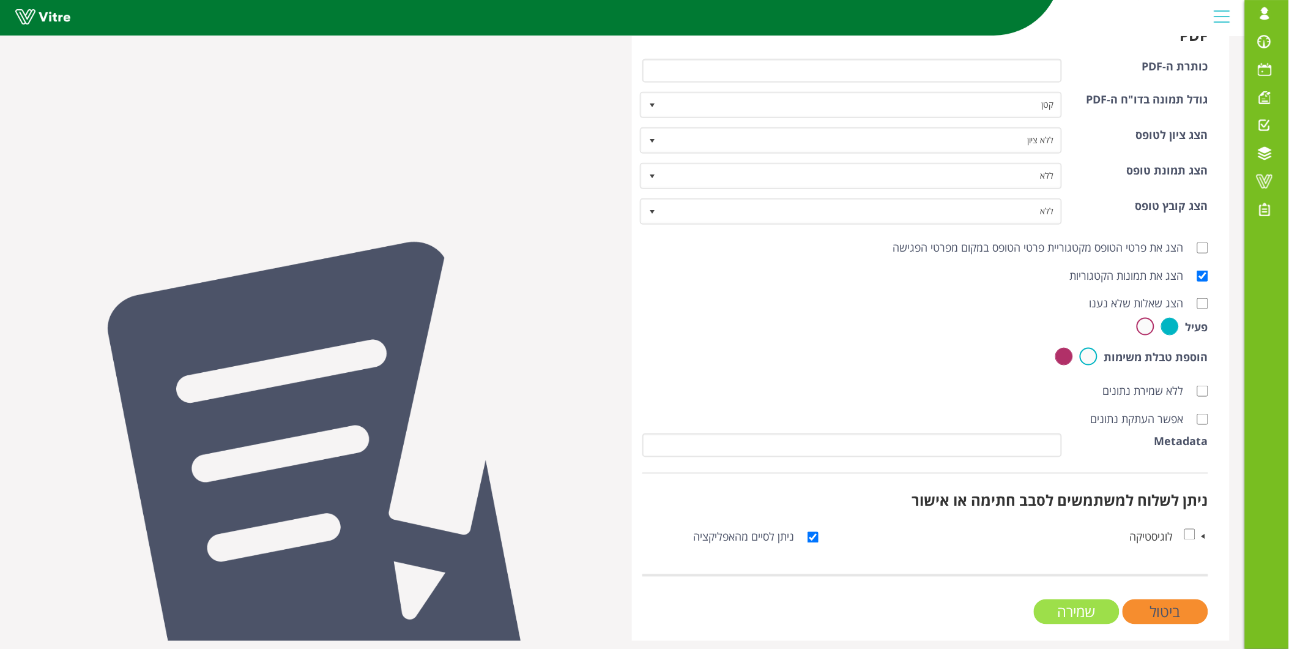
click at [1094, 607] on input "שמירה" at bounding box center [1077, 611] width 86 height 25
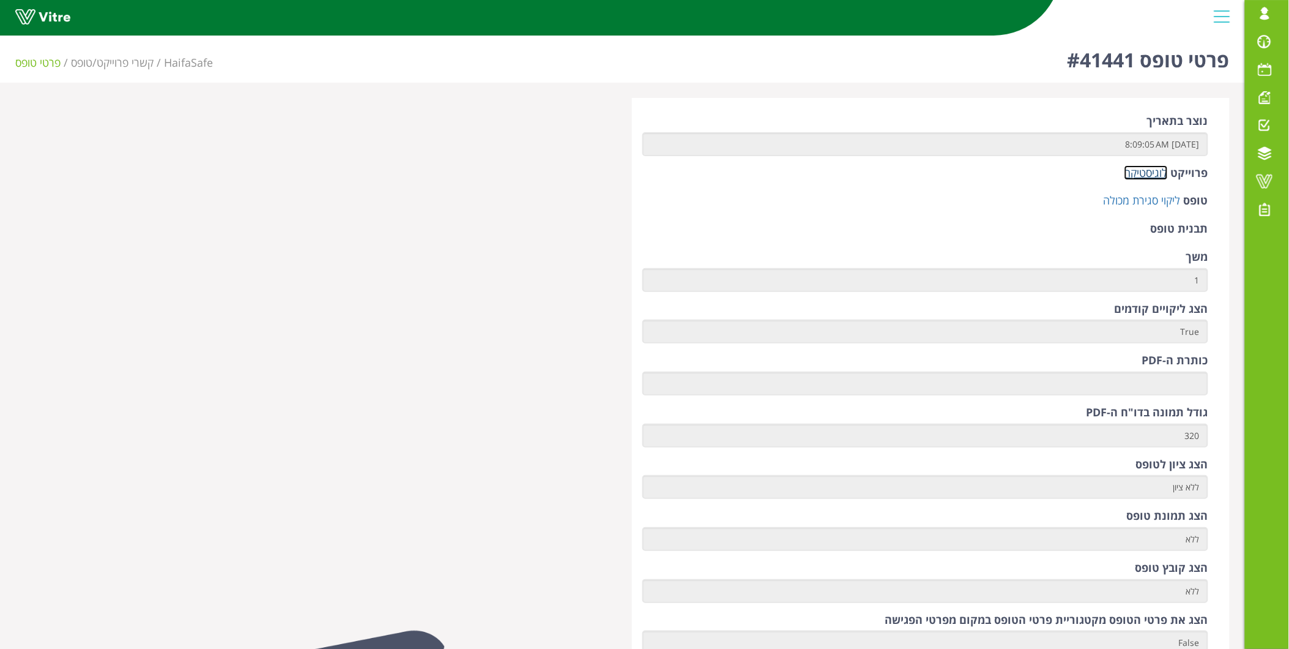
click at [1147, 175] on link "לוגיסטיקה" at bounding box center [1145, 172] width 43 height 15
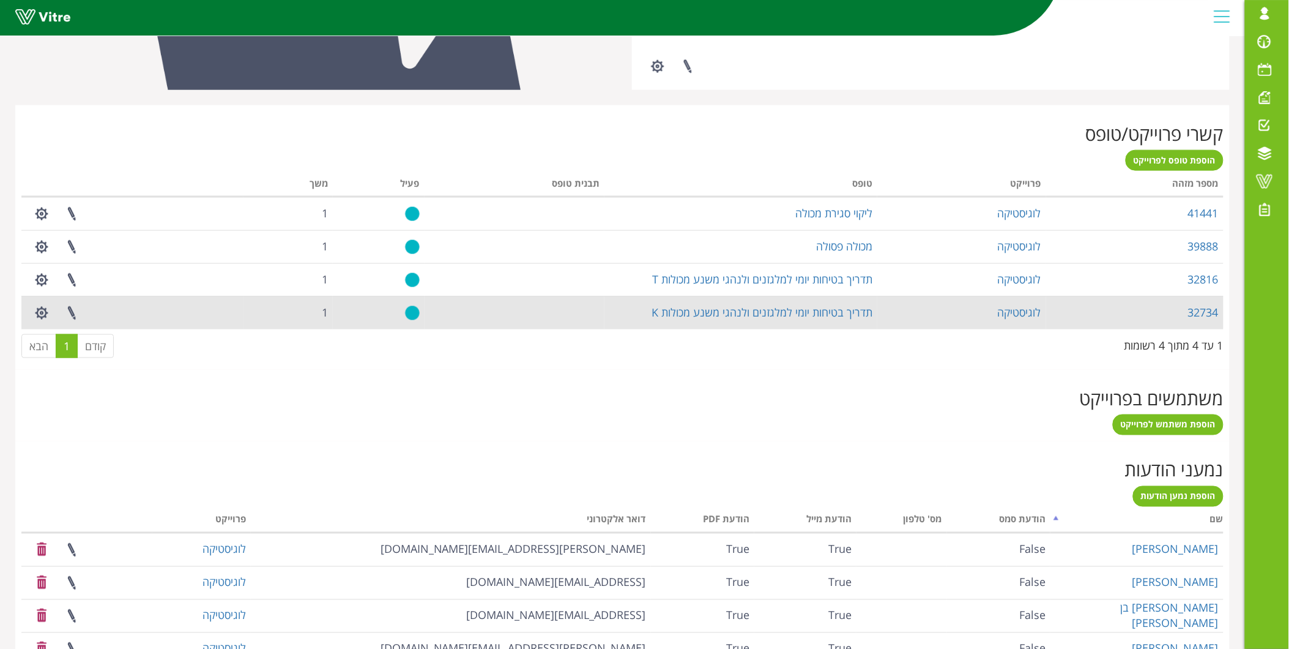
scroll to position [340, 0]
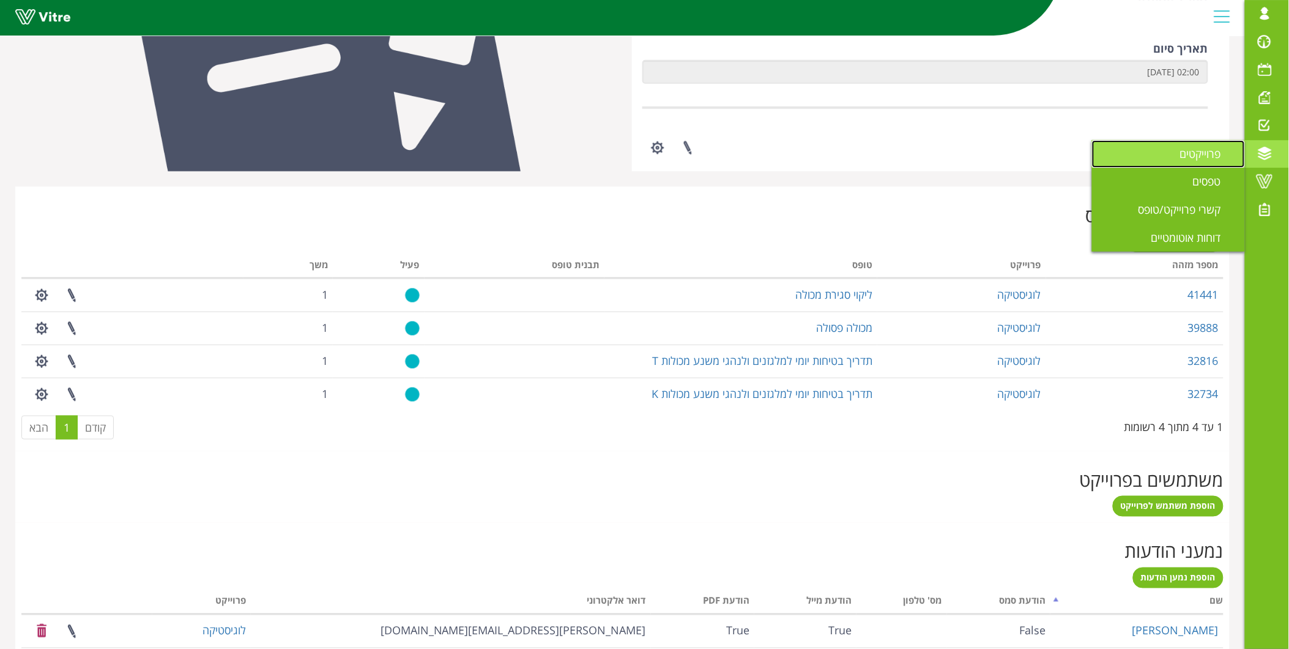
click at [1197, 157] on span "פרוייקטים" at bounding box center [1208, 153] width 56 height 15
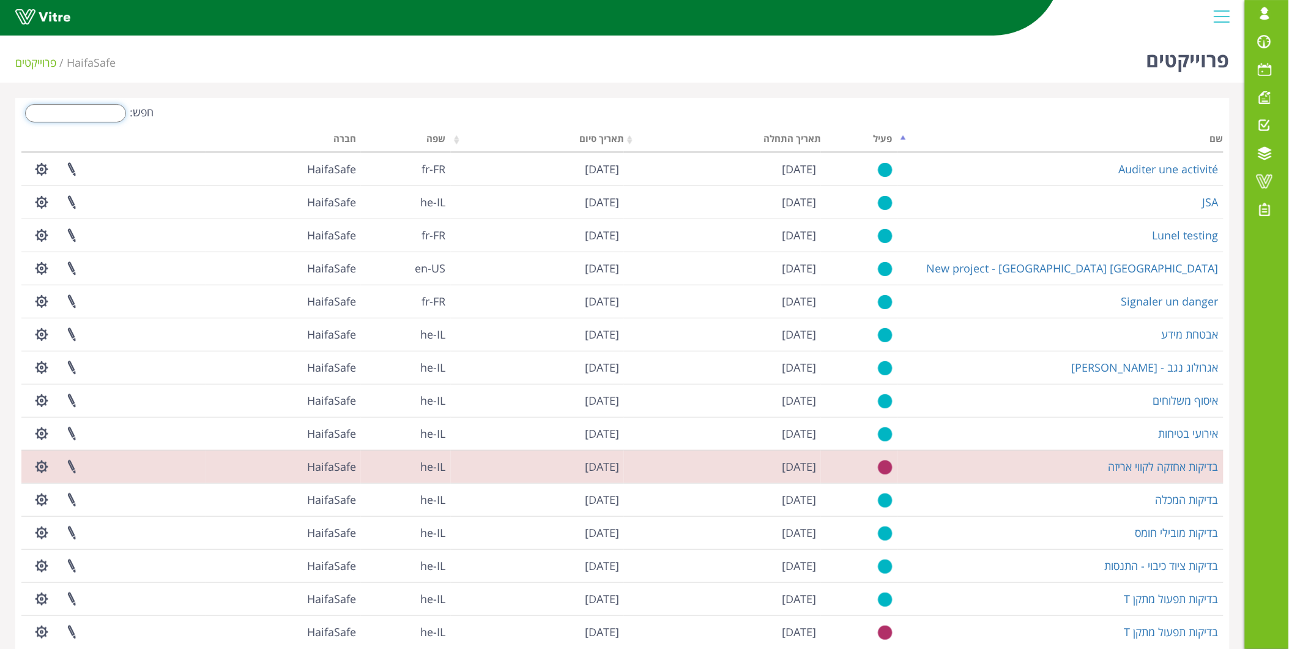
click at [74, 109] on input "חפש:" at bounding box center [75, 113] width 101 height 18
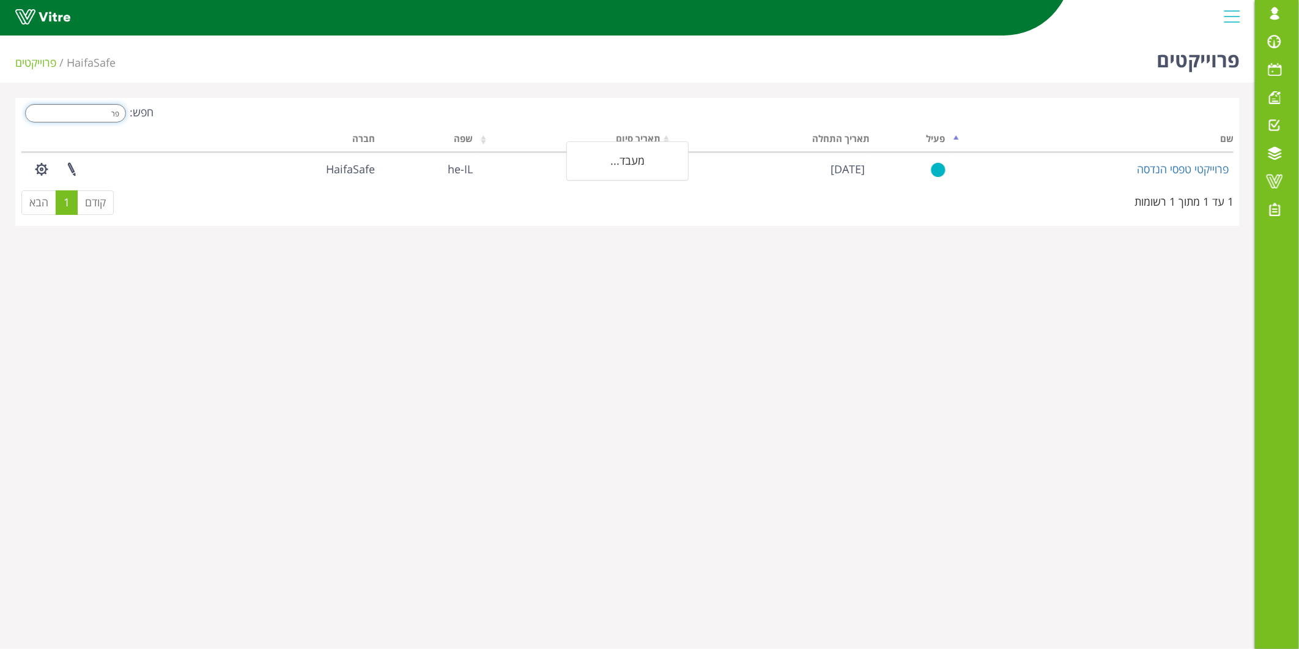
type input "פ"
